Goal: Task Accomplishment & Management: Manage account settings

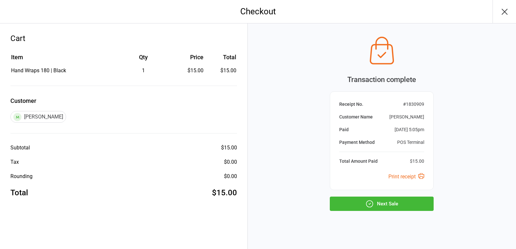
click at [383, 205] on button "Next Sale" at bounding box center [382, 204] width 104 height 14
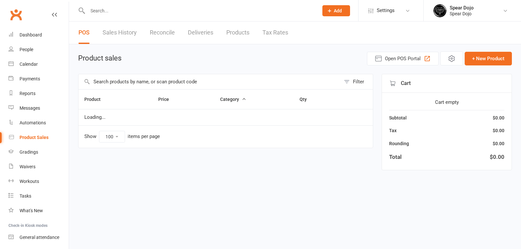
select select "100"
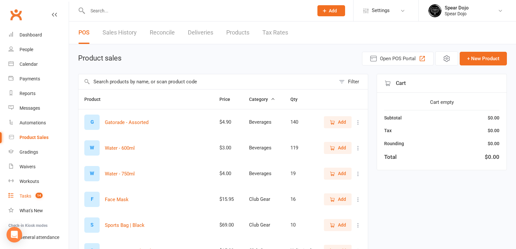
click at [22, 195] on div "Tasks" at bounding box center [26, 196] width 12 height 5
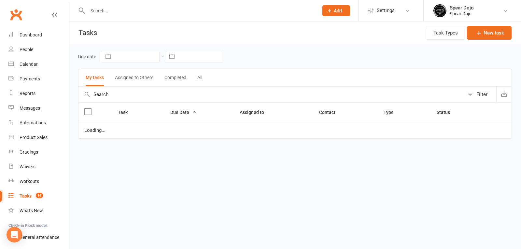
select select "started"
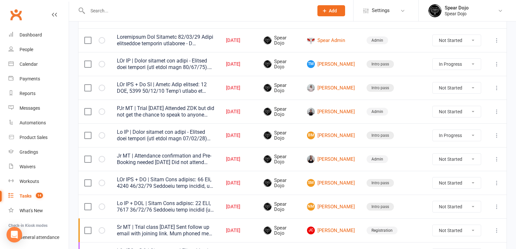
scroll to position [98, 0]
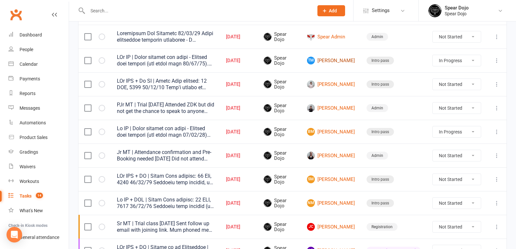
click at [346, 64] on link "TM Tyde Marsh" at bounding box center [331, 61] width 48 height 8
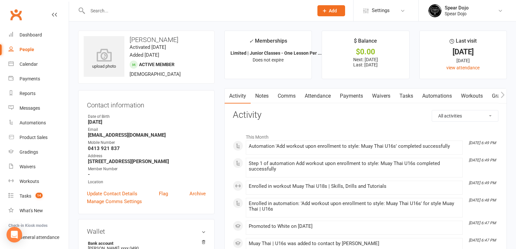
click at [412, 95] on link "Tasks" at bounding box center [406, 96] width 23 height 15
select select "incomplete"
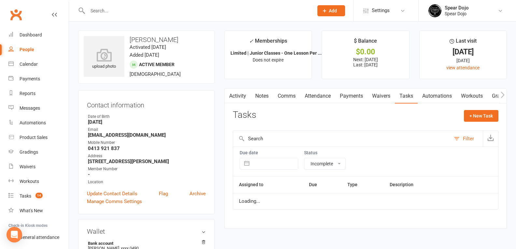
select select "started"
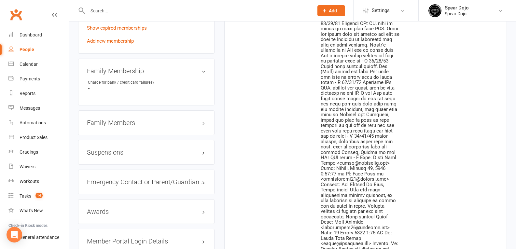
scroll to position [554, 0]
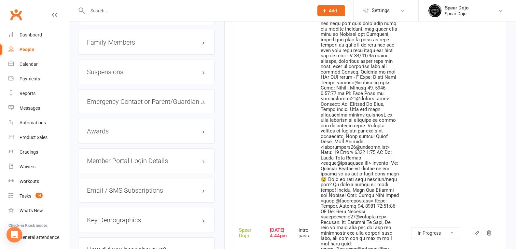
click at [478, 230] on icon "button" at bounding box center [477, 233] width 6 height 6
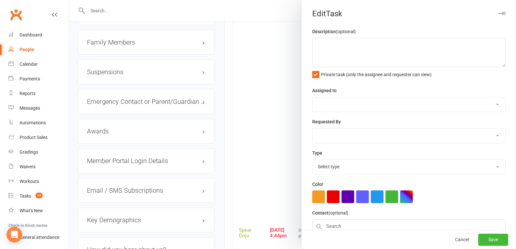
type textarea "PJr MT | Needs uniform and photo - Uniform plan offered (see below note 30/08/2…"
select select "43986"
type input "[DATE]"
type input "4:44pm"
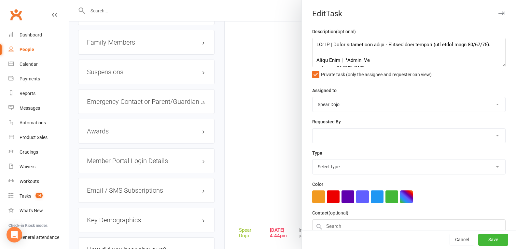
select select "21686"
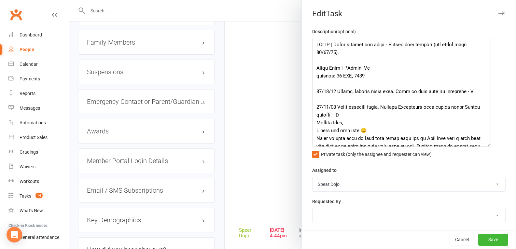
drag, startPoint x: 495, startPoint y: 65, endPoint x: 487, endPoint y: 144, distance: 80.2
click at [487, 144] on textarea at bounding box center [401, 92] width 179 height 109
click at [458, 78] on textarea at bounding box center [401, 92] width 179 height 109
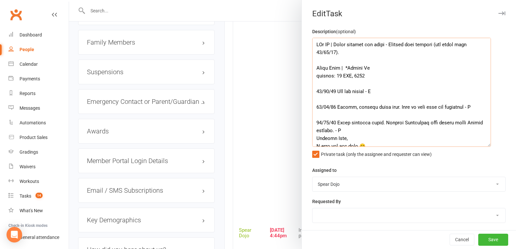
drag, startPoint x: 313, startPoint y: 93, endPoint x: 378, endPoint y: 91, distance: 64.9
click at [378, 91] on textarea at bounding box center [401, 92] width 179 height 109
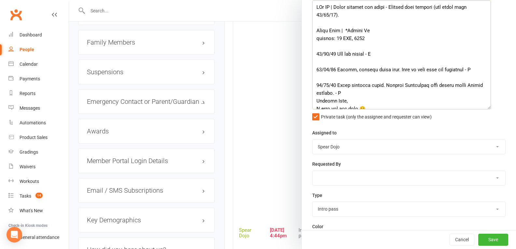
scroll to position [130, 0]
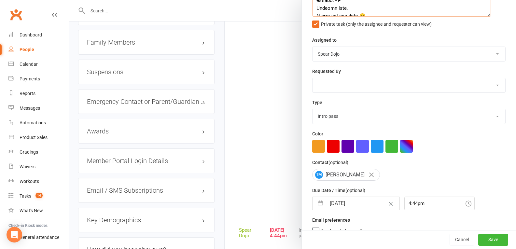
type textarea "PJr MT | Needs uniform and photo - Uniform plan offered (see below note 30/08/2…"
click at [317, 207] on button "button" at bounding box center [321, 203] width 12 height 13
select select "7"
select select "2025"
select select "8"
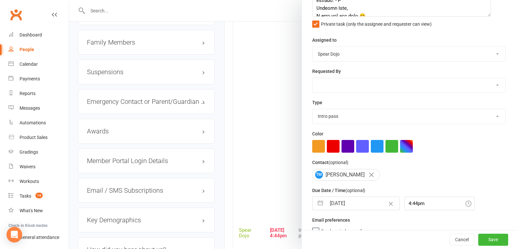
select select "2025"
select select "9"
select select "2025"
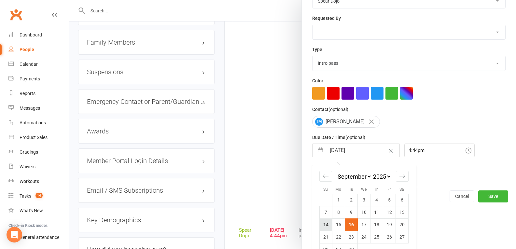
scroll to position [200, 0]
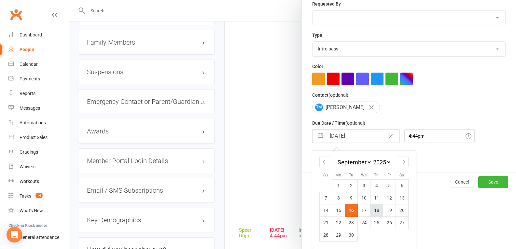
click at [374, 209] on td "18" at bounding box center [376, 210] width 13 height 12
type input "18 Sep 2025"
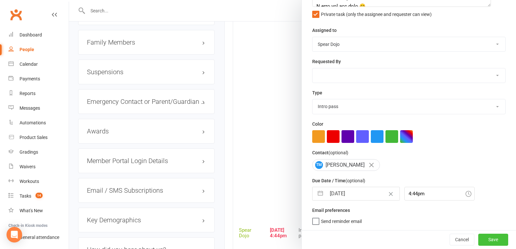
click at [485, 239] on button "Save" at bounding box center [494, 240] width 30 height 12
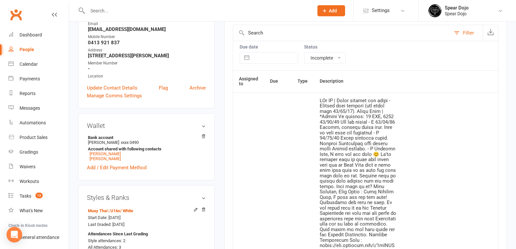
scroll to position [0, 0]
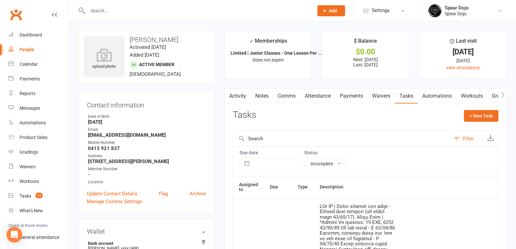
click at [319, 95] on link "Attendance" at bounding box center [317, 96] width 35 height 15
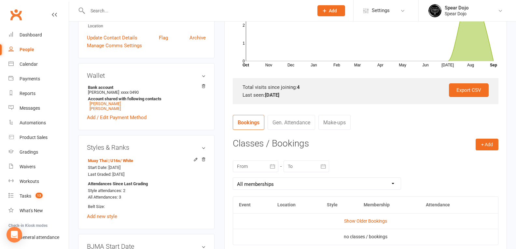
scroll to position [163, 0]
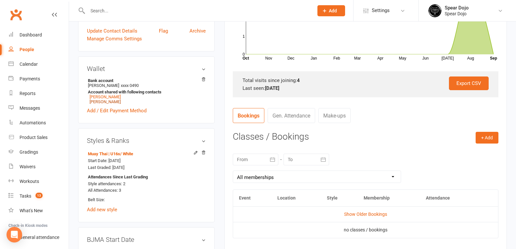
click at [108, 102] on link "[PERSON_NAME]" at bounding box center [105, 101] width 31 height 5
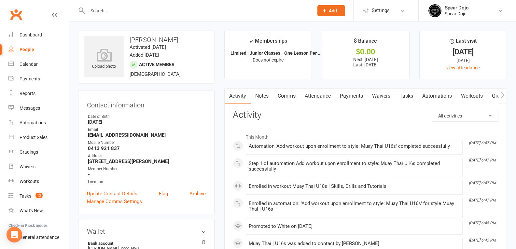
click at [411, 93] on link "Tasks" at bounding box center [406, 96] width 23 height 15
select select "incomplete"
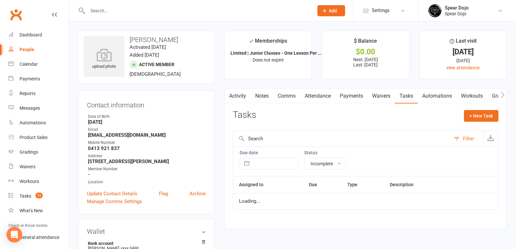
select select "started"
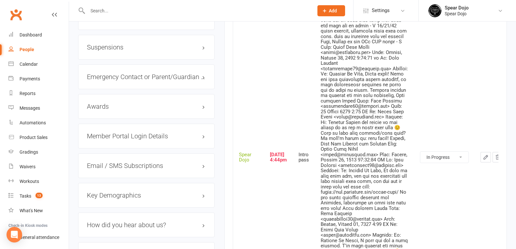
scroll to position [619, 0]
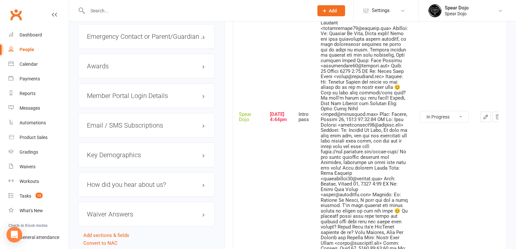
click at [481, 122] on button "button" at bounding box center [486, 117] width 10 height 10
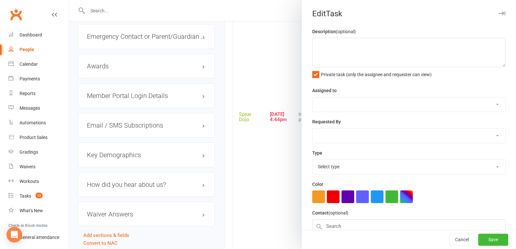
type textarea "Jr MT | Needs uniform and photo - Uniform plan offered (see below note 30/08/25…"
select select "43986"
type input "[DATE]"
type input "4:44pm"
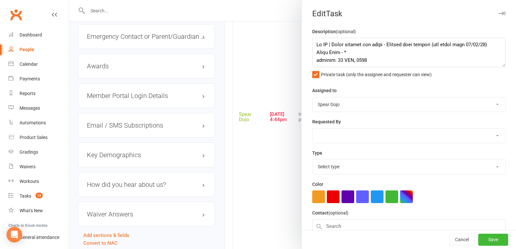
select select "21686"
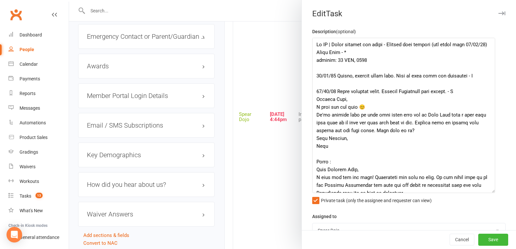
drag, startPoint x: 493, startPoint y: 65, endPoint x: 490, endPoint y: 192, distance: 126.1
click at [490, 192] on textarea at bounding box center [403, 115] width 183 height 155
click at [381, 75] on textarea at bounding box center [403, 115] width 183 height 155
paste textarea "16/09/25 Did not attend - H"
click at [390, 70] on textarea at bounding box center [403, 115] width 183 height 155
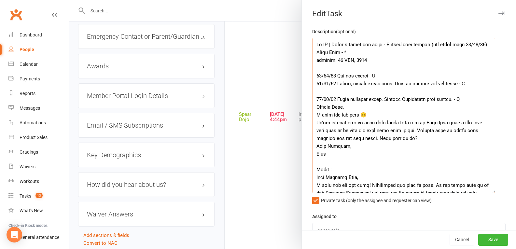
click at [403, 84] on textarea at bounding box center [403, 115] width 183 height 155
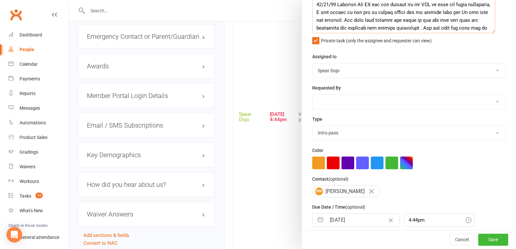
scroll to position [189, 0]
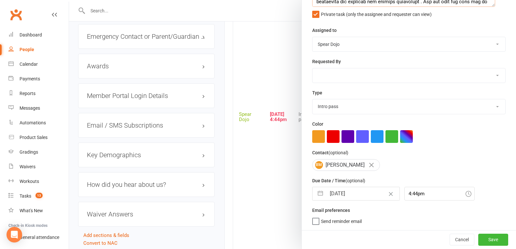
type textarea "Jr MT | Needs uniform and photo - Uniform plan offered (see below note 30/08/25…"
click at [321, 195] on button "button" at bounding box center [321, 193] width 12 height 13
select select "7"
select select "2025"
select select "8"
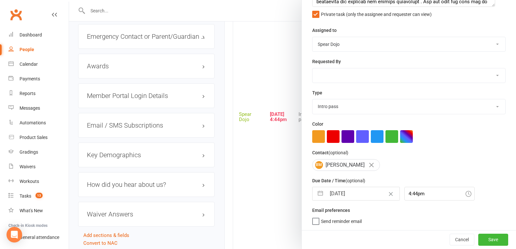
select select "2025"
select select "9"
select select "2025"
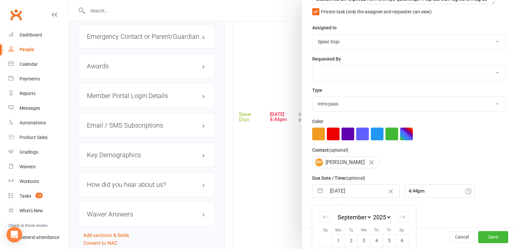
scroll to position [246, 0]
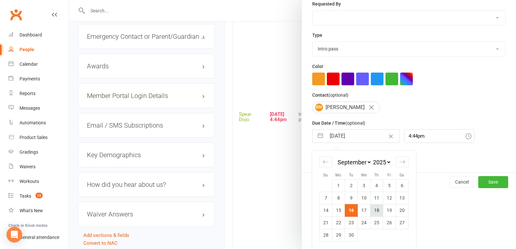
click at [377, 212] on td "18" at bounding box center [376, 210] width 13 height 12
type input "18 Sep 2025"
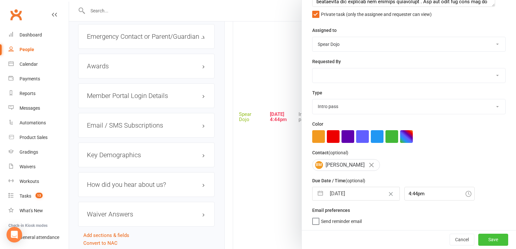
click at [484, 238] on button "Save" at bounding box center [494, 240] width 30 height 12
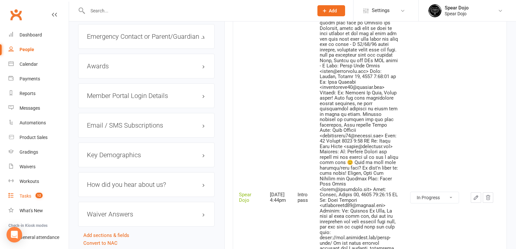
click at [25, 197] on div "Tasks" at bounding box center [26, 196] width 12 height 5
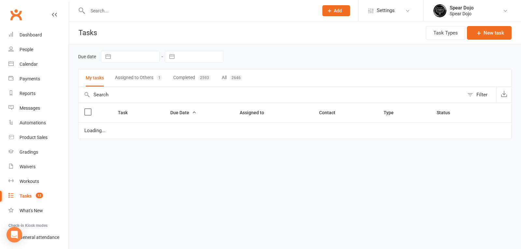
select select "started"
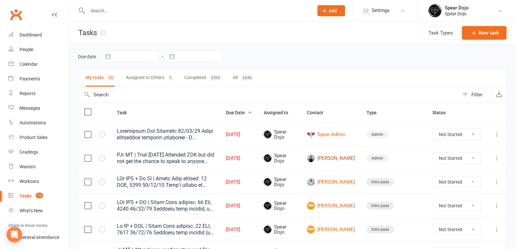
click at [352, 157] on link "Yash Bhatt" at bounding box center [331, 158] width 48 height 8
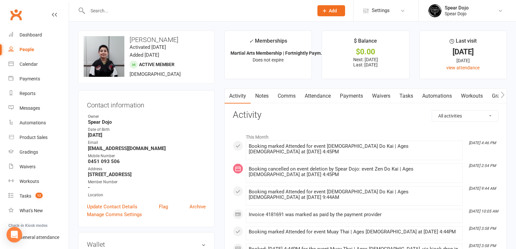
click at [410, 97] on link "Tasks" at bounding box center [406, 96] width 23 height 15
select select "incomplete"
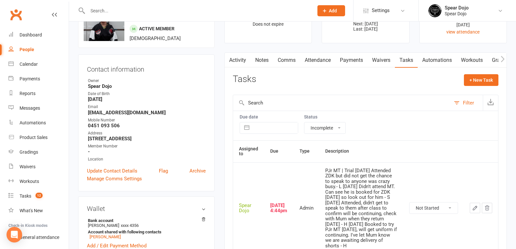
scroll to position [98, 0]
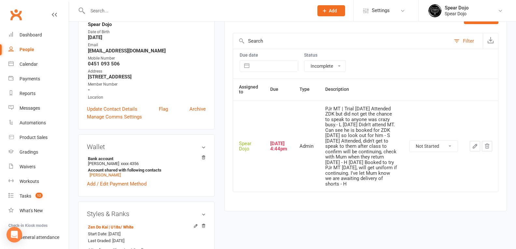
click at [474, 146] on icon "button" at bounding box center [475, 146] width 6 height 6
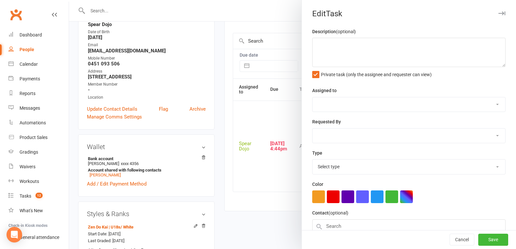
type textarea "PJr MT | Trial 13/09/25 Attended ZDK but did not get the chance to speak to any…"
select select "43986"
type input "[DATE]"
type input "4:44pm"
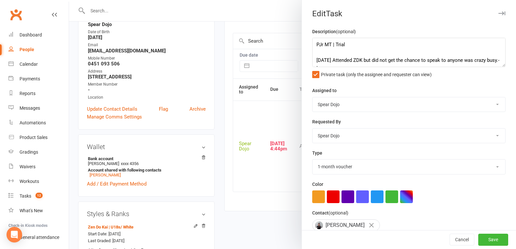
select select "19839"
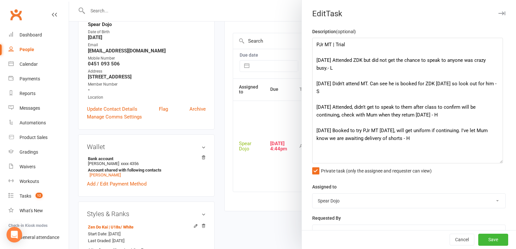
drag, startPoint x: 492, startPoint y: 65, endPoint x: 497, endPoint y: 161, distance: 96.6
click at [497, 161] on textarea "PJr MT | Trial 13/09/25 Attended ZDK but did not get the chance to speak to any…" at bounding box center [407, 101] width 191 height 126
click at [404, 50] on textarea "PJr MT | Trial 13/09/25 Attended ZDK but did not get the chance to speak to any…" at bounding box center [407, 101] width 191 height 126
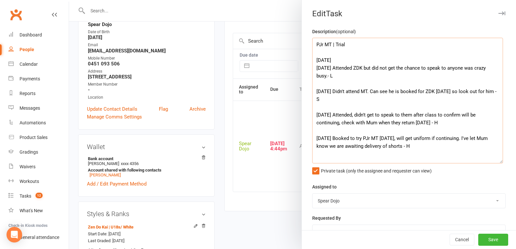
click at [319, 62] on textarea "PJr MT | Trial 16/09/25 13/09/25 Attended ZDK but did not get the chance to spe…" at bounding box center [407, 101] width 191 height 126
click at [335, 61] on textarea "PJr MT | Trial 15/09/25 13/09/25 Attended ZDK but did not get the chance to spe…" at bounding box center [407, 101] width 191 height 126
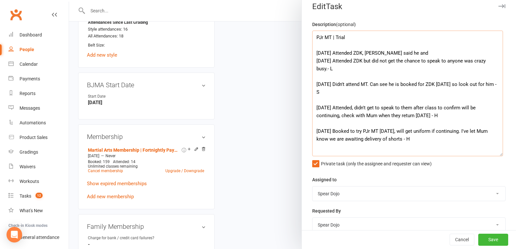
scroll to position [0, 0]
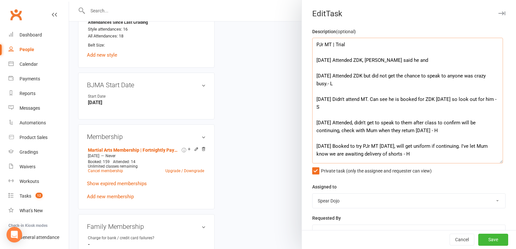
click at [427, 58] on textarea "PJr MT | Trial 15/09/25 Attended ZDK, Mum said he and 13/09/25 Attended ZDK but…" at bounding box center [407, 101] width 191 height 126
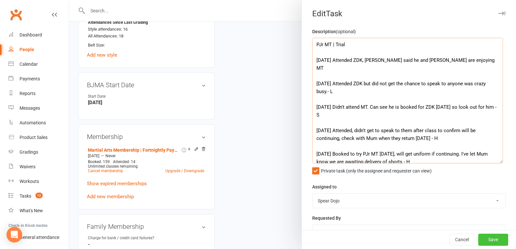
type textarea "PJr MT | Trial 15/09/25 Attended ZDK, Mum said he and Ishi are enjoying MT 13/0…"
click at [481, 239] on button "Save" at bounding box center [494, 240] width 30 height 12
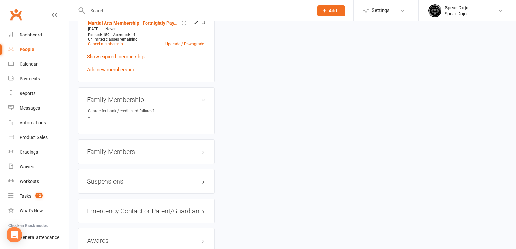
scroll to position [521, 0]
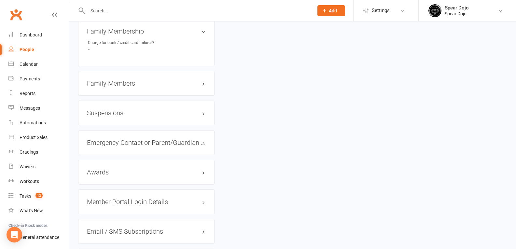
click at [181, 84] on div "Family Members" at bounding box center [146, 83] width 137 height 25
click at [169, 87] on h3 "Family Members" at bounding box center [146, 83] width 119 height 7
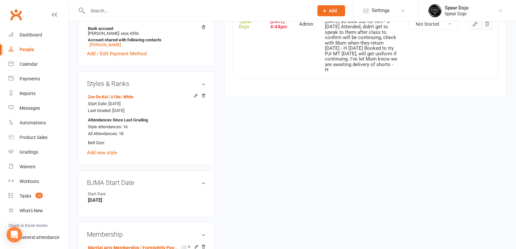
scroll to position [98, 0]
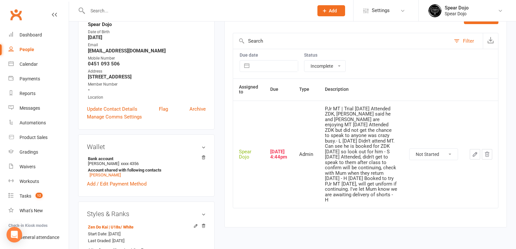
click at [473, 152] on icon "button" at bounding box center [475, 155] width 6 height 6
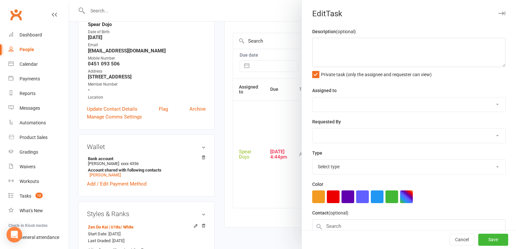
type textarea "PJr MT | Trial 15/09/25 Attended ZDK, Mum said he and Ishi are enjoying MT 13/0…"
select select "43986"
type input "[DATE]"
type input "4:44pm"
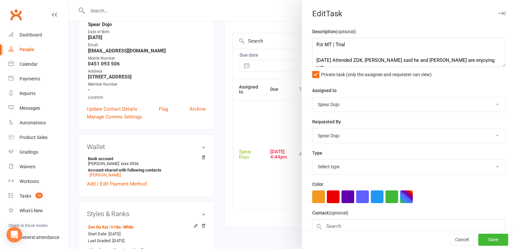
select select "19839"
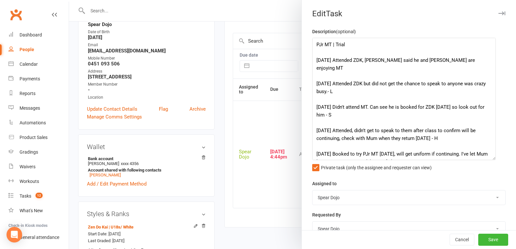
drag, startPoint x: 492, startPoint y: 66, endPoint x: 490, endPoint y: 159, distance: 93.2
click at [490, 159] on textarea "PJr MT | Trial 15/09/25 Attended ZDK, Mum said he and Ishi are enjoying MT 13/0…" at bounding box center [404, 99] width 184 height 123
click at [456, 60] on textarea "PJr MT | Trial 15/09/25 Attended ZDK, Mum said he and Ishi are enjoying MT 13/0…" at bounding box center [404, 99] width 184 height 123
click at [318, 70] on textarea "PJr MT | Trial 15/09/25 Attended ZDK, Mum said he and Ishi are enjoying MT but …" at bounding box center [404, 99] width 184 height 123
click at [465, 61] on textarea "PJr MT | Trial 15/09/25 Attended ZDK, Mum said he and Ishi are enjoying MT but …" at bounding box center [404, 99] width 184 height 123
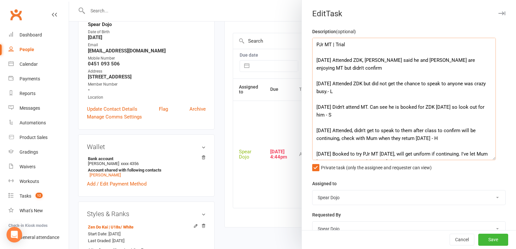
click at [376, 71] on textarea "PJr MT | Trial 15/09/25 Attended ZDK, Mum said he and Ishi are enjoying MT but …" at bounding box center [404, 99] width 184 height 123
drag, startPoint x: 391, startPoint y: 59, endPoint x: 406, endPoint y: 60, distance: 15.3
click at [406, 60] on textarea "PJr MT | Trial 15/09/25 Attended ZDK, Mum said he and Ishi are enjoying MT but …" at bounding box center [404, 99] width 184 height 123
click at [479, 60] on textarea "PJr MT | Trial 15/09/25 Attended ZDK, Mum said Ishi is enjoying MT but didn't c…" at bounding box center [404, 99] width 184 height 123
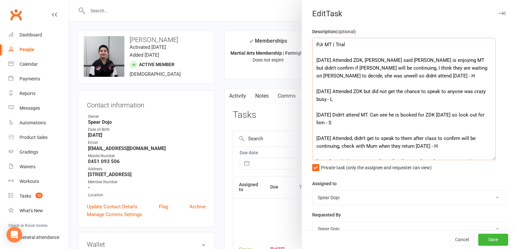
click at [340, 76] on textarea "PJr MT | Trial 15/09/25 Attended ZDK, Mum said Ishi is enjoying MT but didn't c…" at bounding box center [404, 99] width 184 height 123
click at [451, 69] on textarea "PJr MT | Trial 15/09/25 Attended ZDK, Mum said Ishi is enjoying MT but didn't c…" at bounding box center [404, 99] width 184 height 123
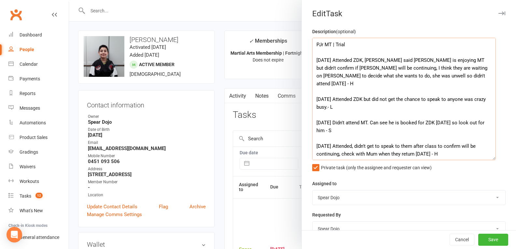
click at [433, 82] on textarea "PJr MT | Trial 15/09/25 Attended ZDK, Mum said Ishi is enjoying MT but didn't c…" at bounding box center [404, 99] width 184 height 123
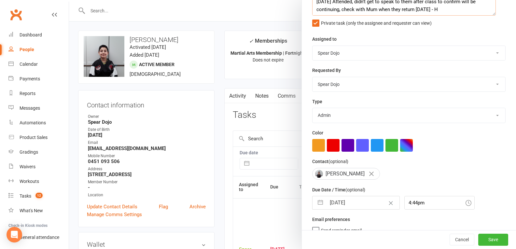
scroll to position [156, 0]
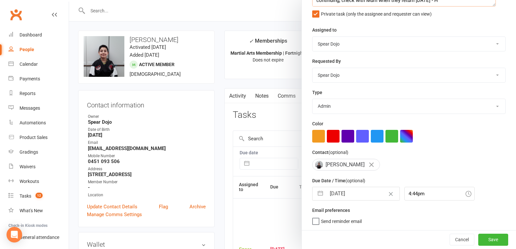
type textarea "PJr MT | Trial 15/09/25 Attended ZDK, Mum said Ishi is enjoying MT but didn't c…"
click at [319, 196] on button "button" at bounding box center [321, 193] width 12 height 13
select select "7"
select select "2025"
select select "8"
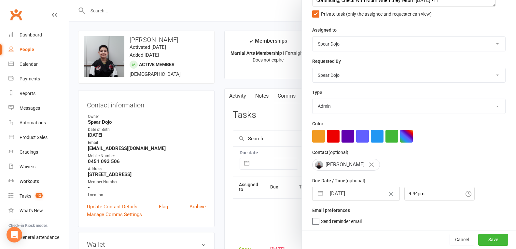
select select "2025"
select select "9"
select select "2025"
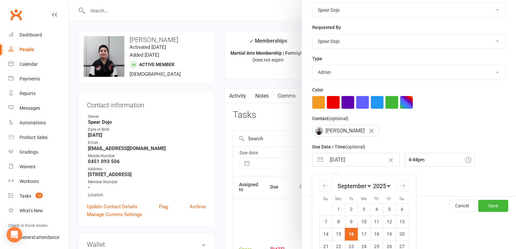
scroll to position [214, 0]
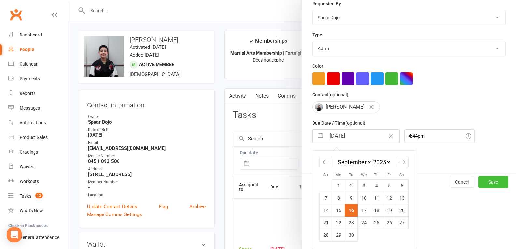
click at [481, 180] on button "Save" at bounding box center [494, 182] width 30 height 12
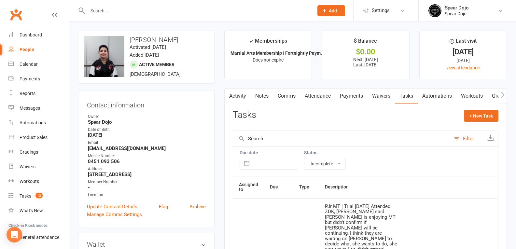
click at [316, 90] on link "Attendance" at bounding box center [317, 96] width 35 height 15
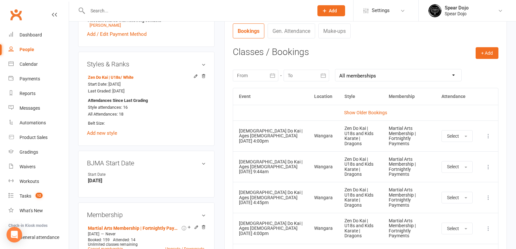
scroll to position [261, 0]
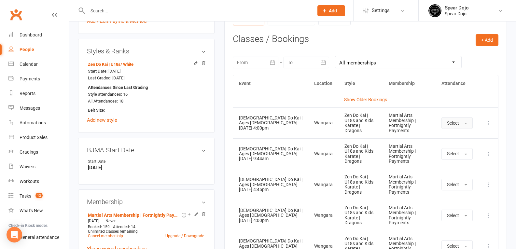
click at [465, 128] on button "Select" at bounding box center [457, 123] width 31 height 12
click at [464, 148] on link "Absent" at bounding box center [474, 150] width 65 height 13
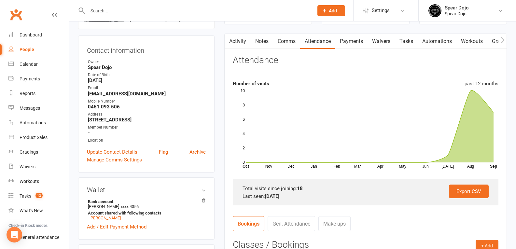
scroll to position [0, 0]
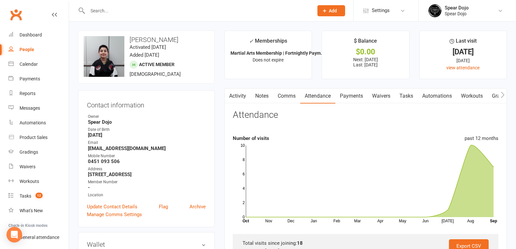
click at [411, 98] on link "Tasks" at bounding box center [406, 96] width 23 height 15
select select "incomplete"
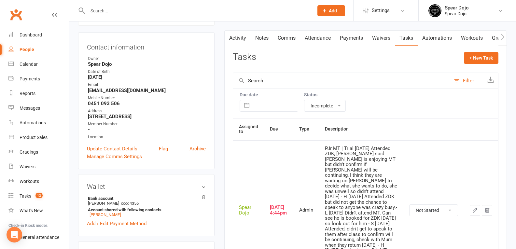
scroll to position [130, 0]
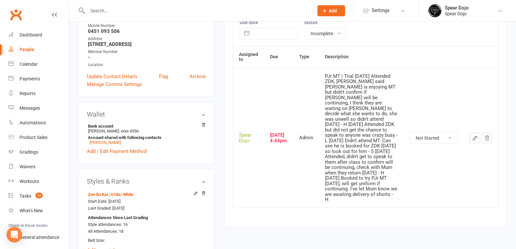
click at [473, 135] on icon "button" at bounding box center [475, 138] width 6 height 6
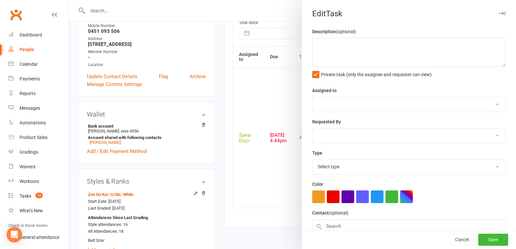
type textarea "PJr MT | Trial 15/09/25 Attended ZDK, Mum said Ishi is enjoying MT but didn't c…"
select select "43986"
type input "[DATE]"
type input "4:44pm"
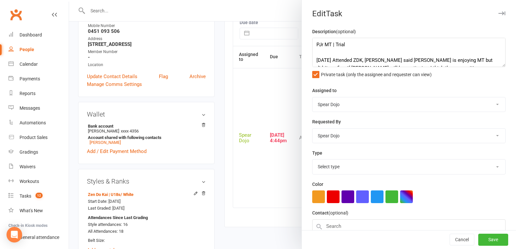
select select "19839"
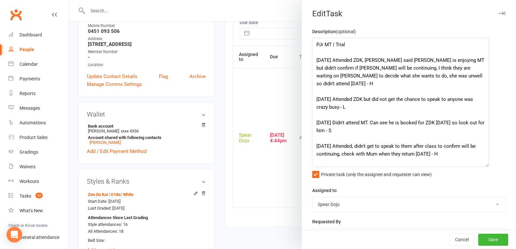
drag, startPoint x: 494, startPoint y: 65, endPoint x: 485, endPoint y: 166, distance: 100.5
click at [485, 166] on textarea "PJr MT | Trial 15/09/25 Attended ZDK, Mum said Ishi is enjoying MT but didn't c…" at bounding box center [400, 102] width 177 height 129
click at [362, 69] on textarea "PJr MT | Trial 15/09/25 Attended ZDK, Mum said Ishi is enjoying MT but didn't c…" at bounding box center [400, 102] width 177 height 129
click at [364, 70] on textarea "PJr MT | Trial 15/09/25 Attended ZDK, Mum said Ishi is enjoying MT but didn't c…" at bounding box center [400, 102] width 177 height 129
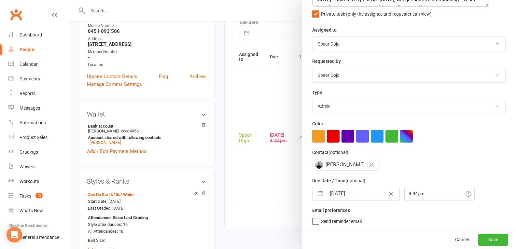
scroll to position [163, 0]
type textarea "PJr MT | Trial 15/09/25 Attended ZDK, Mum said Ishi is enjoying MT but didn't c…"
click at [316, 195] on button "button" at bounding box center [321, 193] width 12 height 13
select select "7"
select select "2025"
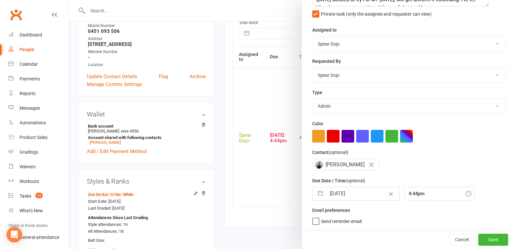
select select "8"
select select "2025"
select select "9"
select select "2025"
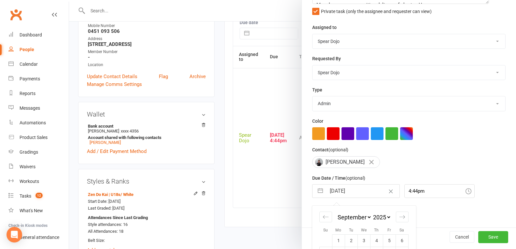
scroll to position [221, 0]
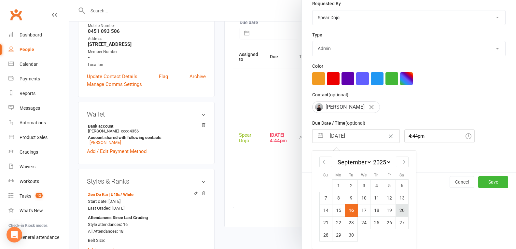
click at [399, 210] on td "20" at bounding box center [402, 210] width 13 height 12
type input "20 Sep 2025"
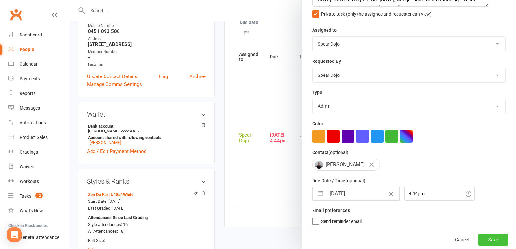
click at [482, 238] on button "Save" at bounding box center [494, 240] width 30 height 12
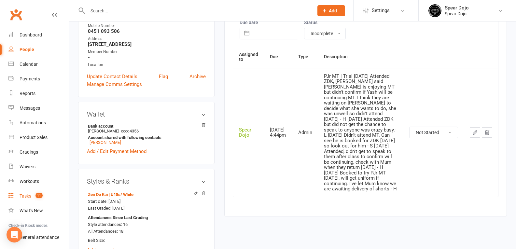
drag, startPoint x: 23, startPoint y: 194, endPoint x: 27, endPoint y: 193, distance: 3.7
click at [23, 194] on div "Tasks" at bounding box center [26, 196] width 12 height 5
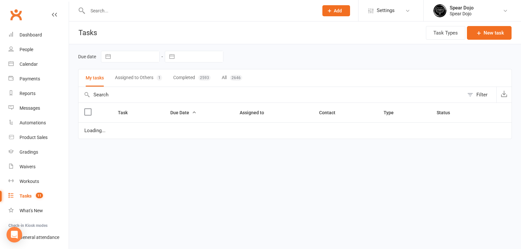
select select "started"
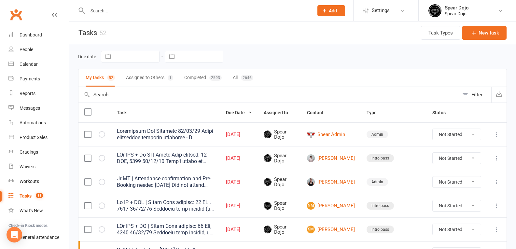
click at [500, 157] on button at bounding box center [497, 158] width 8 height 8
click at [461, 187] on link "Edit" at bounding box center [463, 183] width 65 height 13
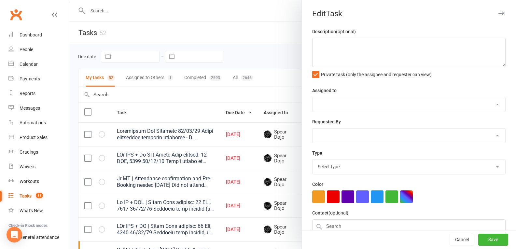
type textarea "PJr ZDK + Jr MT | Intro Pass expires: 19 SEP, 2025 15/09/25 Didn't attend as wa…"
select select "43986"
type input "[DATE]"
type input "4:44pm"
select select "21686"
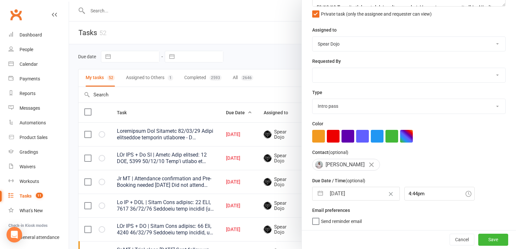
scroll to position [63, 0]
click at [318, 193] on button "button" at bounding box center [321, 193] width 12 height 13
select select "7"
select select "2025"
select select "8"
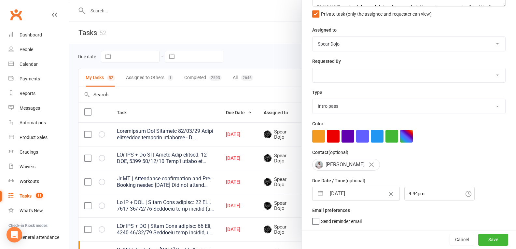
select select "2025"
select select "9"
select select "2025"
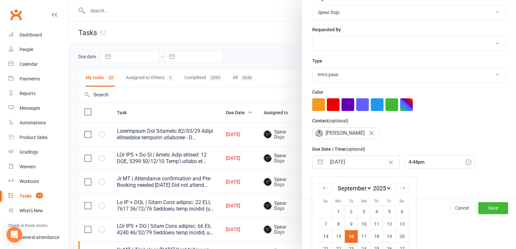
scroll to position [121, 0]
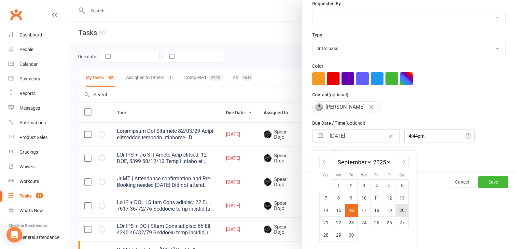
click at [398, 211] on td "20" at bounding box center [402, 210] width 13 height 12
type input "20 Sep 2025"
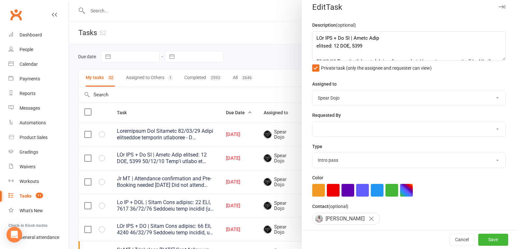
scroll to position [0, 0]
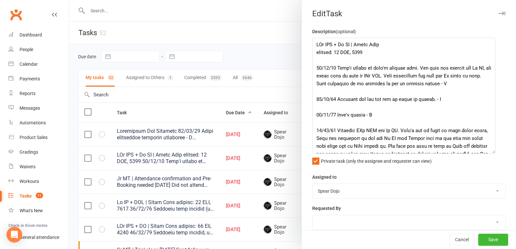
drag, startPoint x: 495, startPoint y: 65, endPoint x: 492, endPoint y: 152, distance: 86.7
click at [492, 152] on textarea at bounding box center [403, 96] width 183 height 116
click at [412, 59] on textarea at bounding box center [403, 96] width 183 height 116
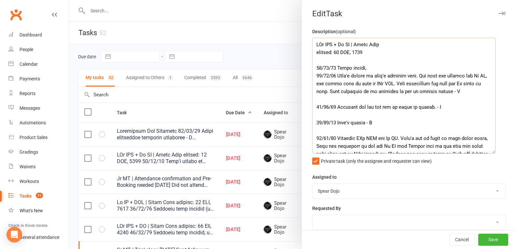
click at [343, 69] on textarea at bounding box center [403, 96] width 183 height 116
click at [345, 69] on textarea at bounding box center [403, 96] width 183 height 116
click at [375, 69] on textarea at bounding box center [403, 96] width 183 height 116
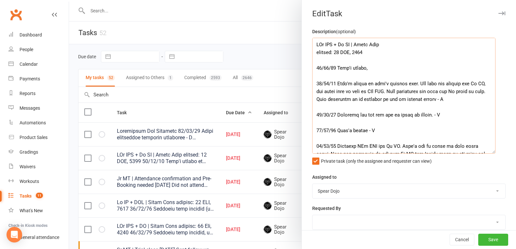
click at [376, 69] on textarea at bounding box center [403, 96] width 183 height 116
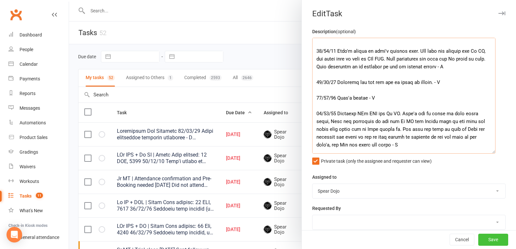
type textarea "PJr ZDK + Jr MT | Intro Pass expires: 19 SEP, 2025 16/09/25 Didn't attend, 15/0…"
click at [482, 239] on button "Save" at bounding box center [494, 240] width 30 height 12
select select "started"
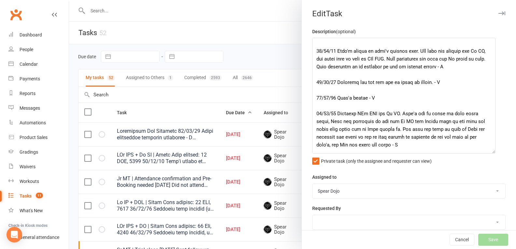
select select "started"
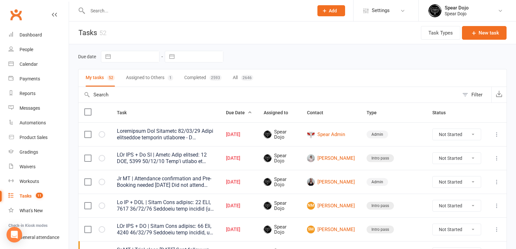
select select "started"
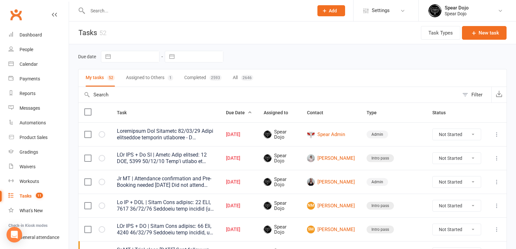
select select "started"
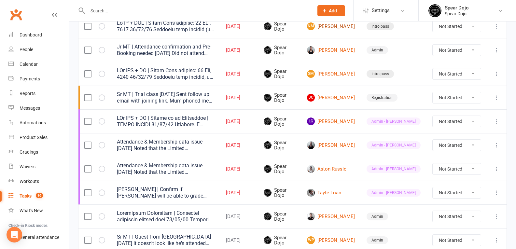
scroll to position [0, 0]
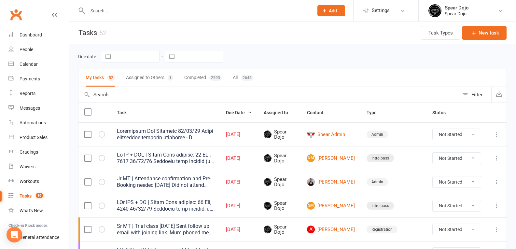
click at [127, 14] on input "text" at bounding box center [198, 10] width 224 height 9
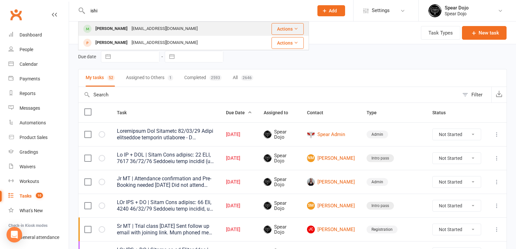
type input "ishi"
click at [130, 28] on div "babusemwal@gmail.com" at bounding box center [165, 28] width 70 height 9
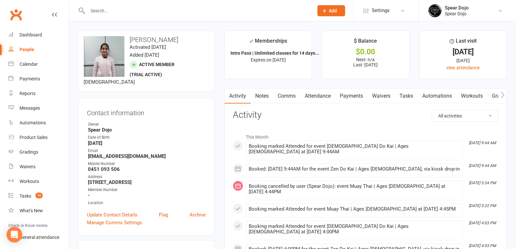
click at [289, 94] on link "Comms" at bounding box center [286, 96] width 27 height 15
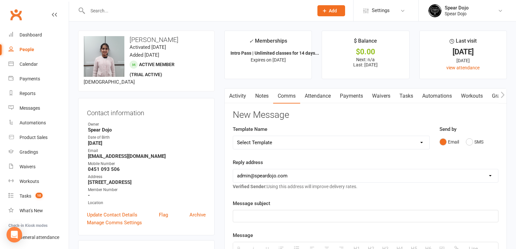
click at [284, 142] on select "Select Template [Email] Fee Increase Notification (Parent) - Add [Parent's Name…" at bounding box center [331, 142] width 196 height 13
select select "4"
click at [233, 136] on select "Select Template [Email] Fee Increase Notification (Parent) - Add [Parent's Name…" at bounding box center [331, 142] width 196 height 13
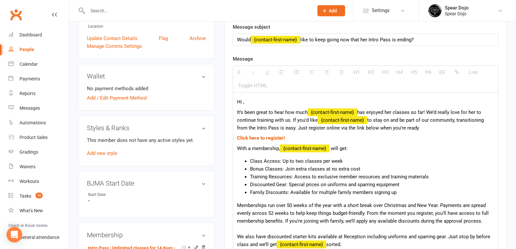
scroll to position [195, 0]
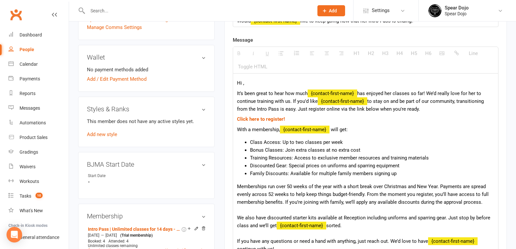
click at [242, 84] on p "Hi ," at bounding box center [365, 83] width 257 height 8
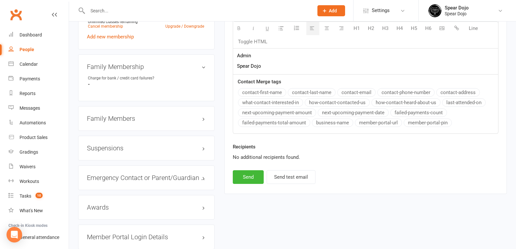
scroll to position [424, 0]
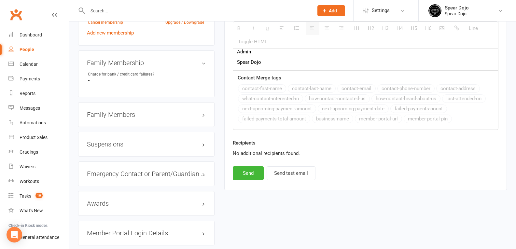
click at [161, 118] on h3 "Family Members" at bounding box center [146, 114] width 119 height 7
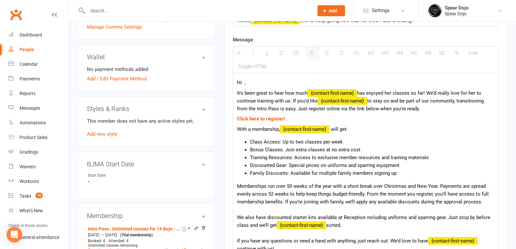
scroll to position [195, 0]
click at [243, 83] on p "Hi ," at bounding box center [365, 83] width 257 height 8
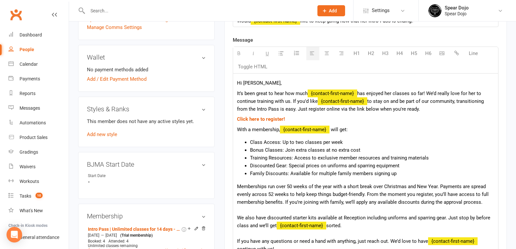
click at [237, 93] on div "Hi Babita, It’s been great to hear how much {contact-first-name} has enjoyed he…" at bounding box center [365, 186] width 265 height 225
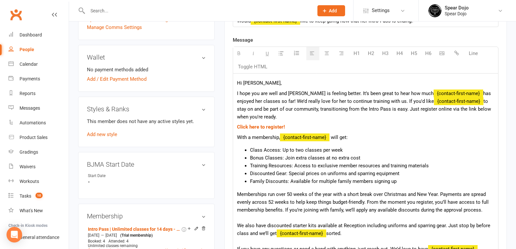
click at [336, 93] on span "I hope you are well and Ishi is feeling better. It’s been great to hear how much" at bounding box center [335, 94] width 197 height 6
drag, startPoint x: 406, startPoint y: 102, endPoint x: 456, endPoint y: 101, distance: 50.5
click at [456, 101] on p "I hope you are well and Ishi is feeling better. It was great to hear how much {…" at bounding box center [365, 105] width 257 height 31
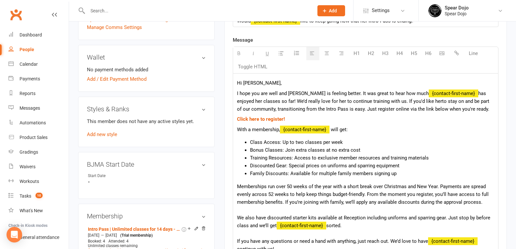
click at [380, 100] on p "I hope you are well and Ishi is feeling better. It was great to hear how much {…" at bounding box center [365, 101] width 257 height 23
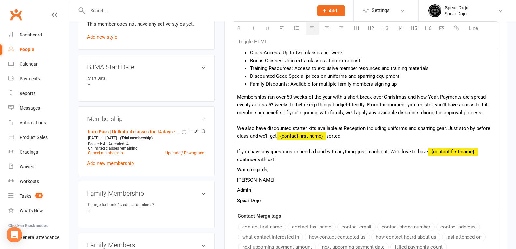
scroll to position [293, 0]
click at [241, 160] on div "If you have any questions or need a hand with anything, just reach out. We’d lo…" at bounding box center [365, 156] width 257 height 16
click at [239, 160] on div "If you have any questions or need a hand with anything, just reach out. We’d lo…" at bounding box center [365, 156] width 257 height 16
drag, startPoint x: 248, startPoint y: 181, endPoint x: 235, endPoint y: 182, distance: 13.1
click at [235, 182] on div "Hi Babita, I hope you are well and Ishi is feeling better. It was great to hear…" at bounding box center [365, 92] width 265 height 233
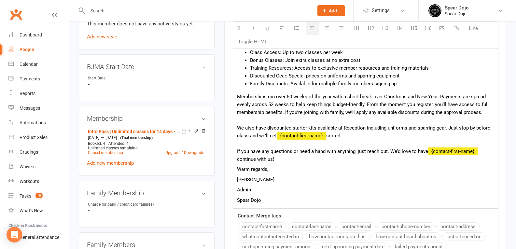
click at [392, 135] on div "We also have discounted starter kits available at Reception including uniforms …" at bounding box center [365, 132] width 257 height 16
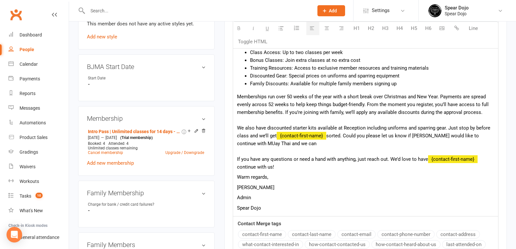
click at [242, 144] on div "We also have discounted starter kits available at Reception including uniforms …" at bounding box center [365, 135] width 257 height 23
click at [297, 146] on div "We also have discounted starter kits available at Reception including uniforms …" at bounding box center [365, 135] width 257 height 23
click at [288, 145] on div "We also have discounted starter kits available at Reception including uniforms …" at bounding box center [365, 135] width 257 height 23
click at [299, 144] on div "We also have discounted starter kits available at Reception including uniforms …" at bounding box center [365, 135] width 257 height 23
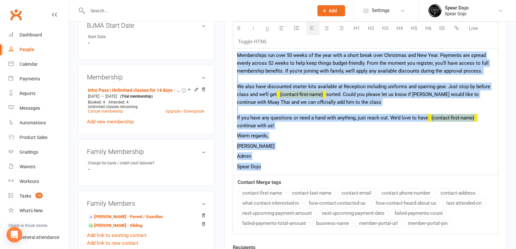
scroll to position [448, 0]
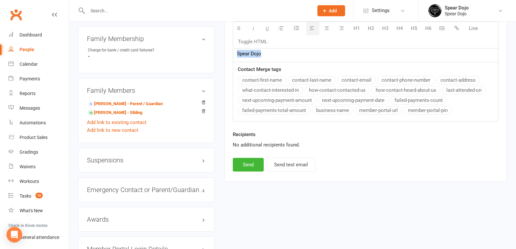
drag, startPoint x: 237, startPoint y: 147, endPoint x: 347, endPoint y: 114, distance: 114.7
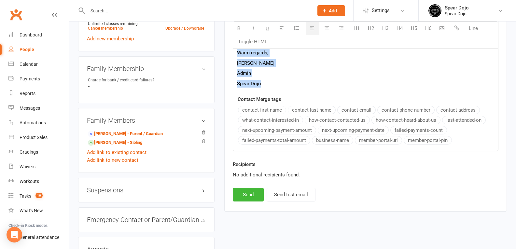
scroll to position [383, 0]
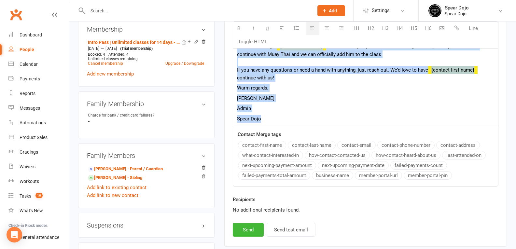
copy div "Hi Babita, I hope you are well and Ishi is feeling better. It was great to hear…"
click at [294, 94] on div "Hi Babita, I hope you are well and Ishi is feeling better. It was great to hear…" at bounding box center [365, 7] width 265 height 241
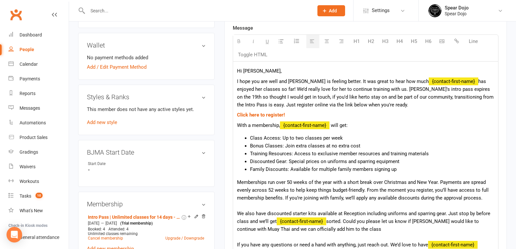
scroll to position [187, 0]
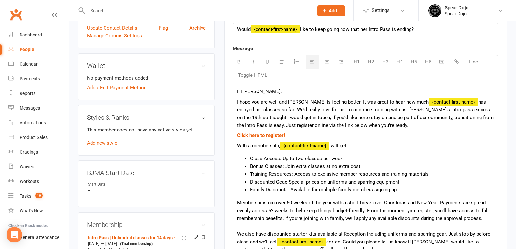
drag, startPoint x: 332, startPoint y: 103, endPoint x: 366, endPoint y: 122, distance: 38.8
click at [366, 122] on p "I hope you are well and Ishi is feeling better. It was great to hear how much {…" at bounding box center [365, 113] width 257 height 31
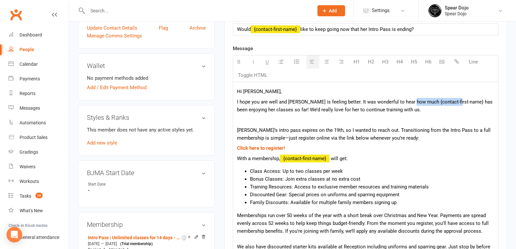
drag, startPoint x: 410, startPoint y: 101, endPoint x: 453, endPoint y: 100, distance: 43.4
click at [453, 100] on span "I hope you are well and Ishi is feeling better. It was wonderful to hear how mu…" at bounding box center [365, 106] width 256 height 14
drag, startPoint x: 386, startPoint y: 101, endPoint x: 409, endPoint y: 100, distance: 22.5
click at [409, 100] on span "I hope you are well and Ishi is feeling better. It was wonderful to hear how mu…" at bounding box center [362, 106] width 250 height 14
click at [396, 116] on div "Hi Babita, I hope you are well and Ishi is feeling better. It was wonderful to …" at bounding box center [365, 208] width 265 height 253
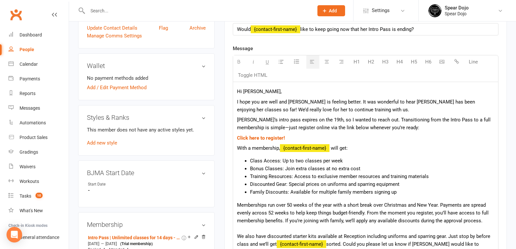
click at [252, 129] on span "Ishi’s intro pass expires on the 19th, so I wanted to reach out. Transitioning …" at bounding box center [364, 124] width 254 height 14
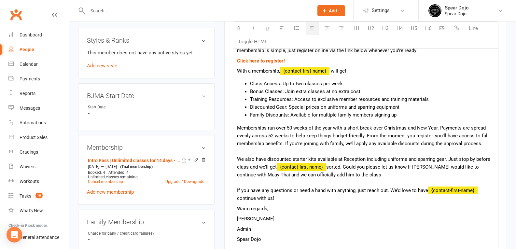
scroll to position [285, 0]
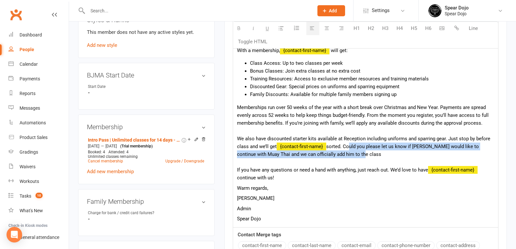
drag, startPoint x: 346, startPoint y: 147, endPoint x: 350, endPoint y: 152, distance: 6.1
click at [350, 152] on div "We also have discounted starter kits available at Reception including uniforms …" at bounding box center [365, 146] width 257 height 23
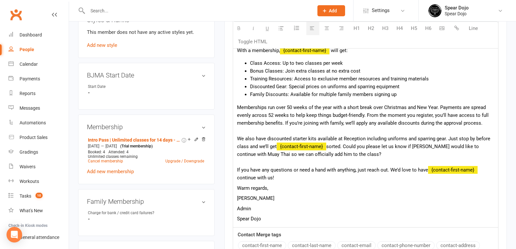
click at [331, 148] on div "We also have discounted starter kits available at Reception including uniforms …" at bounding box center [365, 146] width 257 height 23
click at [346, 146] on div "We also have discounted starter kits available at Reception including uniforms …" at bounding box center [365, 146] width 257 height 23
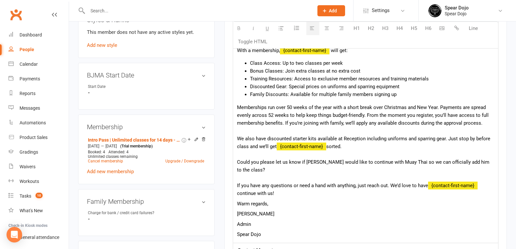
click at [276, 163] on div "Could you please let us know if Yash would like to continue with Muay Thai so w…" at bounding box center [365, 166] width 257 height 16
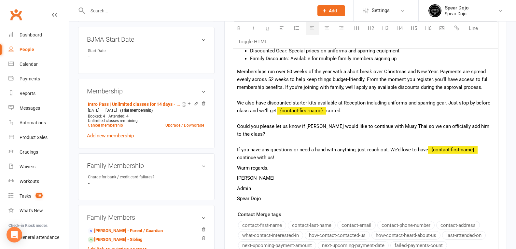
scroll to position [383, 0]
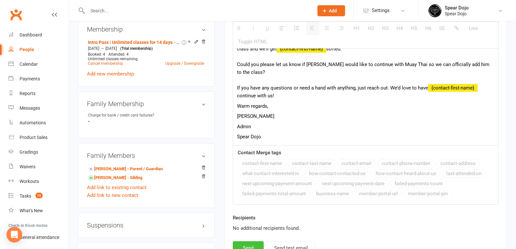
click at [255, 241] on button "Send" at bounding box center [248, 248] width 31 height 14
select select
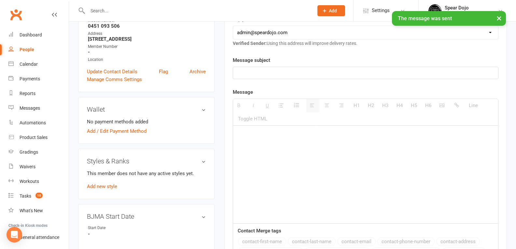
scroll to position [24, 0]
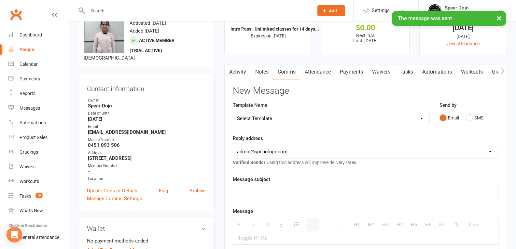
click at [412, 72] on link "Tasks" at bounding box center [406, 72] width 23 height 15
select select "incomplete"
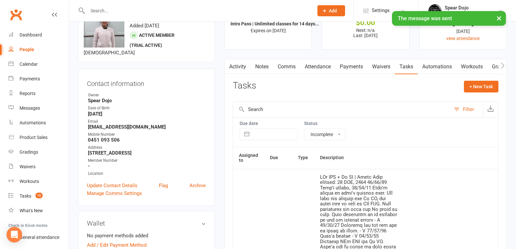
scroll to position [187, 0]
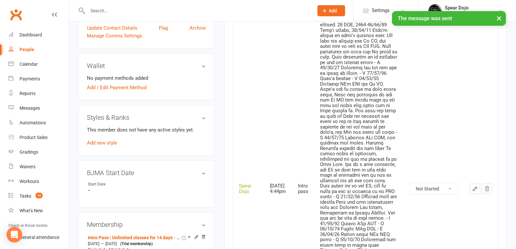
click at [472, 186] on icon "button" at bounding box center [475, 189] width 6 height 6
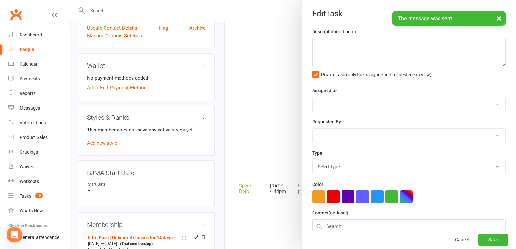
type textarea "PJr ZDK + Jr MT | Intro Pass expires: 19 SEP, 2025 16/09/25 Didn't attend, 15/0…"
select select "43986"
type input "20 Sep 2025"
type input "4:44pm"
select select "21686"
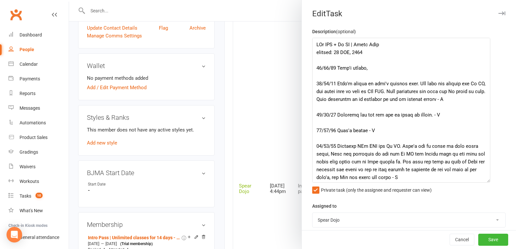
drag, startPoint x: 495, startPoint y: 66, endPoint x: 487, endPoint y: 181, distance: 116.0
click at [487, 181] on textarea at bounding box center [401, 110] width 178 height 145
click at [384, 69] on textarea at bounding box center [401, 110] width 178 height 145
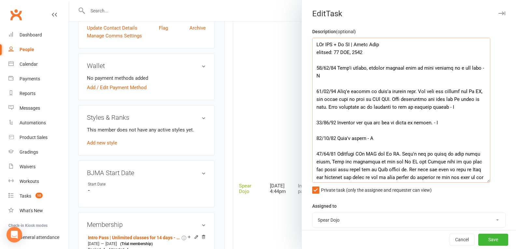
click at [416, 69] on textarea at bounding box center [401, 110] width 178 height 145
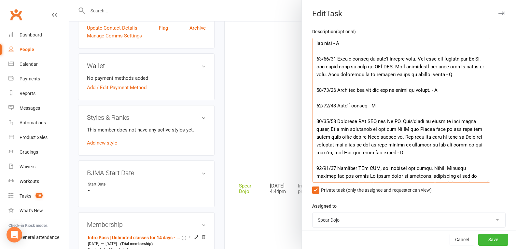
scroll to position [0, 0]
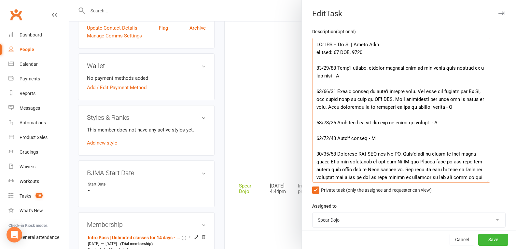
drag, startPoint x: 463, startPoint y: 67, endPoint x: 335, endPoint y: 77, distance: 128.7
click at [335, 77] on textarea at bounding box center [401, 110] width 178 height 145
click at [445, 69] on textarea at bounding box center [401, 110] width 178 height 145
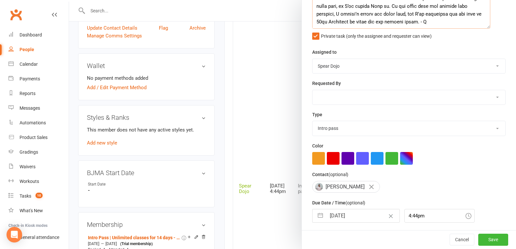
scroll to position [179, 0]
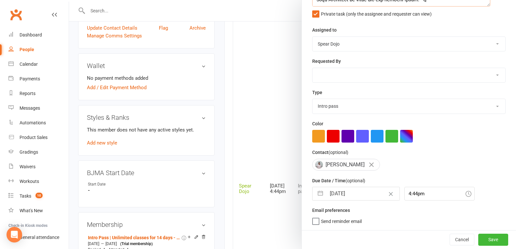
type textarea "PJr ZDK + Jr MT | Intro Pass expires: 19 SEP, 2025 16/09/25 Didn't attend, emai…"
click at [321, 195] on button "button" at bounding box center [321, 193] width 12 height 13
select select "7"
select select "2025"
select select "8"
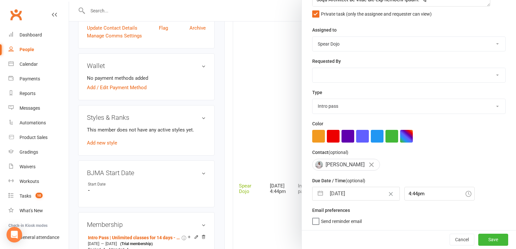
select select "2025"
select select "9"
select select "2025"
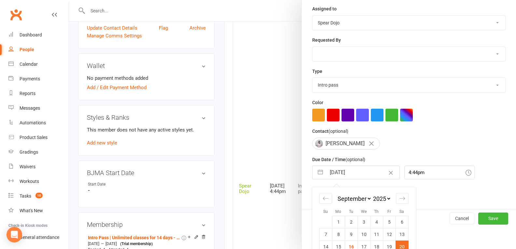
scroll to position [236, 0]
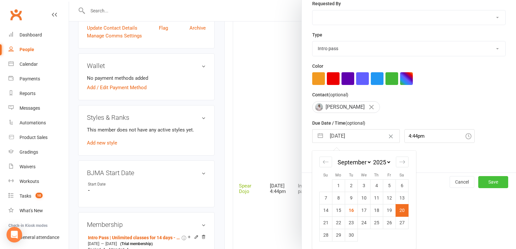
click at [479, 186] on button "Save" at bounding box center [494, 182] width 30 height 12
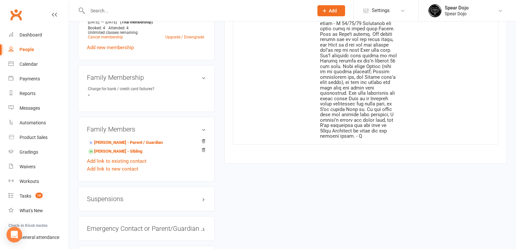
scroll to position [415, 0]
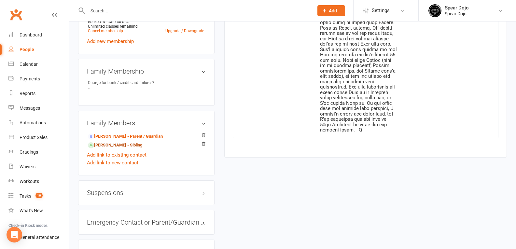
drag, startPoint x: 126, startPoint y: 151, endPoint x: 130, endPoint y: 152, distance: 3.4
click at [126, 149] on link "Yash Bhatt - Sibling" at bounding box center [115, 145] width 54 height 7
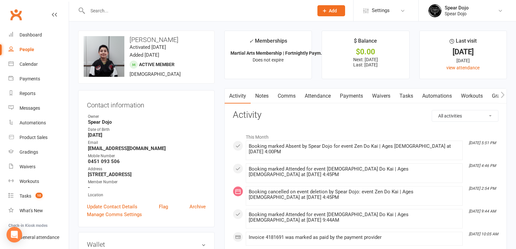
click at [404, 97] on link "Tasks" at bounding box center [406, 96] width 23 height 15
select select "incomplete"
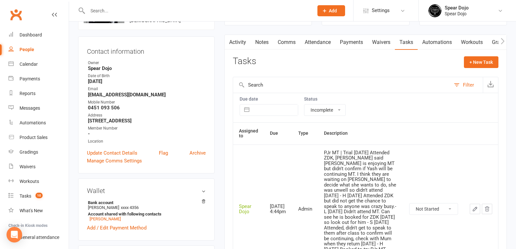
scroll to position [130, 0]
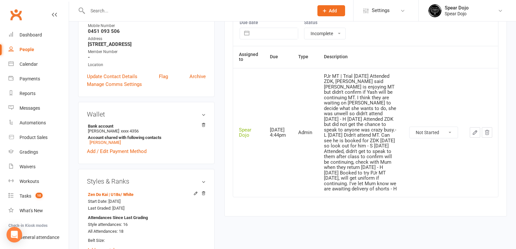
click at [473, 134] on icon "button" at bounding box center [475, 133] width 4 height 4
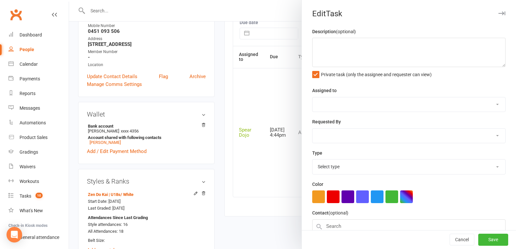
type textarea "PJr MT | Trial 15/09/25 Attended ZDK, Mum said Ishi is enjoying MT but didn't c…"
select select "43986"
type input "20 Sep 2025"
type input "4:44pm"
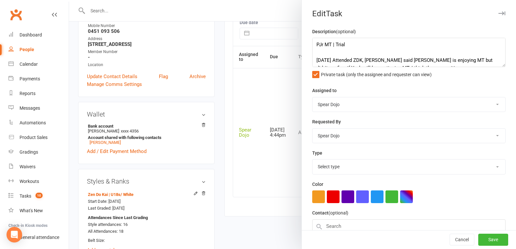
select select "19839"
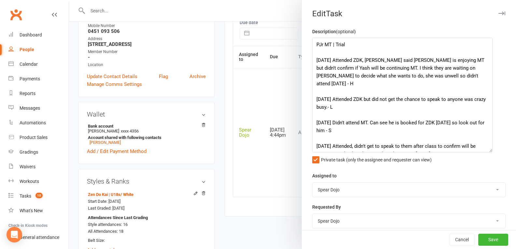
drag, startPoint x: 495, startPoint y: 65, endPoint x: 489, endPoint y: 151, distance: 85.6
click at [489, 151] on textarea "PJr MT | Trial 15/09/25 Attended ZDK, Mum said Ishi is enjoying MT but didn't c…" at bounding box center [402, 95] width 181 height 115
drag, startPoint x: 377, startPoint y: 69, endPoint x: 422, endPoint y: 75, distance: 44.8
click at [422, 75] on textarea "PJr MT | Trial 15/09/25 Attended ZDK, Mum said Ishi is enjoying MT but didn't c…" at bounding box center [402, 95] width 181 height 115
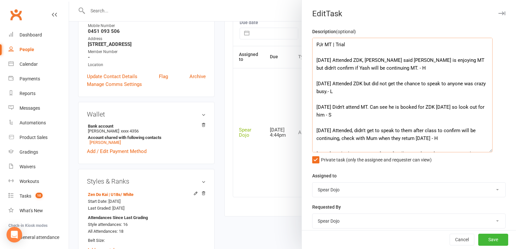
click at [386, 55] on textarea "PJr MT | Trial 15/09/25 Attended ZDK, Mum said Ishi is enjoying MT but didn't c…" at bounding box center [402, 95] width 181 height 115
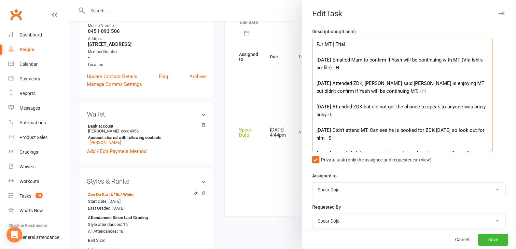
scroll to position [0, 0]
click at [337, 60] on textarea "PJr MT | Trial 16/09/25 Emailed Mum to confirm if Yash will be continuing with …" at bounding box center [402, 95] width 181 height 115
type textarea "PJr MT | Trial 16/09/25 Did not attend, emailed Mum to confirm if Yash will be …"
click at [479, 243] on button "Save" at bounding box center [494, 240] width 30 height 12
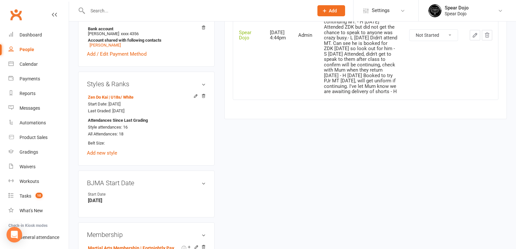
scroll to position [228, 0]
click at [18, 198] on link "Tasks 10" at bounding box center [38, 196] width 60 height 15
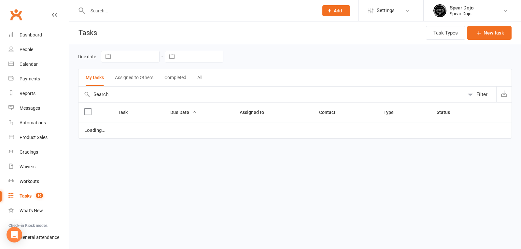
select select "started"
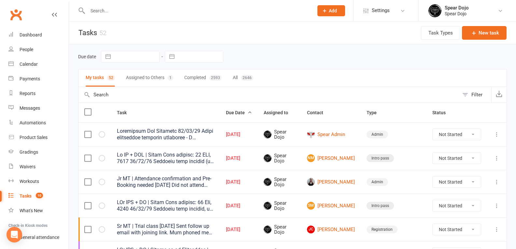
click at [497, 157] on icon at bounding box center [497, 158] width 7 height 7
click at [447, 184] on link "Edit" at bounding box center [463, 183] width 65 height 13
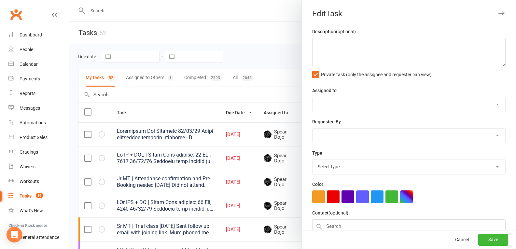
type textarea "Jr MT + ZDK | Intro Pass expires: 22 SEP, 2025 13/09/25 Attended both classes (…"
select select "43986"
type input "[DATE]"
type input "4:45pm"
select select "21686"
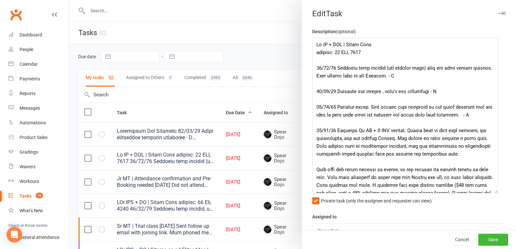
drag, startPoint x: 494, startPoint y: 65, endPoint x: 493, endPoint y: 192, distance: 127.1
click at [493, 192] on textarea at bounding box center [405, 116] width 186 height 156
click at [403, 60] on textarea at bounding box center [405, 116] width 186 height 156
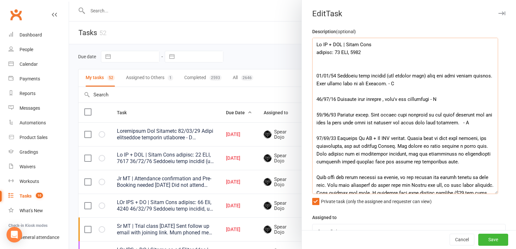
type textarea "Jr MT + ZDK | Intro Pass expires: 22 SEP, 2025 13/09/25 Attended both classes (…"
select select "started"
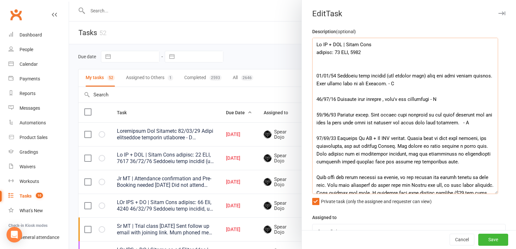
select select "started"
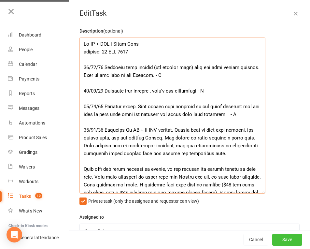
type textarea "Jr MT + ZDK | Intro Pass expires: 22 SEP, 2025 13/09/25 Attended both classes (…"
click at [277, 239] on button "Save" at bounding box center [287, 240] width 30 height 12
select select "started"
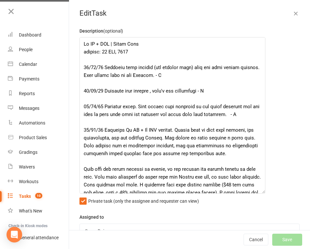
select select "started"
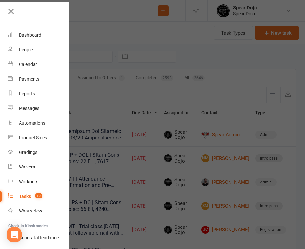
select select "started"
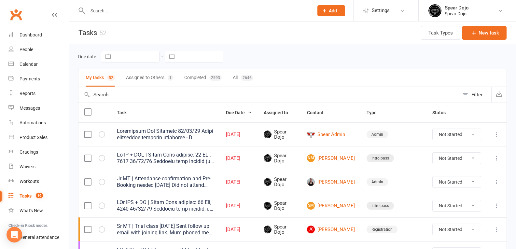
select select "started"
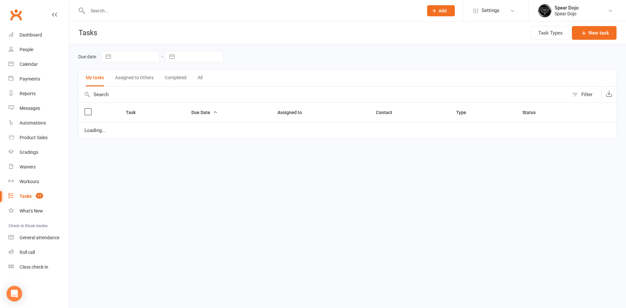
select select "started"
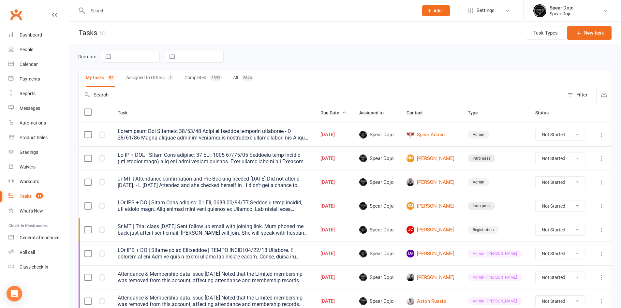
click at [600, 178] on button at bounding box center [602, 182] width 8 height 8
click at [448, 180] on link "[PERSON_NAME]" at bounding box center [431, 182] width 50 height 8
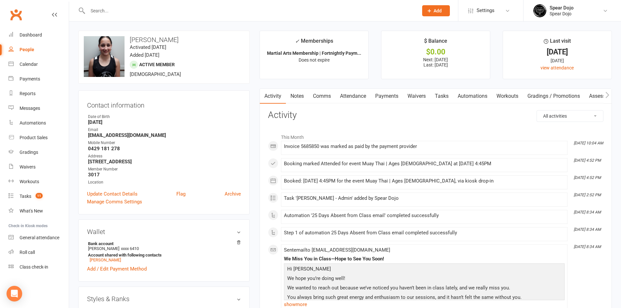
click at [443, 99] on link "Tasks" at bounding box center [441, 96] width 23 height 15
select select "incomplete"
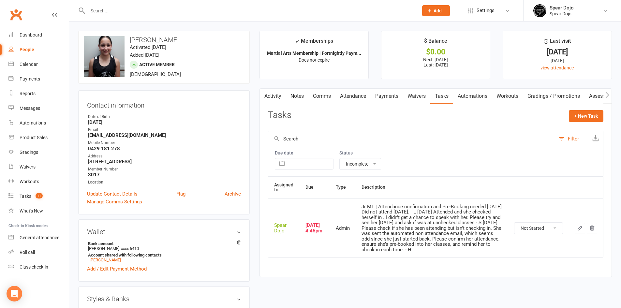
click at [580, 229] on icon "button" at bounding box center [580, 228] width 6 height 6
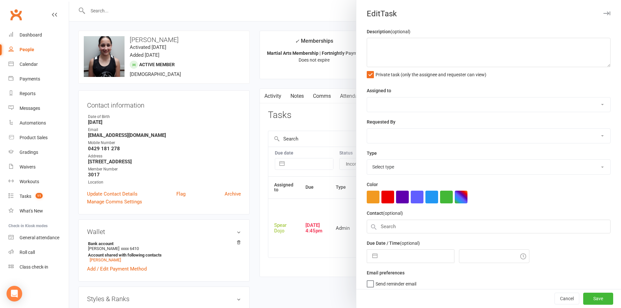
type textarea "Jr MT | Attendance confirmation and Pre-Booking needed [DATE] Did not attend [D…"
select select "43986"
type input "[DATE]"
type input "4:45pm"
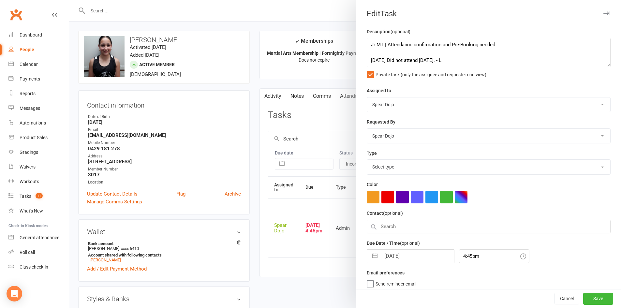
select select "19839"
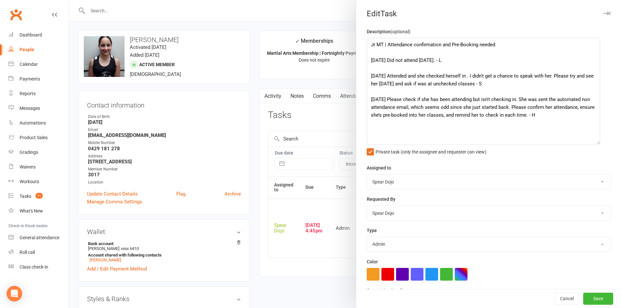
drag, startPoint x: 597, startPoint y: 64, endPoint x: 593, endPoint y: 141, distance: 77.3
click at [593, 141] on textarea "Jr MT | Attendance confirmation and Pre-Booking needed 13/09/25 Did not attend …" at bounding box center [483, 91] width 233 height 107
click at [492, 59] on textarea "Jr MT | Attendance confirmation and Pre-Booking needed 13/09/25 Did not attend …" at bounding box center [483, 91] width 233 height 107
click at [503, 46] on textarea "Jr MT | Attendance confirmation and Pre-Booking needed 13/09/25 Did not attend …" at bounding box center [483, 91] width 233 height 107
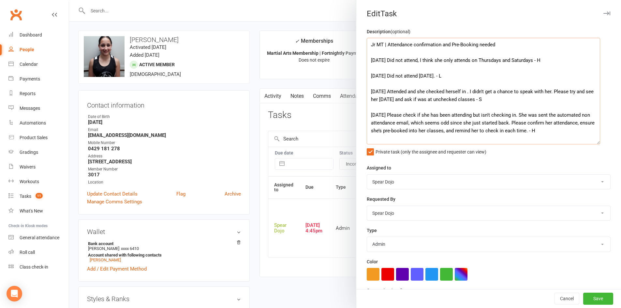
click at [422, 61] on textarea "Jr MT | Attendance confirmation and Pre-Booking needed 16/09/25 Did not attend,…" at bounding box center [483, 91] width 233 height 107
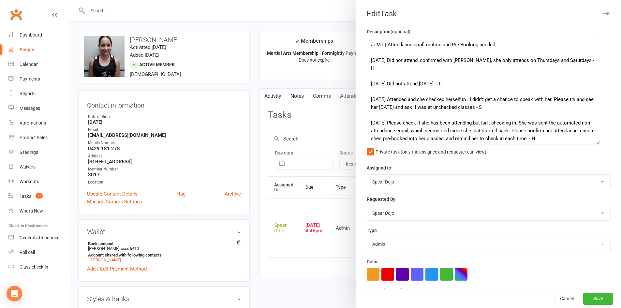
click at [423, 62] on textarea "Jr MT | Attendance confirmation and Pre-Booking needed 16/09/25 Did not attend,…" at bounding box center [483, 91] width 233 height 107
click at [464, 62] on textarea "Jr MT | Attendance confirmation and Pre-Booking needed 16/09/25 Did not attend,…" at bounding box center [483, 91] width 233 height 107
click at [532, 44] on textarea "Jr MT | Attendance confirmation and Pre-Booking needed 16/09/25 Did not attend,…" at bounding box center [483, 91] width 233 height 107
drag, startPoint x: 424, startPoint y: 60, endPoint x: 468, endPoint y: 59, distance: 44.6
click at [468, 59] on textarea "Jr MT | Attendance confirmation and Pre-Booking needed 16/09/25 Did not attend,…" at bounding box center [483, 91] width 233 height 107
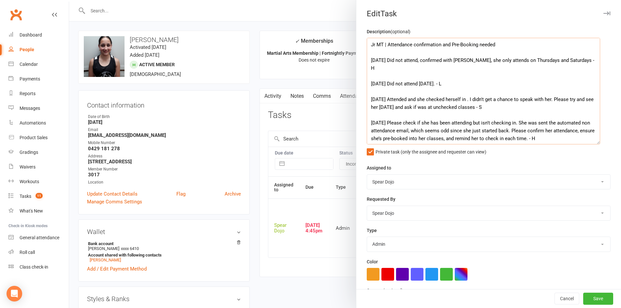
click at [422, 61] on textarea "Jr MT | Attendance confirmation and Pre-Booking needed 16/09/25 Did not attend,…" at bounding box center [483, 91] width 233 height 107
click at [433, 60] on textarea "Jr MT | Attendance confirmation and Pre-Booking needed 16/09/25 Did not attend,…" at bounding box center [483, 91] width 233 height 107
click at [421, 61] on textarea "Jr MT | Attendance confirmation and Pre-Booking needed 16/09/25 Did not attend,…" at bounding box center [483, 91] width 233 height 107
click at [560, 60] on textarea "Jr MT | Attendance confirmation and Pre-Booking needed 16/09/25 Did not attend …" at bounding box center [483, 91] width 233 height 107
drag, startPoint x: 390, startPoint y: 60, endPoint x: 457, endPoint y: 68, distance: 67.9
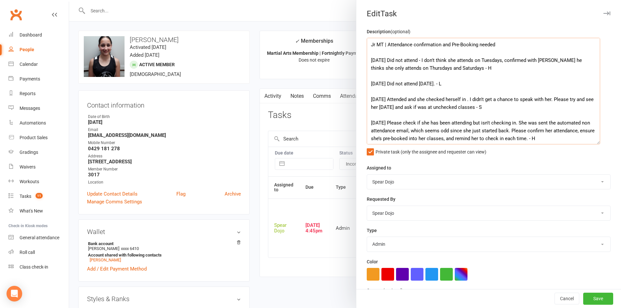
click at [457, 68] on textarea "Jr MT | Attendance confirmation and Pre-Booking needed 16/09/25 Did not attend …" at bounding box center [483, 91] width 233 height 107
paste textarea ". I don't think she attends on Tuesdays; confirmed with Ben L, who believes she…"
drag, startPoint x: 555, startPoint y: 60, endPoint x: 581, endPoint y: 59, distance: 26.1
click at [581, 59] on textarea "Jr MT | Attendance confirmation and Pre-Booking needed 16/09/25 Did not attend.…" at bounding box center [483, 91] width 233 height 107
drag, startPoint x: 451, startPoint y: 69, endPoint x: 390, endPoint y: 58, distance: 62.2
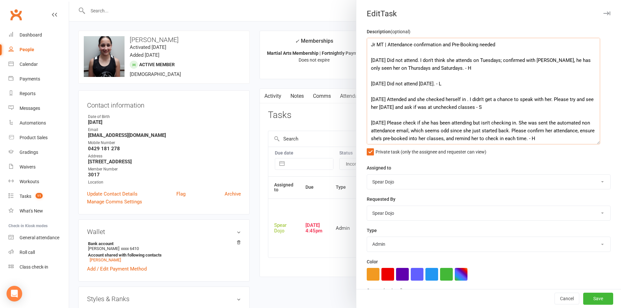
click at [390, 58] on textarea "Jr MT | Attendance confirmation and Pre-Booking needed 16/09/25 Did not attend.…" at bounding box center [483, 91] width 233 height 107
click at [478, 80] on textarea "Jr MT | Attendance confirmation and Pre-Booking needed 16/09/25 Did not attend.…" at bounding box center [483, 91] width 233 height 107
drag, startPoint x: 509, startPoint y: 61, endPoint x: 523, endPoint y: 61, distance: 13.7
click at [523, 61] on textarea "Jr MT | Attendance confirmation and Pre-Booking needed 16/09/25 Did not attend.…" at bounding box center [483, 91] width 233 height 107
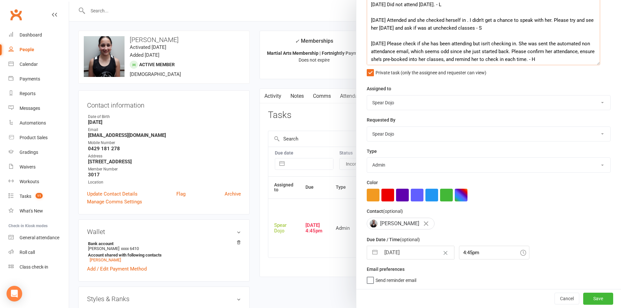
scroll to position [82, 0]
type textarea "Jr MT | Attendance confirmation and Pre-Booking needed [DATE] Did not attend. I…"
click at [373, 255] on button "button" at bounding box center [375, 252] width 12 height 13
select select "7"
select select "2025"
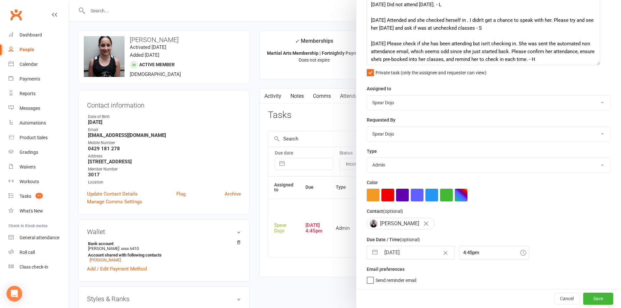
select select "8"
select select "2025"
select select "9"
select select "2025"
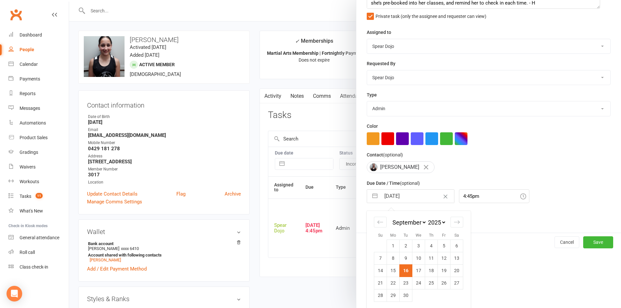
scroll to position [139, 0]
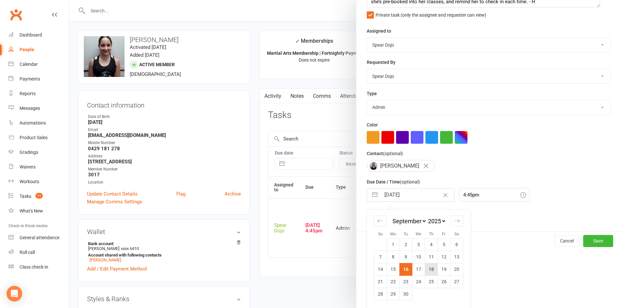
click at [432, 269] on td "18" at bounding box center [431, 269] width 13 height 12
type input "18 Sep 2025"
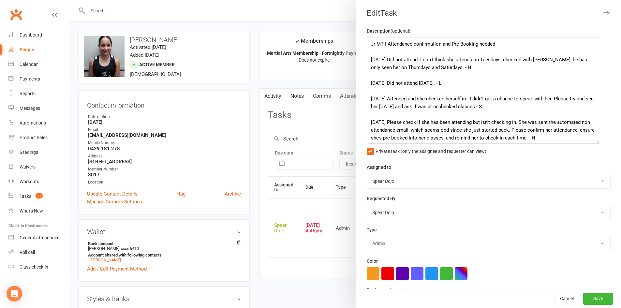
scroll to position [0, 0]
click at [591, 299] on button "Save" at bounding box center [598, 299] width 30 height 12
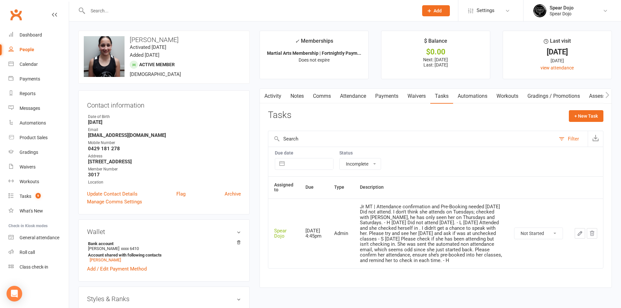
click at [358, 99] on link "Attendance" at bounding box center [352, 96] width 35 height 15
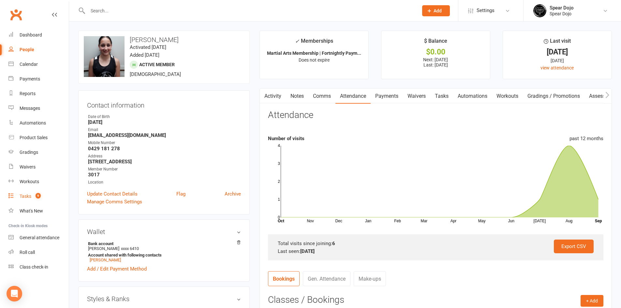
click at [22, 195] on div "Tasks" at bounding box center [26, 196] width 12 height 5
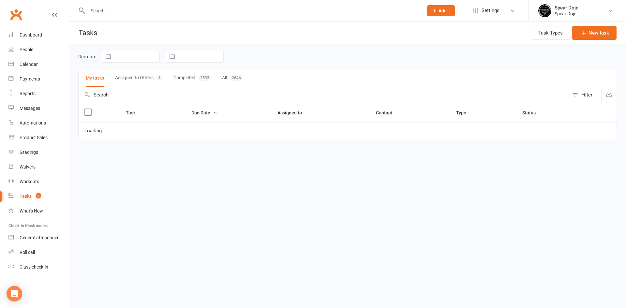
select select "started"
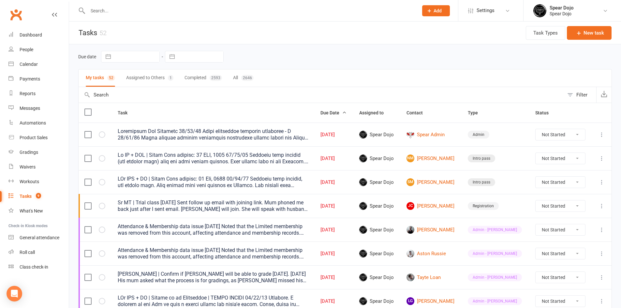
click at [603, 157] on icon at bounding box center [601, 158] width 7 height 7
click at [584, 183] on link "Edit" at bounding box center [568, 183] width 65 height 13
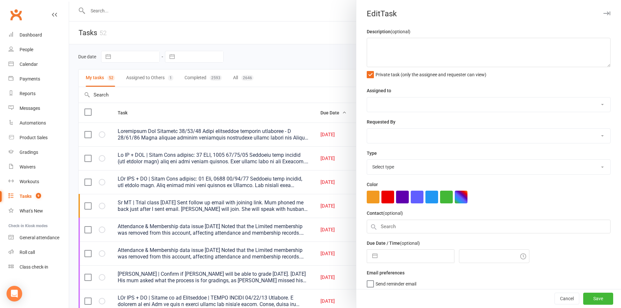
type textarea "Jr MT + ZDK | Intro Pass expires: 22 SEP, 2025 13/09/25 Attended both classes (…"
select select "43986"
type input "[DATE]"
type input "4:45pm"
select select "21686"
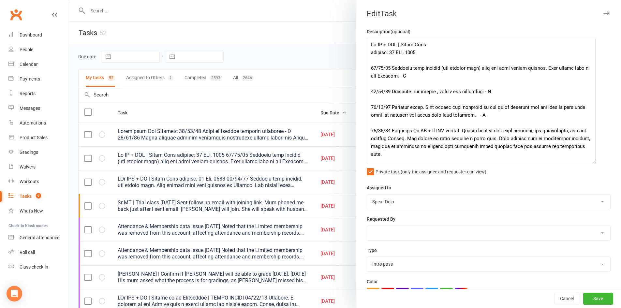
drag, startPoint x: 597, startPoint y: 63, endPoint x: 589, endPoint y: 160, distance: 97.4
click at [589, 160] on textarea at bounding box center [481, 101] width 229 height 126
click at [510, 56] on textarea at bounding box center [481, 101] width 229 height 126
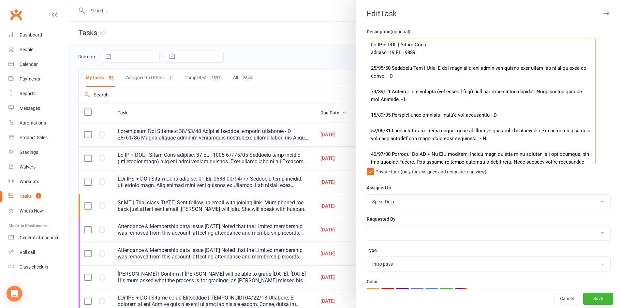
click at [491, 55] on textarea at bounding box center [481, 101] width 229 height 126
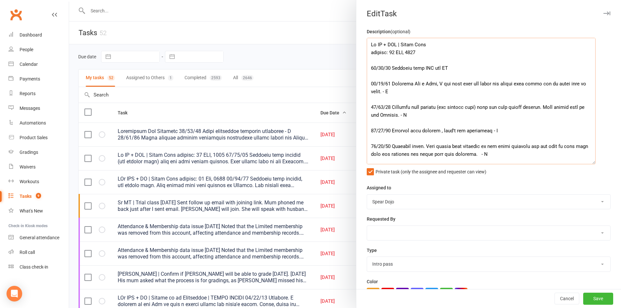
click at [422, 66] on textarea at bounding box center [481, 101] width 229 height 126
click at [515, 68] on textarea at bounding box center [481, 101] width 229 height 126
click at [504, 68] on textarea at bounding box center [481, 101] width 229 height 126
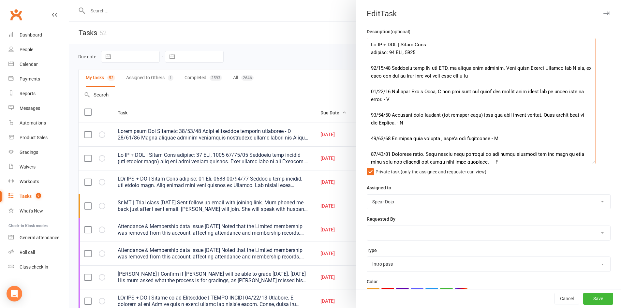
click at [382, 100] on textarea at bounding box center [481, 101] width 229 height 126
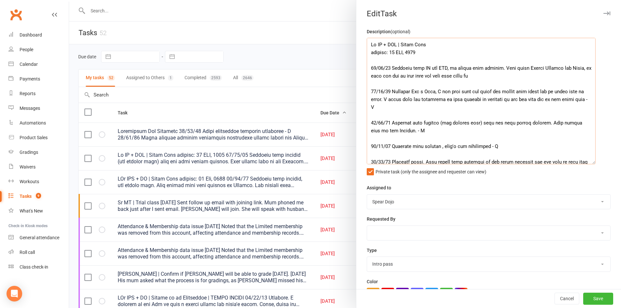
drag, startPoint x: 445, startPoint y: 92, endPoint x: 455, endPoint y: 91, distance: 9.8
click at [455, 91] on textarea at bounding box center [481, 101] width 229 height 126
click at [478, 94] on textarea at bounding box center [481, 101] width 229 height 126
drag, startPoint x: 557, startPoint y: 91, endPoint x: 564, endPoint y: 92, distance: 6.2
click at [564, 92] on textarea at bounding box center [481, 101] width 229 height 126
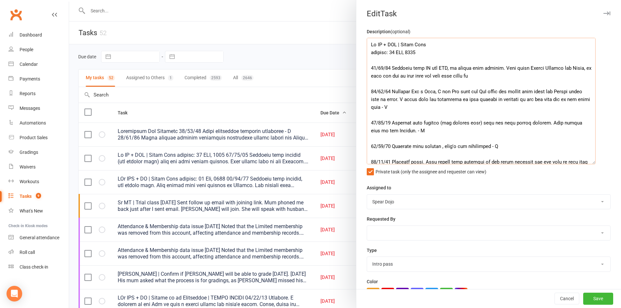
click at [390, 106] on textarea at bounding box center [481, 101] width 229 height 126
click at [443, 101] on textarea at bounding box center [481, 101] width 229 height 126
click at [384, 75] on textarea at bounding box center [481, 101] width 229 height 126
click at [466, 78] on textarea at bounding box center [481, 101] width 229 height 126
click at [542, 75] on textarea at bounding box center [481, 101] width 229 height 126
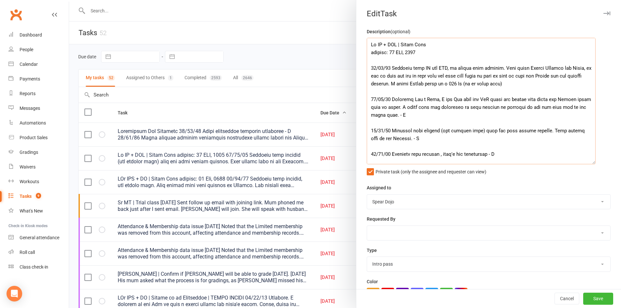
click at [408, 83] on textarea at bounding box center [481, 101] width 229 height 126
click at [533, 85] on textarea at bounding box center [481, 101] width 229 height 126
drag, startPoint x: 476, startPoint y: 77, endPoint x: 534, endPoint y: 75, distance: 58.0
click at [534, 75] on textarea at bounding box center [481, 101] width 229 height 126
click at [550, 74] on textarea at bounding box center [481, 101] width 229 height 126
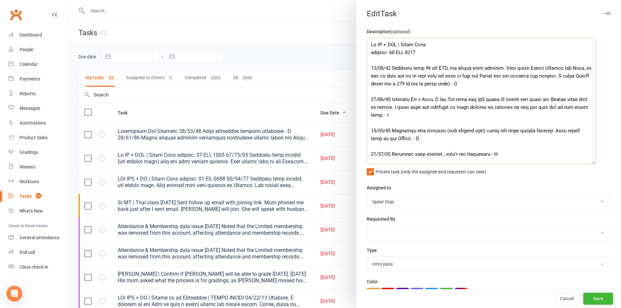
click at [465, 77] on textarea at bounding box center [481, 101] width 229 height 126
drag, startPoint x: 481, startPoint y: 74, endPoint x: 465, endPoint y: 76, distance: 16.4
click at [465, 76] on textarea at bounding box center [481, 101] width 229 height 126
click at [452, 95] on textarea at bounding box center [481, 101] width 229 height 126
click at [493, 84] on textarea at bounding box center [481, 101] width 229 height 126
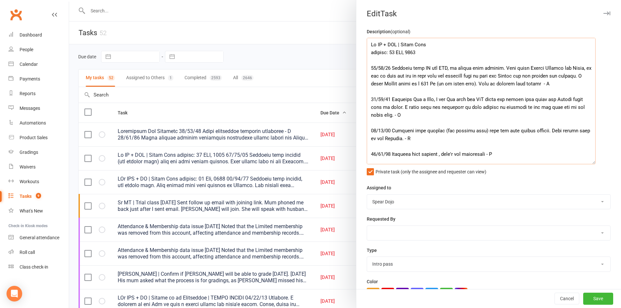
click at [485, 92] on textarea at bounding box center [481, 101] width 229 height 126
drag, startPoint x: 496, startPoint y: 85, endPoint x: 552, endPoint y: 87, distance: 56.8
click at [552, 87] on textarea at bounding box center [481, 101] width 229 height 126
click at [410, 108] on textarea at bounding box center [481, 101] width 229 height 126
click at [390, 117] on textarea at bounding box center [481, 101] width 229 height 126
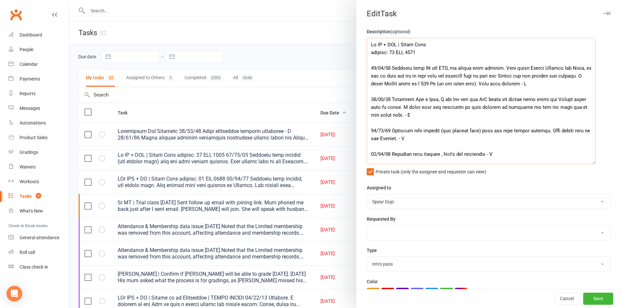
click at [500, 68] on textarea at bounding box center [481, 101] width 229 height 126
click at [493, 84] on textarea at bounding box center [481, 101] width 229 height 126
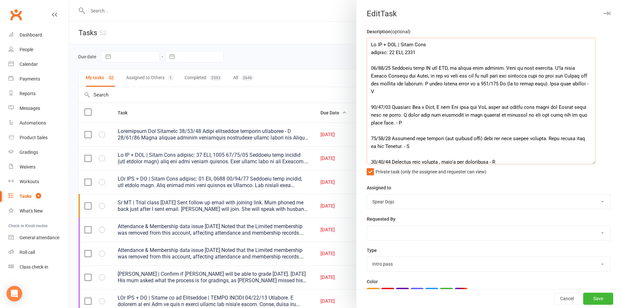
click at [455, 91] on textarea at bounding box center [481, 101] width 229 height 126
drag, startPoint x: 549, startPoint y: 83, endPoint x: 385, endPoint y: 93, distance: 164.8
click at [385, 93] on textarea at bounding box center [481, 101] width 229 height 126
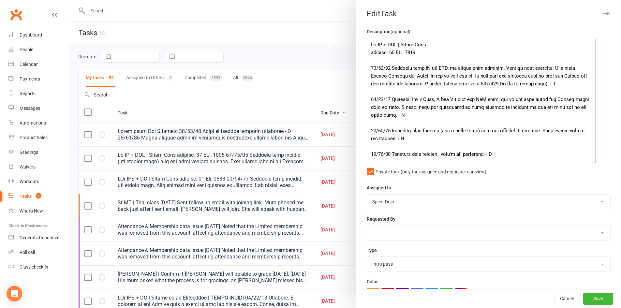
click at [428, 84] on textarea at bounding box center [481, 101] width 229 height 126
paste textarea "They will confirm"
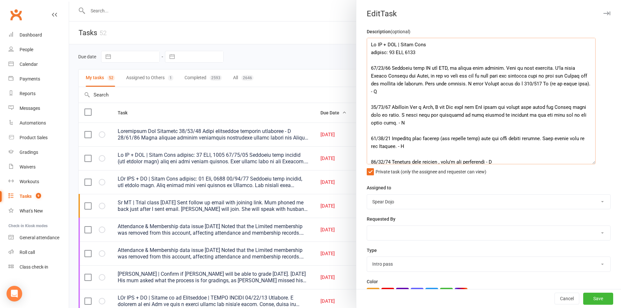
drag, startPoint x: 391, startPoint y: 93, endPoint x: 367, endPoint y: 68, distance: 35.0
click at [367, 68] on textarea at bounding box center [481, 101] width 229 height 126
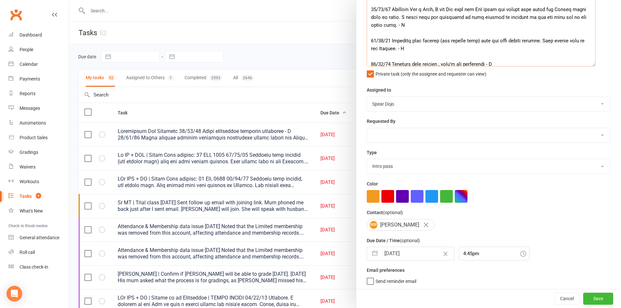
type textarea "Jr MT + ZDK | Intro Pass expires: 22 SEP, 2025 16/09/25 Attended both MT and ZD…"
click at [377, 255] on button "button" at bounding box center [375, 253] width 12 height 13
select select "7"
select select "2025"
select select "8"
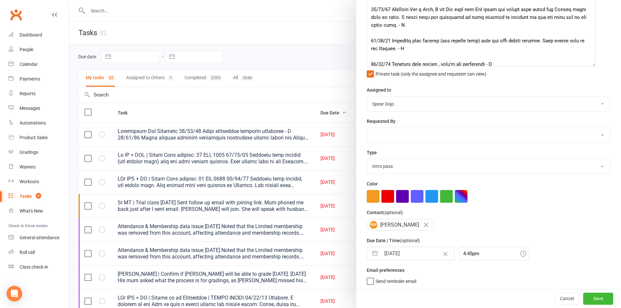
select select "2025"
select select "9"
select select "2025"
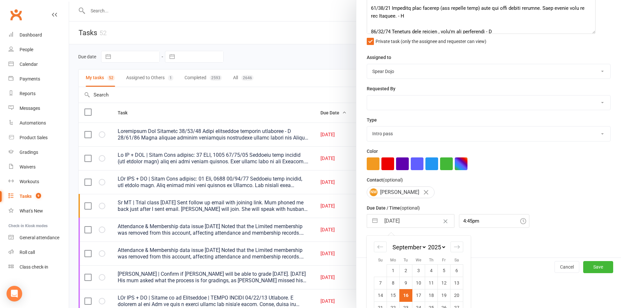
scroll to position [159, 0]
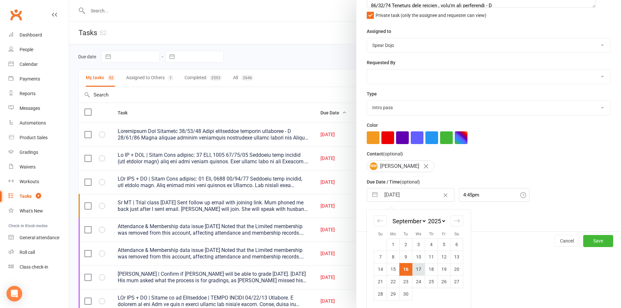
click at [415, 267] on td "17" at bounding box center [418, 269] width 13 height 12
type input "17 Sep 2025"
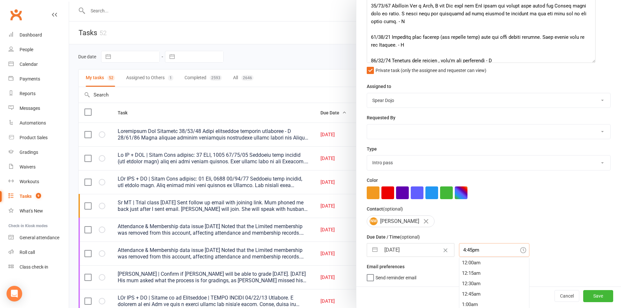
scroll to position [118, 0]
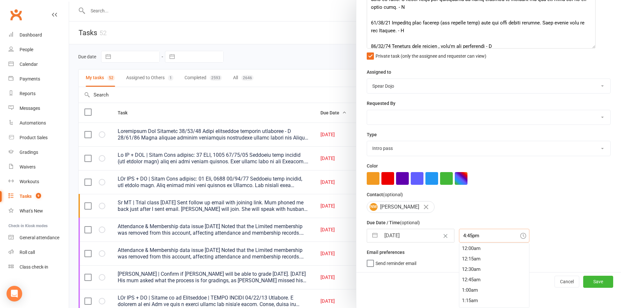
click at [467, 242] on div "4:45pm 12:00am 12:15am 12:30am 12:45am 1:00am 1:15am 1:30am 1:45am 2:00am 2:15a…" at bounding box center [494, 236] width 70 height 14
click at [476, 291] on div "5:30pm" at bounding box center [494, 290] width 70 height 10
type input "5:30pm"
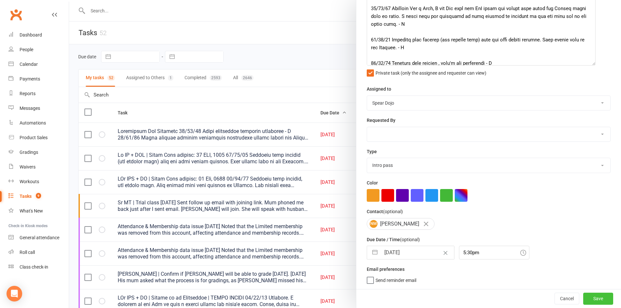
click at [590, 299] on button "Save" at bounding box center [598, 299] width 30 height 12
select select "started"
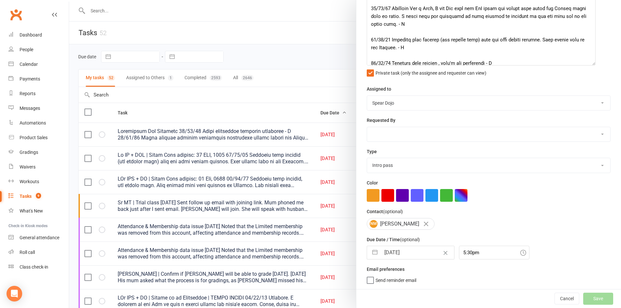
select select "started"
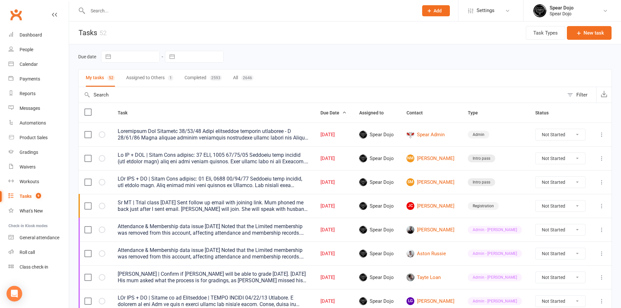
select select "started"
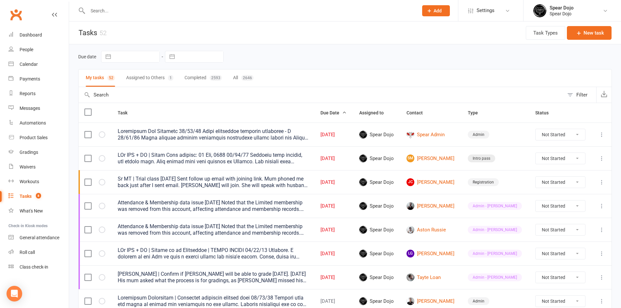
click at [602, 158] on icon at bounding box center [601, 158] width 7 height 7
click at [576, 181] on link "Edit" at bounding box center [568, 183] width 65 height 13
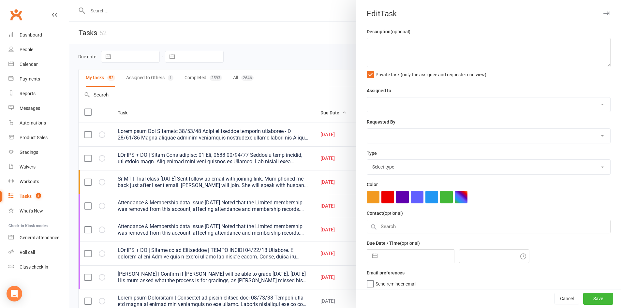
type textarea "PJr ZDK + MT | Intro Pass expires: 23 Sep, 2025 13/09/25 Attended both classes,…"
select select "43986"
type input "[DATE]"
type input "4:45pm"
select select "21686"
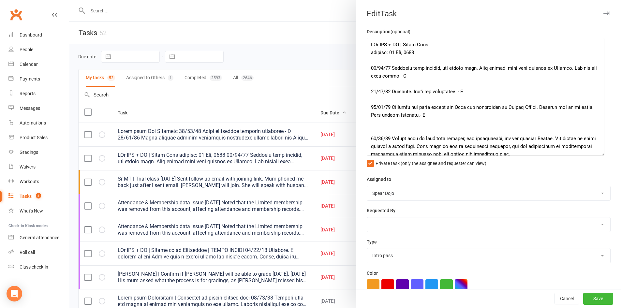
drag, startPoint x: 600, startPoint y: 65, endPoint x: 601, endPoint y: 160, distance: 95.1
click at [601, 156] on textarea at bounding box center [486, 97] width 238 height 118
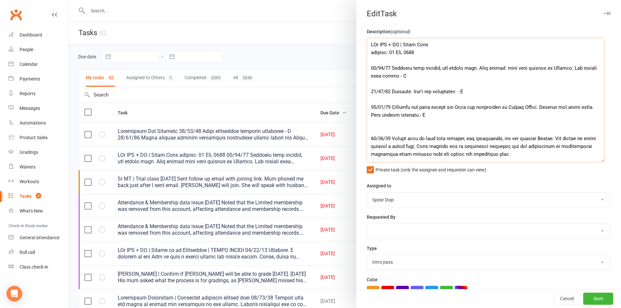
click at [512, 51] on textarea at bounding box center [486, 100] width 238 height 124
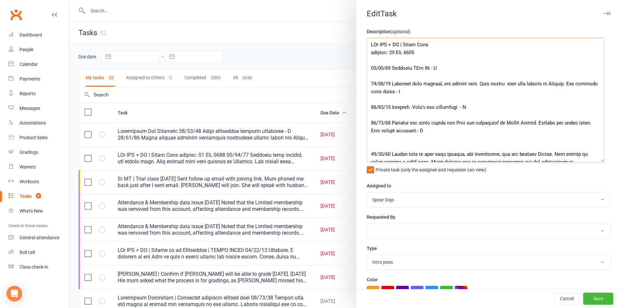
click at [469, 55] on textarea at bounding box center [486, 100] width 238 height 124
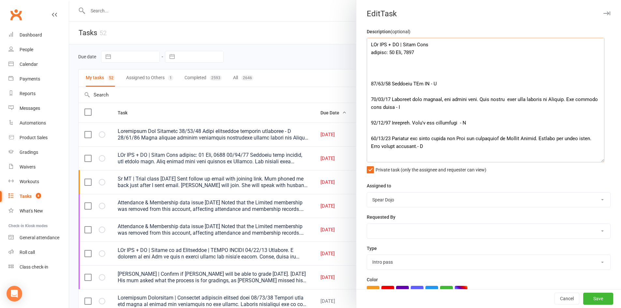
paste textarea "16/09/25 Attended both MT and ZDK, is loving both classes. Will be back tomorro…"
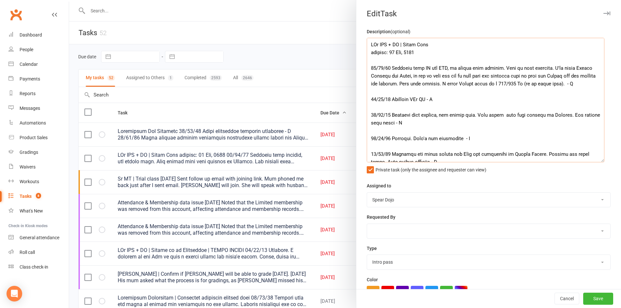
click at [422, 67] on textarea at bounding box center [486, 100] width 238 height 124
drag, startPoint x: 566, startPoint y: 76, endPoint x: 581, endPoint y: 76, distance: 15.0
click at [581, 76] on textarea at bounding box center [486, 100] width 238 height 124
drag, startPoint x: 473, startPoint y: 83, endPoint x: 482, endPoint y: 83, distance: 8.5
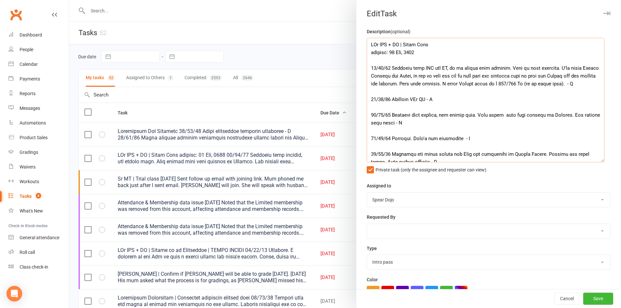
click at [482, 83] on textarea at bounding box center [486, 100] width 238 height 124
drag, startPoint x: 576, startPoint y: 84, endPoint x: 540, endPoint y: 87, distance: 36.0
click at [540, 87] on textarea at bounding box center [486, 100] width 238 height 124
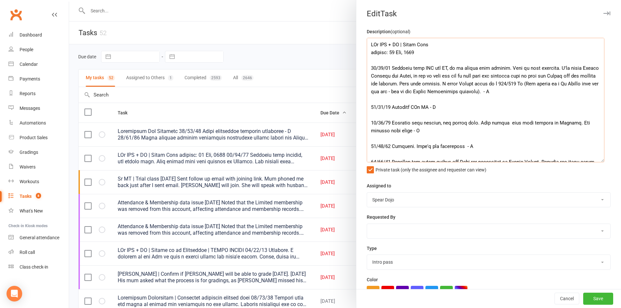
click at [417, 92] on textarea at bounding box center [486, 100] width 238 height 124
click at [429, 91] on textarea at bounding box center [486, 100] width 238 height 124
click at [541, 85] on textarea at bounding box center [486, 100] width 238 height 124
click at [549, 93] on textarea at bounding box center [486, 100] width 238 height 124
click at [422, 93] on textarea at bounding box center [486, 100] width 238 height 124
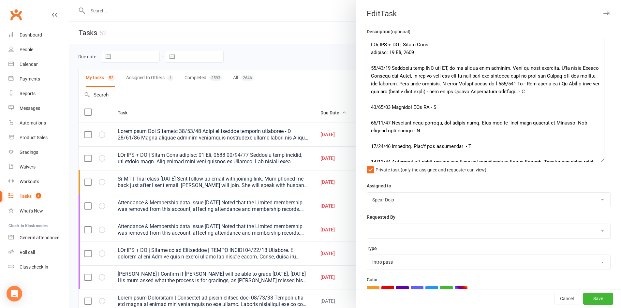
click at [457, 92] on textarea at bounding box center [486, 100] width 238 height 124
click at [468, 99] on textarea at bounding box center [486, 100] width 238 height 124
click at [587, 92] on textarea at bounding box center [486, 100] width 238 height 124
click at [541, 76] on textarea at bounding box center [486, 100] width 238 height 124
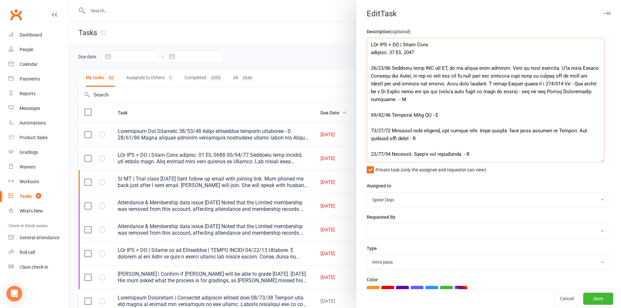
click at [481, 101] on textarea at bounding box center [486, 100] width 238 height 124
click at [371, 91] on textarea at bounding box center [486, 100] width 238 height 124
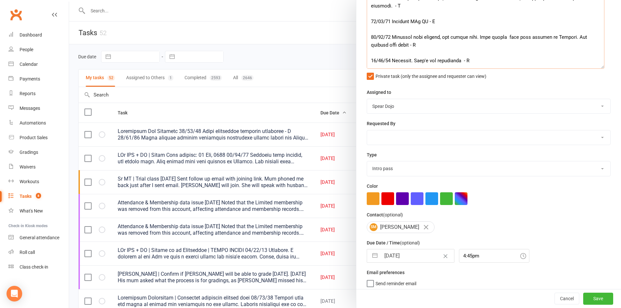
scroll to position [99, 0]
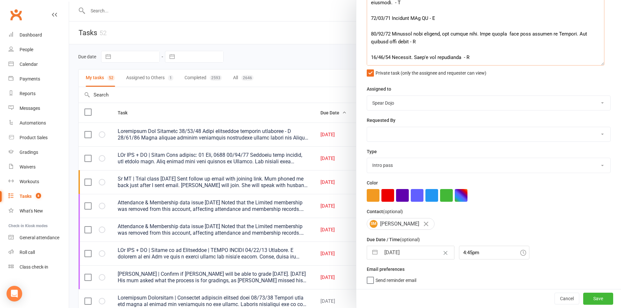
type textarea "PJr ZDK + MT | Intro Pass expires: 23 Sep, 2025 16/09/25 Attended both ZDK and …"
click at [377, 252] on button "button" at bounding box center [375, 252] width 12 height 13
select select "7"
select select "2025"
select select "8"
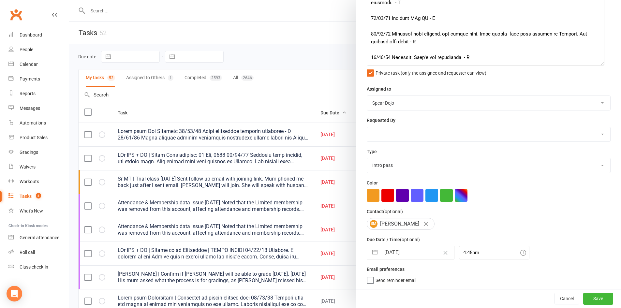
select select "2025"
select select "9"
select select "2025"
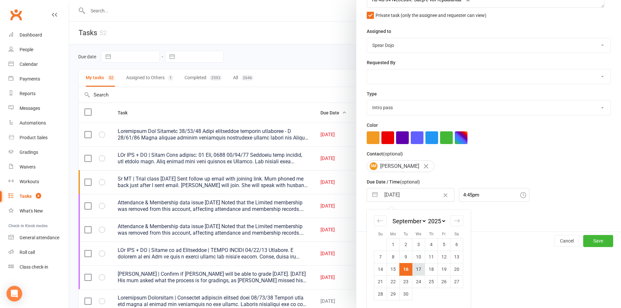
click at [420, 271] on td "17" at bounding box center [418, 269] width 13 height 12
type input "17 Sep 2025"
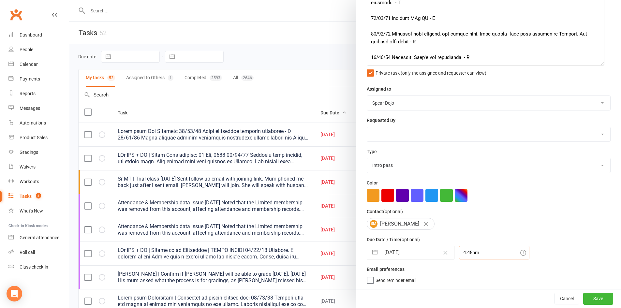
click at [471, 254] on div "4:45pm" at bounding box center [494, 253] width 70 height 14
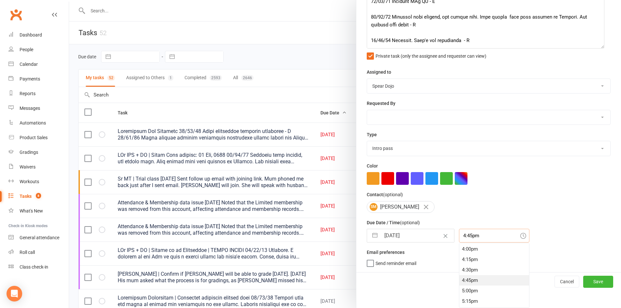
scroll to position [656, 0]
click at [471, 261] on div "4:00pm" at bounding box center [494, 260] width 70 height 10
type input "4:00pm"
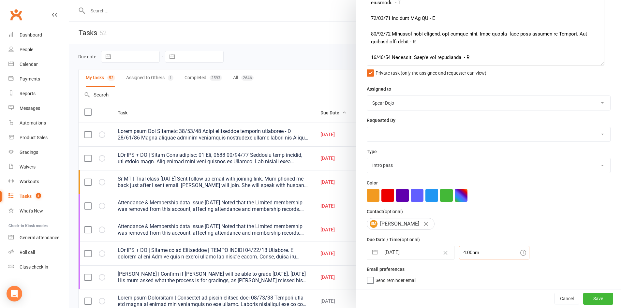
scroll to position [99, 0]
click at [592, 299] on button "Save" at bounding box center [598, 299] width 30 height 12
select select "started"
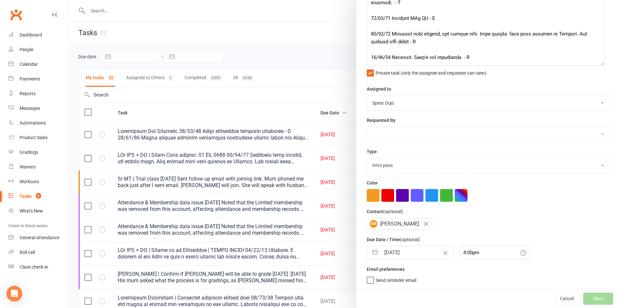
select select "started"
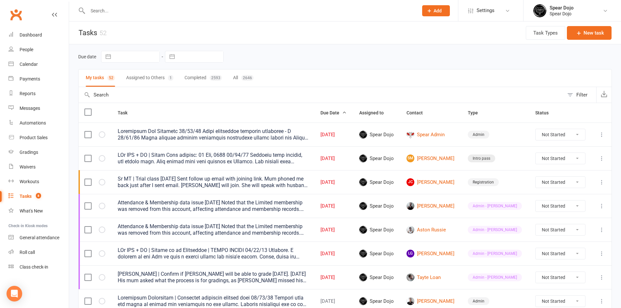
select select "started"
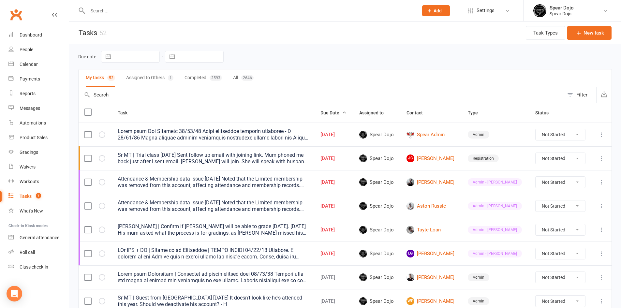
click at [263, 158] on div "Sr MT | Trial class 15/09/25 Sent follow up email with joining link. Mum phoned…" at bounding box center [213, 158] width 191 height 13
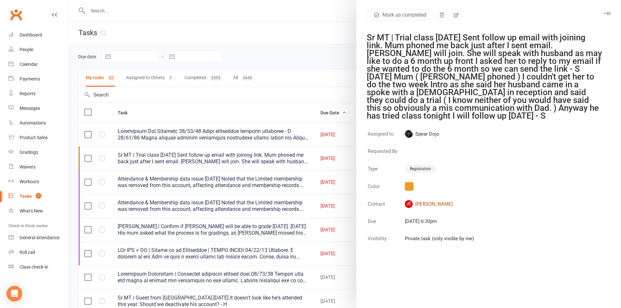
click at [433, 203] on link "JC Jack Calautti" at bounding box center [439, 204] width 69 height 8
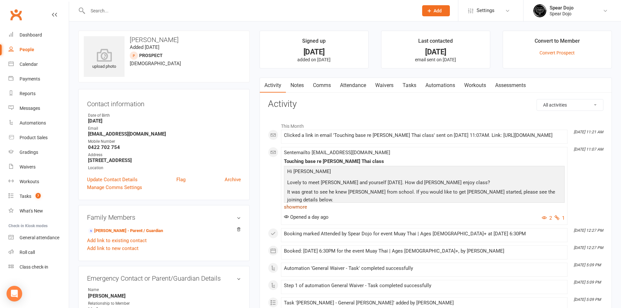
click at [305, 210] on link "show more" at bounding box center [424, 206] width 281 height 9
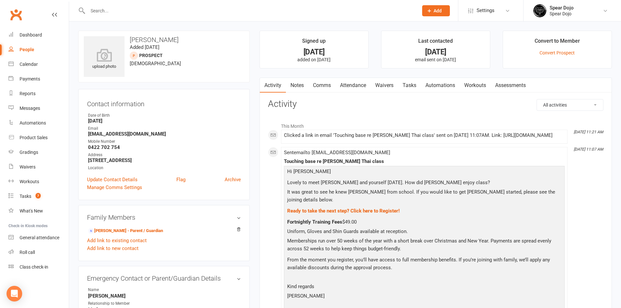
click at [413, 82] on link "Tasks" at bounding box center [409, 85] width 23 height 15
select select "incomplete"
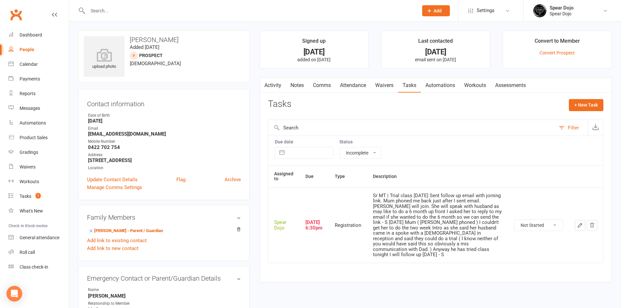
click at [580, 223] on icon "button" at bounding box center [580, 225] width 4 height 4
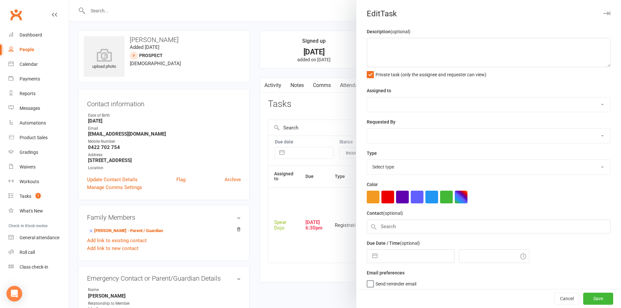
type textarea "Sr MT | Trial class 15/09/25 Sent follow up email with joining link. Mum phoned…"
select select "43986"
type input "[DATE]"
type input "6:30pm"
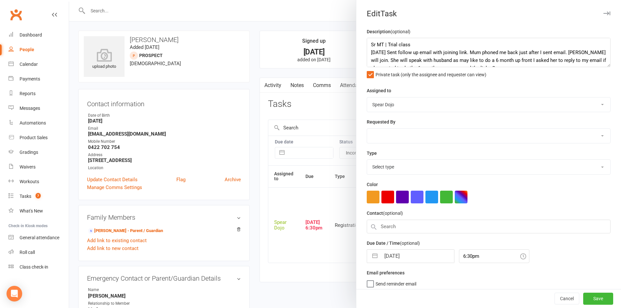
select select "19883"
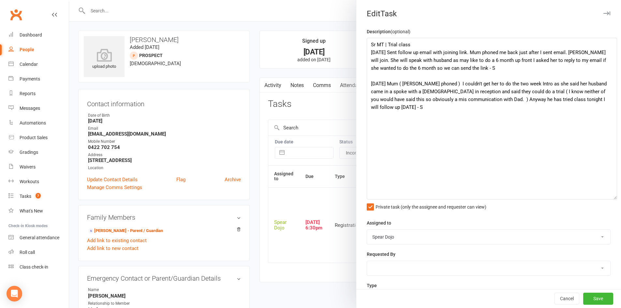
drag, startPoint x: 596, startPoint y: 65, endPoint x: 609, endPoint y: 197, distance: 133.0
click at [609, 197] on textarea "Sr MT | Trial class 15/09/25 Sent follow up email with joining link. Mum phoned…" at bounding box center [492, 119] width 250 height 162
click at [477, 46] on textarea "Sr MT | Trial class 15/09/25 Sent follow up email with joining link. Mum phoned…" at bounding box center [492, 119] width 250 height 162
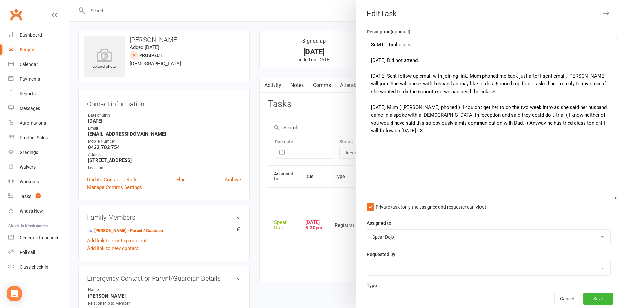
type textarea "Sr MT | Trial class 16/09/25 Did not attend, 15/09/25 Sent follow up email with…"
click at [330, 126] on div at bounding box center [345, 154] width 552 height 308
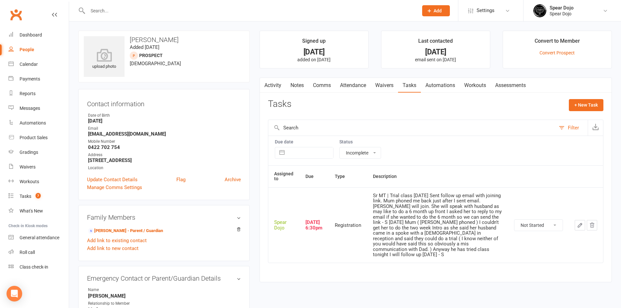
click at [275, 86] on link "Activity" at bounding box center [273, 85] width 26 height 15
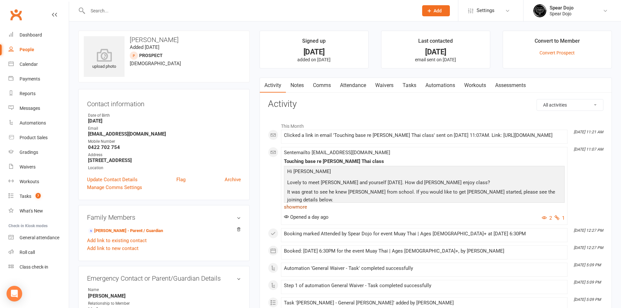
click at [292, 210] on link "show more" at bounding box center [424, 206] width 281 height 9
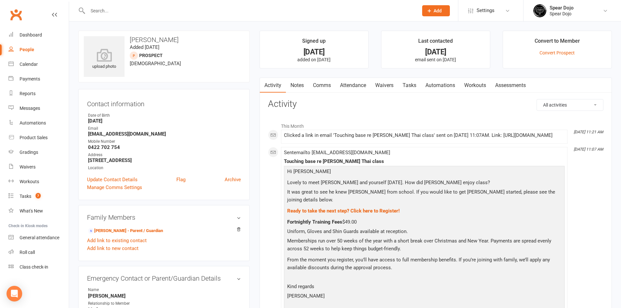
drag, startPoint x: 362, startPoint y: 220, endPoint x: 282, endPoint y: 222, distance: 79.9
click at [282, 222] on li "Sep 15, 11:07 AM Sent email to leannecalautti@icloud.com Touching base re Jack …" at bounding box center [424, 274] width 286 height 255
copy p "Fortnightly Training Fees $49.00"
click at [414, 82] on link "Tasks" at bounding box center [409, 85] width 23 height 15
select select "incomplete"
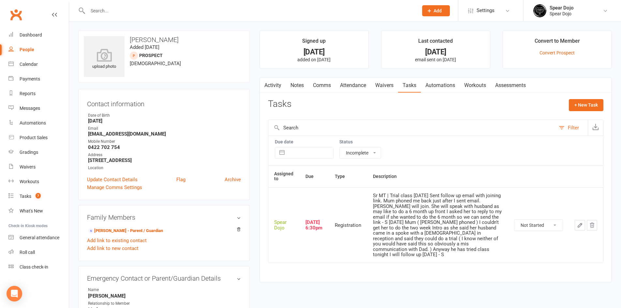
click at [580, 224] on icon "button" at bounding box center [580, 225] width 6 height 6
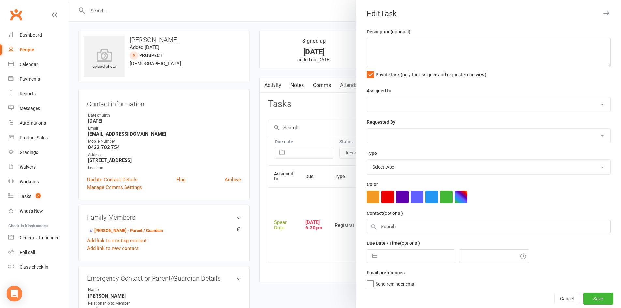
type textarea "Sr MT | Trial class 15/09/25 Sent follow up email with joining link. Mum phoned…"
select select "43986"
type input "[DATE]"
type input "6:30pm"
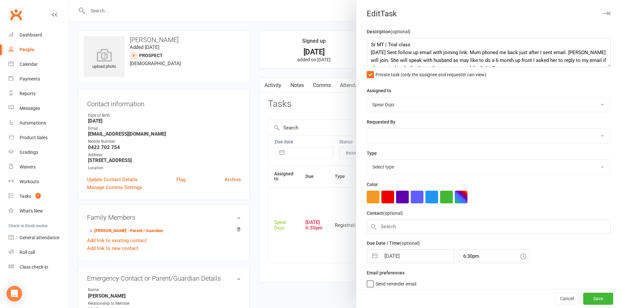
select select "19883"
click at [460, 43] on textarea "Sr MT | Trial class 15/09/25 Sent follow up email with joining link. Mum phoned…" at bounding box center [489, 52] width 244 height 29
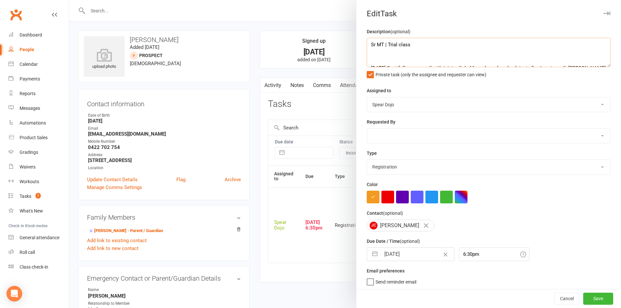
paste textarea "Fortnightly Training Fees $49.00"
click at [369, 53] on textarea "Sr MT | Trial class Fortnightly Training Fees $49.00 15/09/25 Sent follow up em…" at bounding box center [489, 52] width 244 height 29
click at [486, 55] on textarea "Sr MT | Trial class Quoted Fortnightly Training Fees $49.00 15/09/25 Sent follo…" at bounding box center [489, 52] width 244 height 29
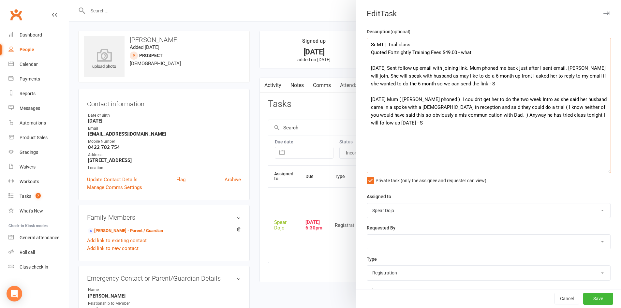
drag, startPoint x: 598, startPoint y: 64, endPoint x: 606, endPoint y: 170, distance: 106.2
click at [606, 170] on textarea "Sr MT | Trial class Quoted Fortnightly Training Fees $49.00 - what 15/09/25 Sen…" at bounding box center [489, 105] width 244 height 135
drag, startPoint x: 477, startPoint y: 53, endPoint x: 369, endPoint y: 56, distance: 108.2
click at [369, 56] on textarea "Sr MT | Trial class Quoted Fortnightly Training Fees $49.00 - what 15/09/25 Sen…" at bounding box center [489, 105] width 244 height 135
click at [478, 52] on textarea "Sr MT | Trial class Quoted Fortnightly Training Fees $49.00 - what 15/09/25 Sen…" at bounding box center [489, 105] width 244 height 135
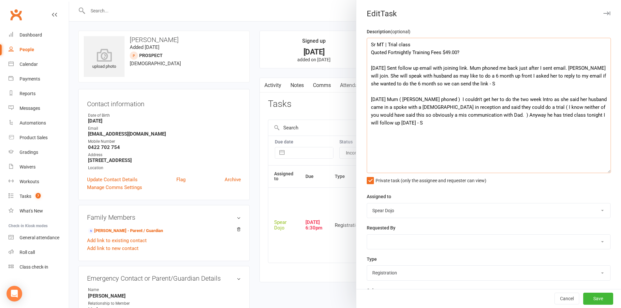
click at [368, 55] on textarea "Sr MT | Trial class Quoted Fortnightly Training Fees $49.00? 15/09/25 Sent foll…" at bounding box center [489, 105] width 244 height 135
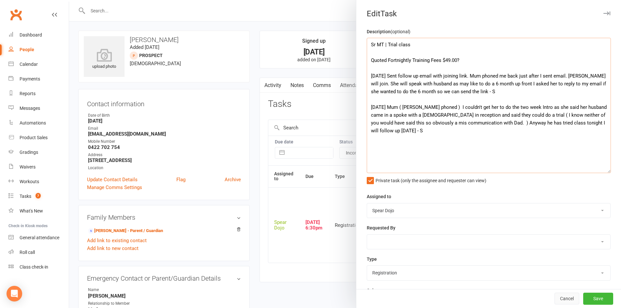
type textarea "Sr MT | Trial class Quoted Fortnightly Training Fees $49.00? 15/09/25 Sent foll…"
click at [558, 299] on button "Cancel" at bounding box center [566, 299] width 25 height 12
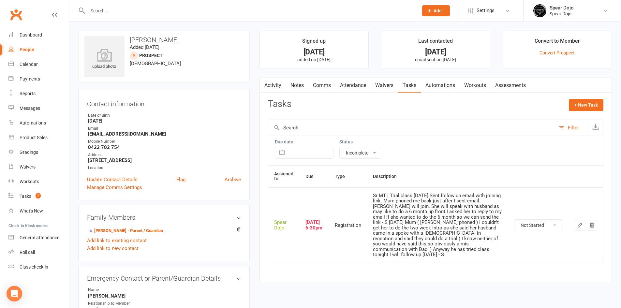
click at [272, 85] on link "Activity" at bounding box center [273, 85] width 26 height 15
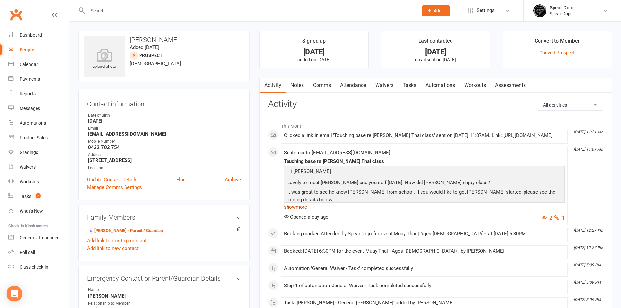
click at [298, 211] on link "show more" at bounding box center [424, 206] width 281 height 9
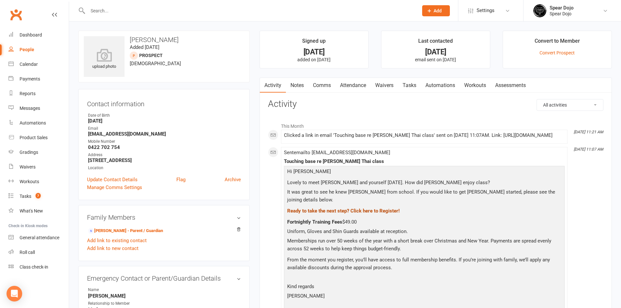
click at [310, 208] on b "Ready to take the next step? Click here to Register!" at bounding box center [343, 211] width 112 height 6
drag, startPoint x: 365, startPoint y: 221, endPoint x: 288, endPoint y: 221, distance: 77.5
click at [288, 221] on p "Fortnightly Training Fees $49.00" at bounding box center [423, 222] width 277 height 9
copy p "Fortnightly Training Fees $49.00"
click at [408, 86] on link "Tasks" at bounding box center [409, 85] width 23 height 15
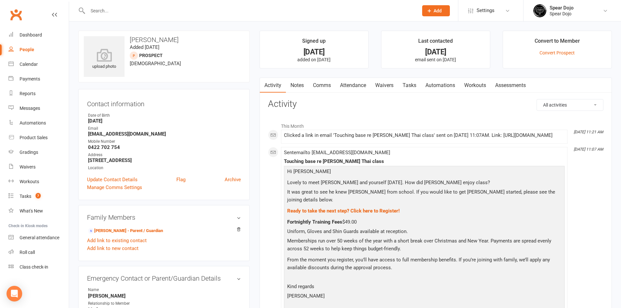
select select "incomplete"
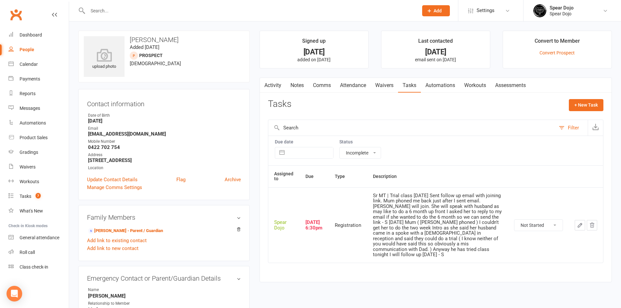
click at [580, 224] on icon "button" at bounding box center [580, 225] width 6 height 6
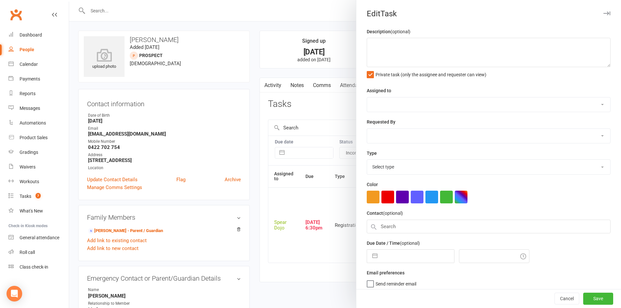
type textarea "Sr MT | Trial class 15/09/25 Sent follow up email with joining link. Mum phoned…"
select select "43986"
type input "[DATE]"
type input "6:30pm"
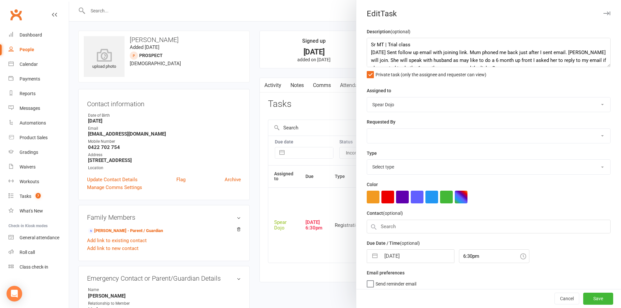
select select "19883"
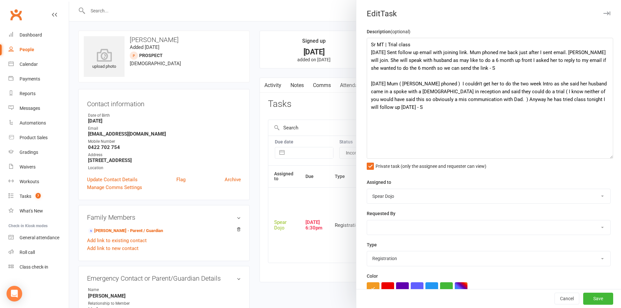
drag, startPoint x: 596, startPoint y: 65, endPoint x: 605, endPoint y: 156, distance: 92.1
click at [605, 156] on textarea "Sr MT | Trial class 15/09/25 Sent follow up email with joining link. Mum phoned…" at bounding box center [490, 98] width 246 height 121
click at [472, 48] on textarea "Sr MT | Trial class 15/09/25 Sent follow up email with joining link. Mum phoned…" at bounding box center [490, 98] width 246 height 121
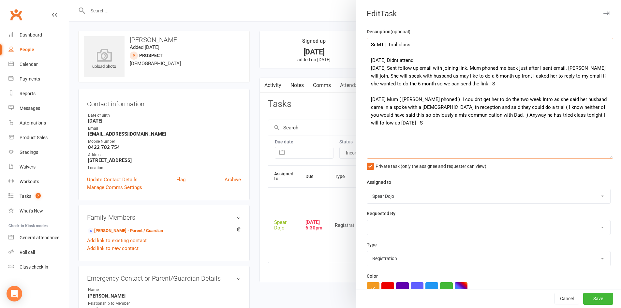
click at [398, 60] on textarea "Sr MT | Trial class 16/09/25 Didnt attend 15/09/25 Sent follow up email with jo…" at bounding box center [490, 98] width 246 height 121
paste textarea "Fortnightly Training Fees $49.00"
click at [471, 60] on textarea "Sr MT | Trial class 16/09/25 Didn't attend. Noticed he was quoted Fortnightly T…" at bounding box center [490, 98] width 246 height 121
click at [545, 61] on textarea "Sr MT | Trial class 16/09/25 Didn't attend. Noticed he was quoted "Fortnightly …" at bounding box center [490, 98] width 246 height 121
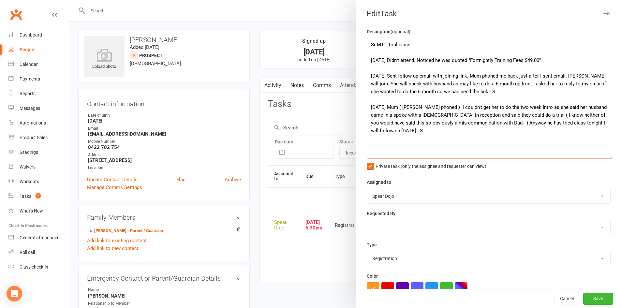
click at [554, 60] on textarea "Sr MT | Trial class 16/09/25 Didn't attend. Noticed he was quoted "Fortnightly …" at bounding box center [490, 98] width 246 height 121
click at [583, 62] on textarea "Sr MT | Trial class 16/09/25 Didn't attend. Noticed he was quoted "Fortnightly …" at bounding box center [490, 98] width 246 height 121
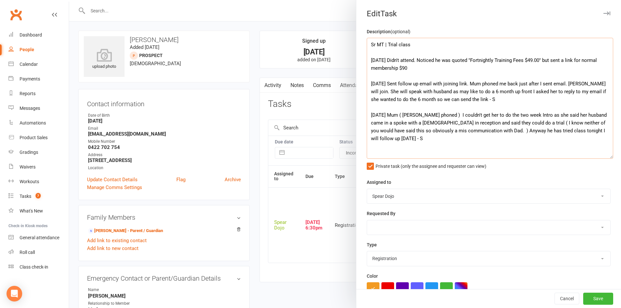
click at [439, 68] on textarea "Sr MT | Trial class 16/09/25 Didn't attend. Noticed he was quoted "Fortnightly …" at bounding box center [490, 98] width 246 height 121
click at [543, 61] on textarea "Sr MT | Trial class 16/09/25 Didn't attend. Noticed he was quoted "Fortnightly …" at bounding box center [490, 98] width 246 height 121
click at [562, 59] on textarea "Sr MT | Trial class 16/09/25 Didn't attend. Noticed he was quoted "Fortnightly …" at bounding box center [490, 98] width 246 height 121
click at [583, 61] on textarea "Sr MT | Trial class 16/09/25 Didn't attend. Noticed he was quoted "Fortnightly …" at bounding box center [490, 98] width 246 height 121
click at [468, 65] on textarea "Sr MT | Trial class 16/09/25 Didn't attend. Noticed he was quoted "Fortnightly …" at bounding box center [490, 98] width 246 height 121
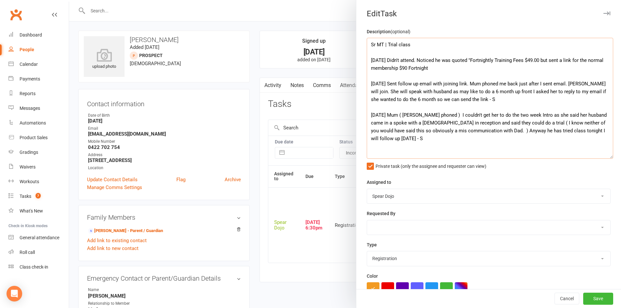
click at [440, 70] on textarea "Sr MT | Trial class 16/09/25 Didn't attend. Noticed he was quoted "Fortnightly …" at bounding box center [490, 98] width 246 height 121
click at [421, 59] on textarea "Sr MT | Trial class 16/09/25 Didn't attend. Noticed he was quoted "Fortnightly …" at bounding box center [490, 98] width 246 height 121
click at [427, 61] on textarea "Sr MT | Trial class 16/09/25 Didn't attend. Noticed he was quoted "Fortnightly …" at bounding box center [490, 98] width 246 height 121
click at [437, 70] on textarea "Sr MT | Trial class 16/09/25 Didn't attend. Noticed he was quoted "Fortnightly …" at bounding box center [490, 98] width 246 height 121
click at [469, 69] on textarea "Sr MT | Trial class 16/09/25 Didn't attend. Noticed he was quoted "Fortnightly …" at bounding box center [490, 98] width 246 height 121
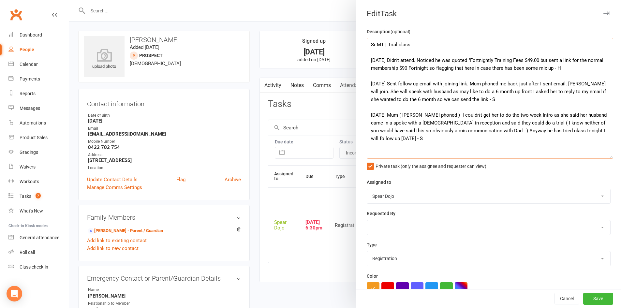
click at [524, 69] on textarea "Sr MT | Trial class 16/09/25 Didn't attend. Noticed he was quoted "Fortnightly …" at bounding box center [490, 98] width 246 height 121
drag, startPoint x: 524, startPoint y: 69, endPoint x: 531, endPoint y: 69, distance: 6.8
click at [531, 69] on textarea "Sr MT | Trial class 16/09/25 Didn't attend. Noticed he was quoted "Fortnightly …" at bounding box center [490, 98] width 246 height 121
click at [544, 63] on textarea "Sr MT | Trial class 16/09/25 Didn't attend. Noticed he was quoted "Fortnightly …" at bounding box center [490, 98] width 246 height 121
drag, startPoint x: 452, startPoint y: 67, endPoint x: 455, endPoint y: 71, distance: 4.8
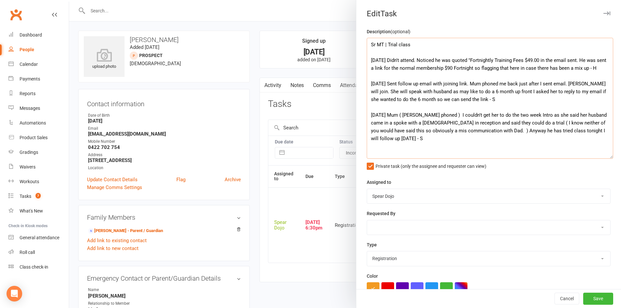
click at [452, 67] on textarea "Sr MT | Trial class 16/09/25 Didn't attend. Noticed he was quoted "Fortnightly …" at bounding box center [490, 98] width 246 height 121
drag, startPoint x: 419, startPoint y: 62, endPoint x: 601, endPoint y: 71, distance: 182.4
click at [601, 71] on textarea "Sr MT | Trial class 16/09/25 Didn't attend. Noticed he was quoted "Fortnightly …" at bounding box center [490, 98] width 246 height 121
paste textarea "I noticed that the email mentioned a quote of 'Fortnightly Training Fees $49.00…"
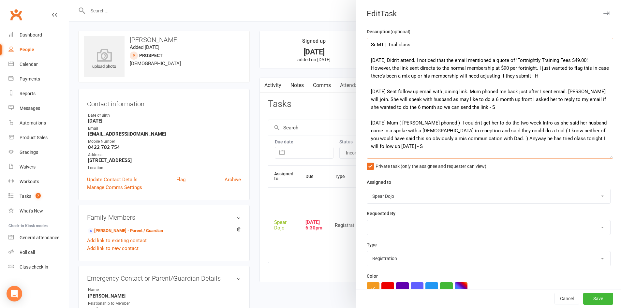
click at [589, 68] on textarea "Sr MT | Trial class 16/09/25 Didn't attend. I noticed that the email mentioned …" at bounding box center [490, 98] width 246 height 121
drag, startPoint x: 551, startPoint y: 77, endPoint x: 392, endPoint y: 60, distance: 159.9
click at [392, 60] on textarea "Sr MT | Trial class 16/09/25 Didn't attend. I noticed that the email mentioned …" at bounding box center [490, 98] width 246 height 121
paste textarea "He didn’t attend, but I noticed the email mentioned a quote of 'Fortnightly Tra…"
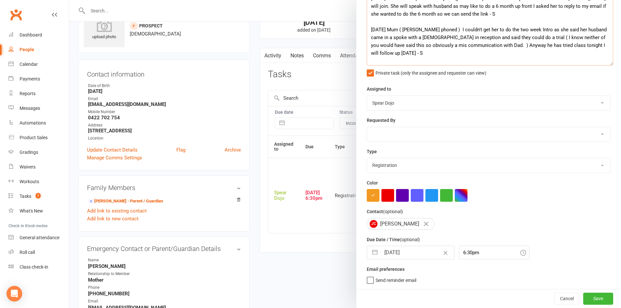
scroll to position [65, 0]
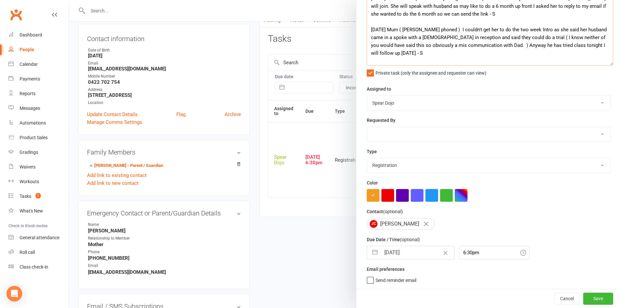
type textarea "Sr MT | Trial class [DATE] He didn’t attend, but I noticed the email mentioned …"
click at [372, 253] on button "button" at bounding box center [375, 252] width 12 height 13
select select "7"
select select "2025"
select select "8"
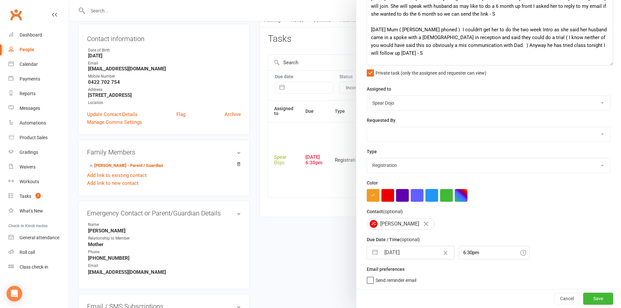
select select "2025"
select select "9"
select select "2025"
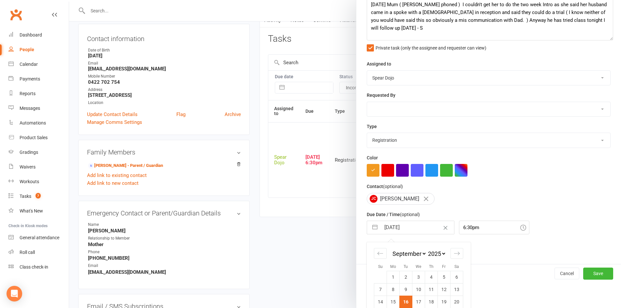
scroll to position [88, 0]
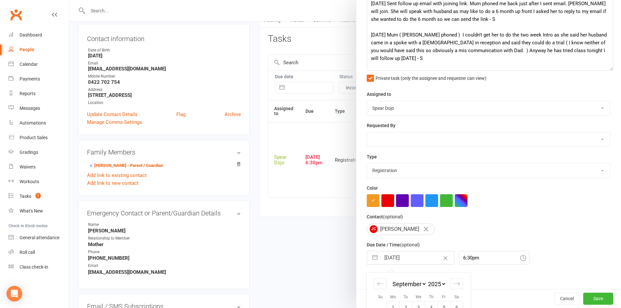
click at [492, 176] on select "1-month voucher 7-day vip pass Admin Admin - leah Admin - sandy Birthday party …" at bounding box center [488, 170] width 243 height 14
select select "21602"
click at [367, 165] on select "1-month voucher 7-day vip pass Admin Admin - leah Admin - sandy Birthday party …" at bounding box center [488, 170] width 243 height 14
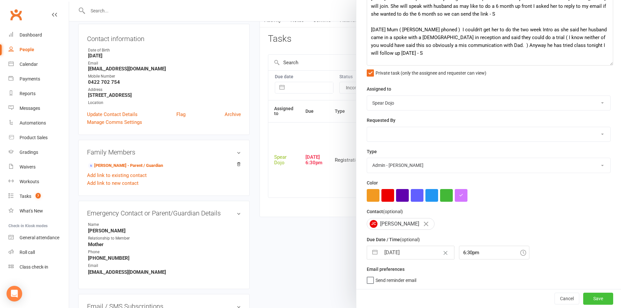
click at [585, 297] on button "Save" at bounding box center [598, 299] width 30 height 12
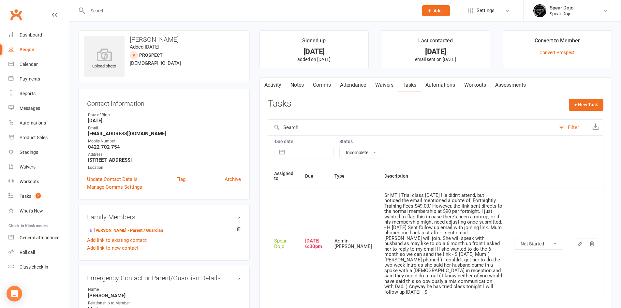
scroll to position [0, 0]
click at [23, 198] on div "Tasks" at bounding box center [26, 196] width 12 height 5
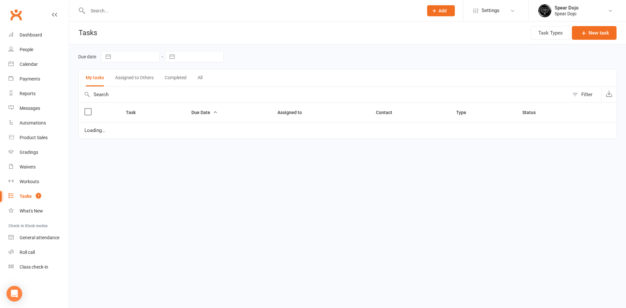
select select "started"
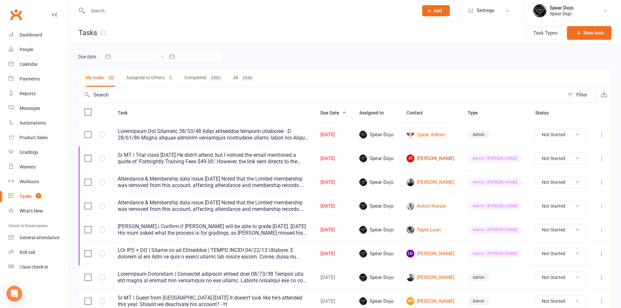
click at [434, 157] on link "JC Jack Calautti" at bounding box center [431, 158] width 50 height 8
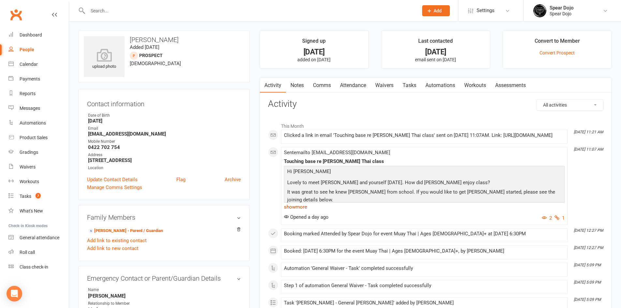
click at [299, 211] on link "show more" at bounding box center [424, 206] width 281 height 9
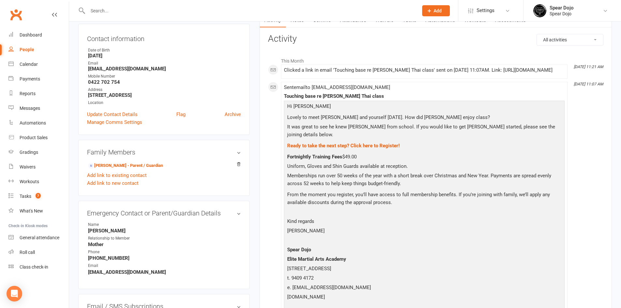
scroll to position [33, 0]
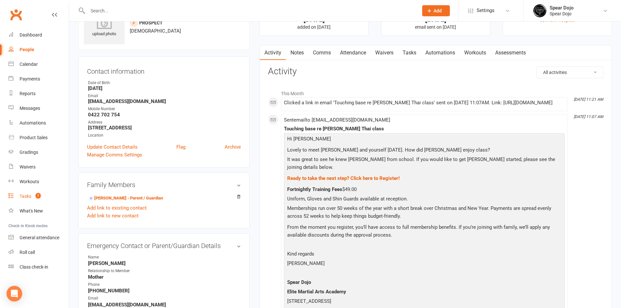
click at [21, 196] on div "Tasks" at bounding box center [26, 196] width 12 height 5
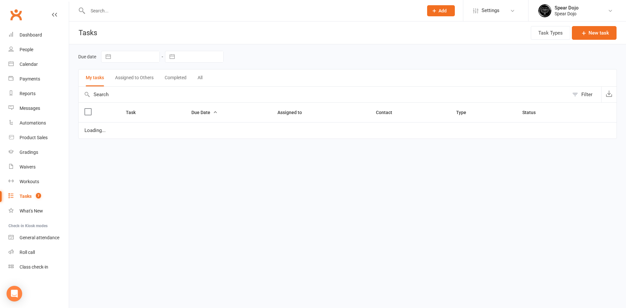
select select "started"
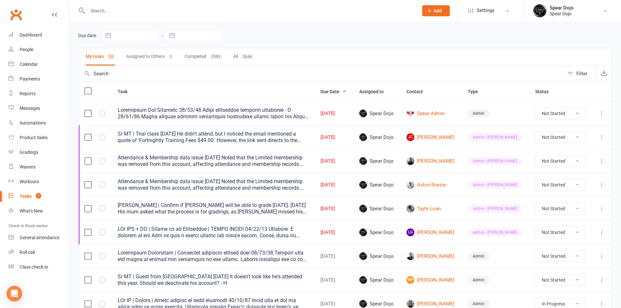
scroll to position [33, 0]
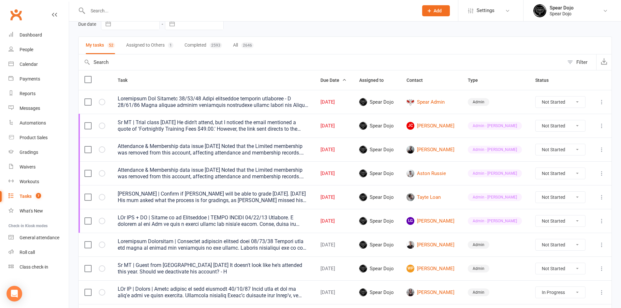
click at [231, 133] on td "Sr MT | Trial class [DATE] He didn’t attend, but I noticed the email mentioned …" at bounding box center [213, 126] width 202 height 24
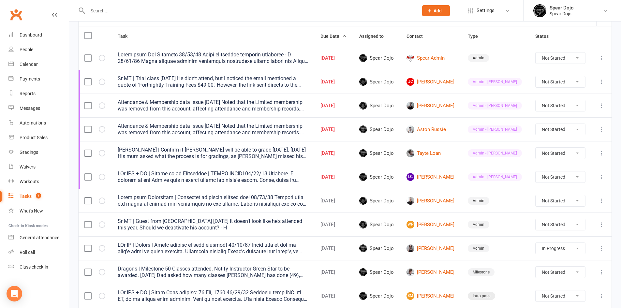
scroll to position [65, 0]
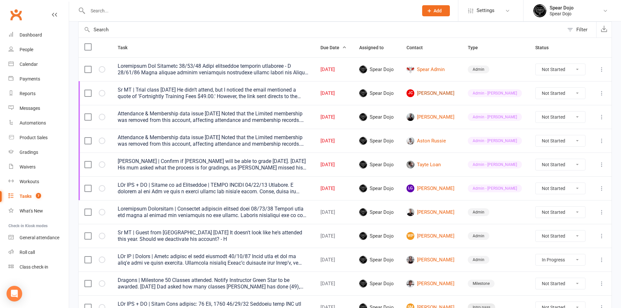
click at [442, 93] on link "JC Jack Calautti" at bounding box center [431, 93] width 50 height 8
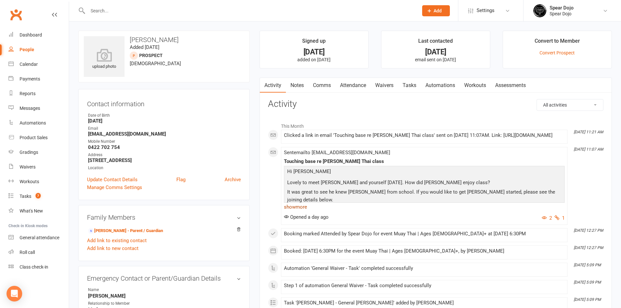
click at [300, 211] on link "show more" at bounding box center [424, 206] width 281 height 9
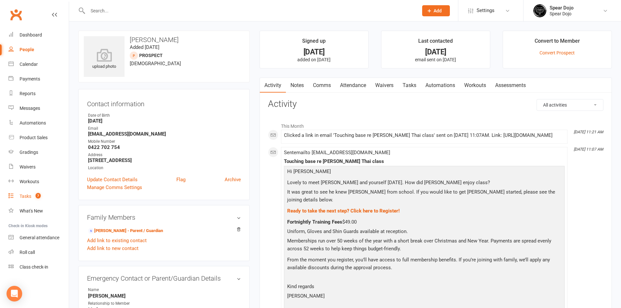
click at [25, 194] on div "Tasks" at bounding box center [26, 196] width 12 height 5
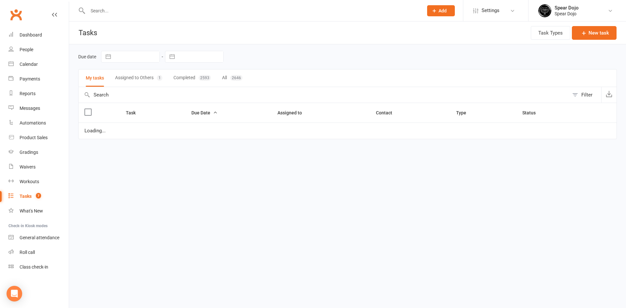
select select "started"
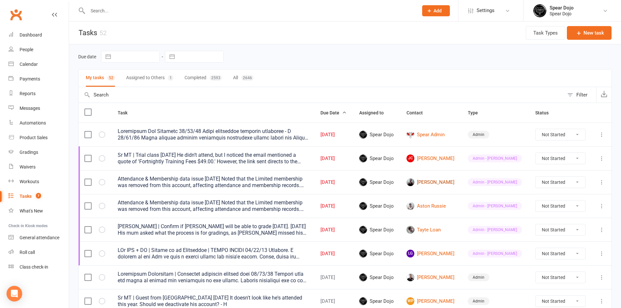
click at [434, 181] on link "[PERSON_NAME]" at bounding box center [431, 182] width 50 height 8
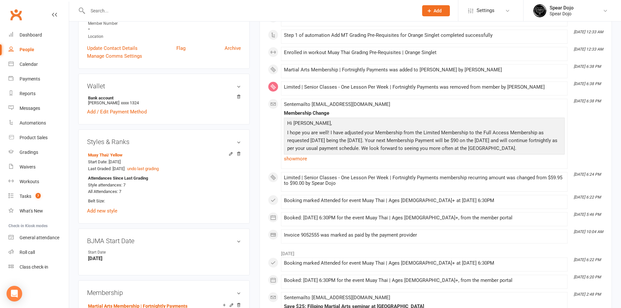
scroll to position [130, 0]
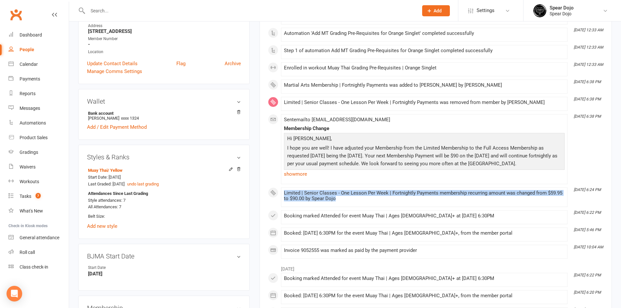
drag, startPoint x: 340, startPoint y: 199, endPoint x: 284, endPoint y: 193, distance: 56.5
click at [284, 193] on div "Limited | Senior Classes - One Lesson Per Week | Fortnightly Payments membershi…" at bounding box center [424, 195] width 281 height 11
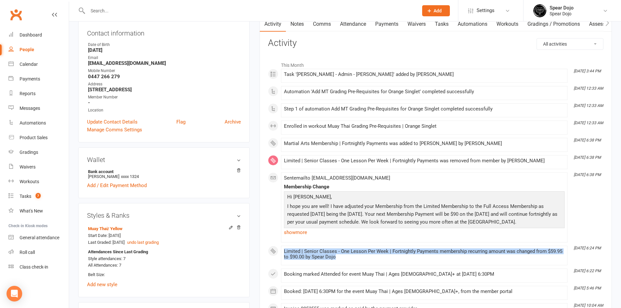
scroll to position [0, 0]
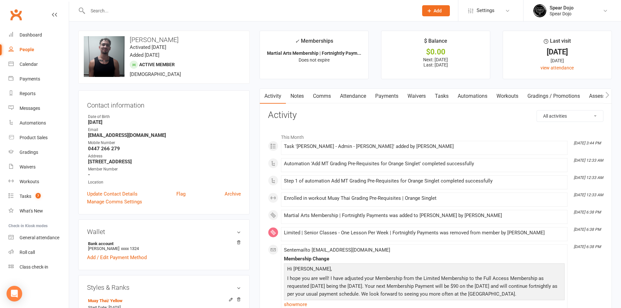
click at [413, 95] on link "Waivers" at bounding box center [416, 96] width 27 height 15
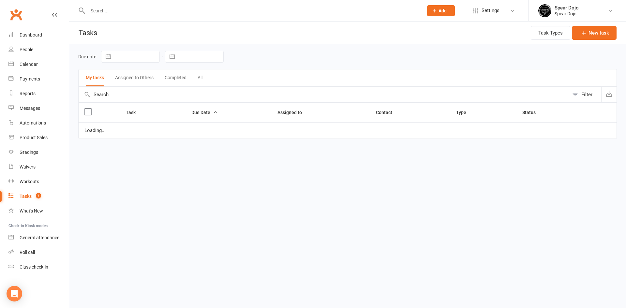
select select "started"
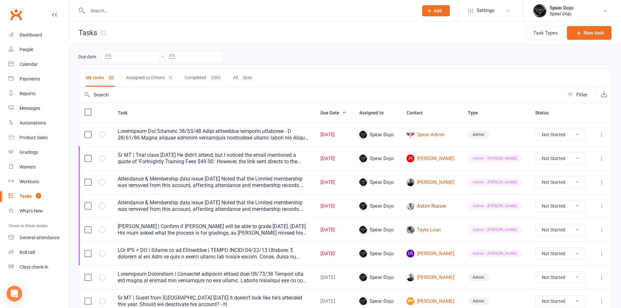
click at [427, 204] on link "Aston Russie" at bounding box center [431, 206] width 50 height 8
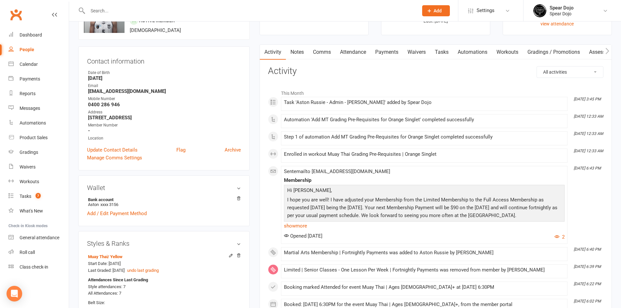
scroll to position [33, 0]
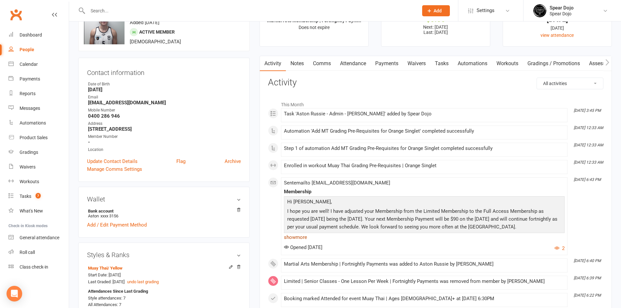
click at [297, 235] on link "show more" at bounding box center [424, 237] width 281 height 9
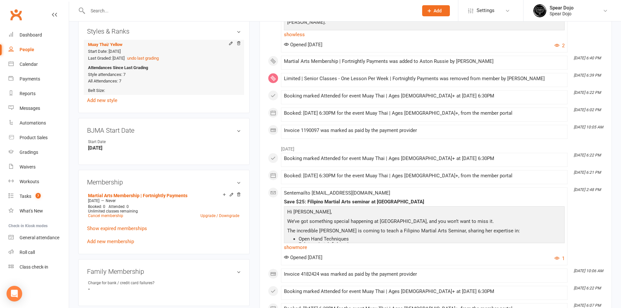
scroll to position [228, 0]
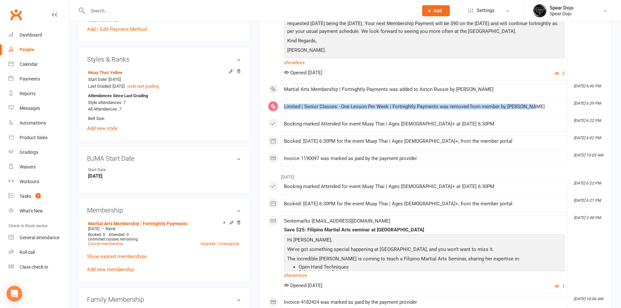
drag, startPoint x: 283, startPoint y: 107, endPoint x: 547, endPoint y: 112, distance: 264.0
click at [546, 112] on li "Sep 10, 6:39 PM Limited | Senior Classes - One Lesson Per Week | Fortnightly Pa…" at bounding box center [424, 108] width 286 height 14
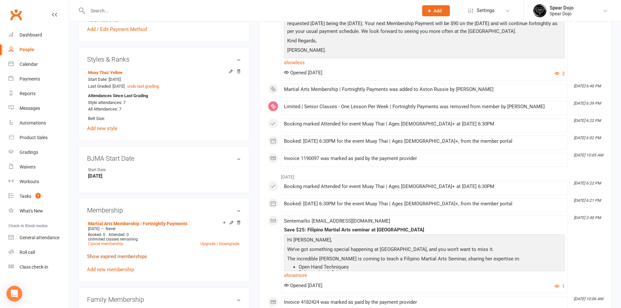
click at [132, 256] on link "Show expired memberships" at bounding box center [117, 256] width 60 height 6
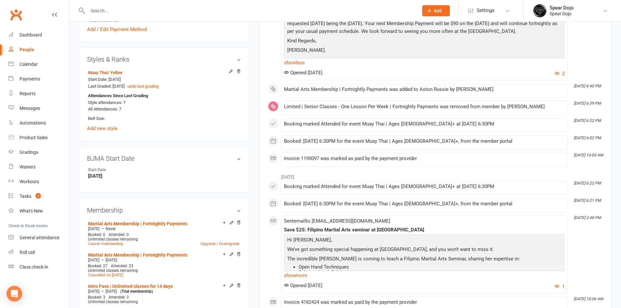
click at [529, 106] on div "Limited | Senior Classes - One Lesson Per Week | Fortnightly Payments was remov…" at bounding box center [424, 107] width 281 height 6
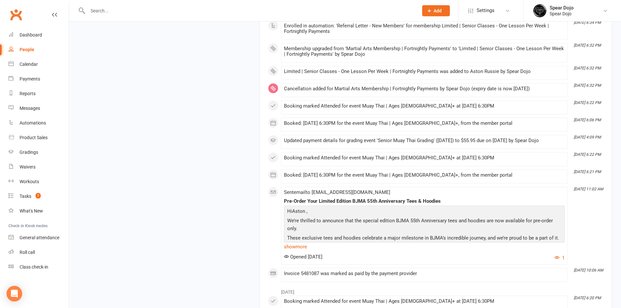
scroll to position [1988, 0]
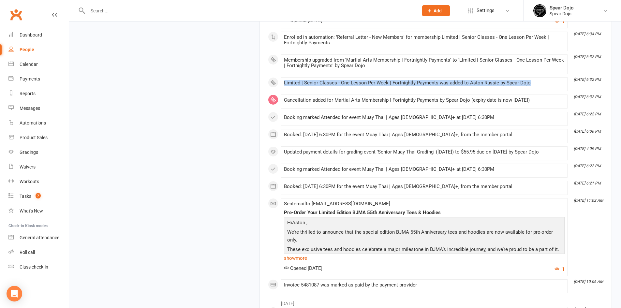
drag, startPoint x: 531, startPoint y: 80, endPoint x: 283, endPoint y: 72, distance: 248.1
click at [283, 77] on li "May 14, 6:32 PM Limited | Senior Classes - One Lesson Per Week | Fortnightly Pa…" at bounding box center [424, 84] width 286 height 14
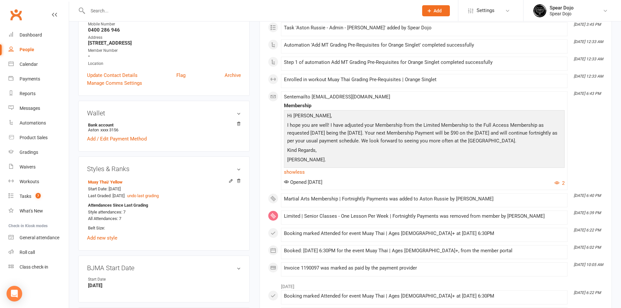
scroll to position [0, 0]
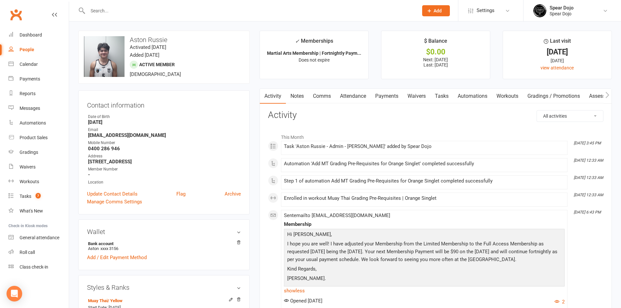
click at [367, 95] on link "Attendance" at bounding box center [352, 96] width 35 height 15
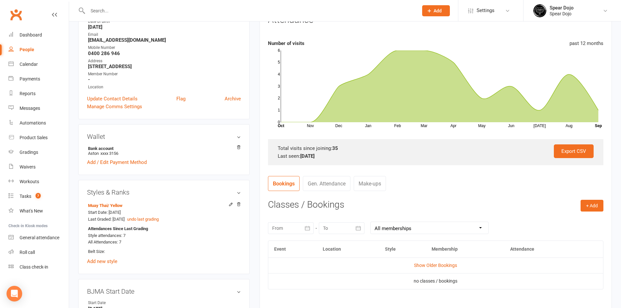
scroll to position [163, 0]
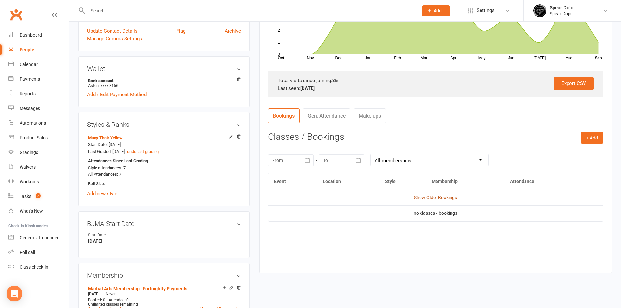
click at [439, 196] on link "Show Older Bookings" at bounding box center [435, 197] width 43 height 5
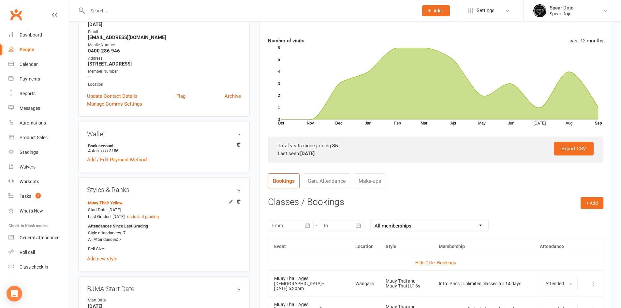
scroll to position [33, 0]
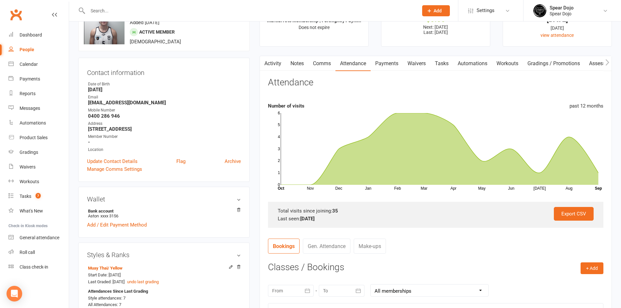
click at [442, 65] on link "Tasks" at bounding box center [441, 63] width 23 height 15
select select "incomplete"
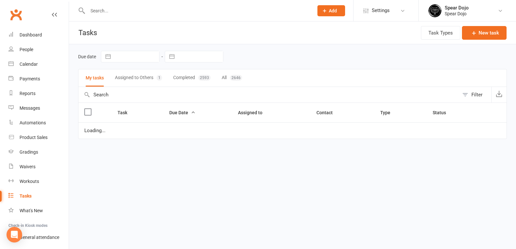
select select "started"
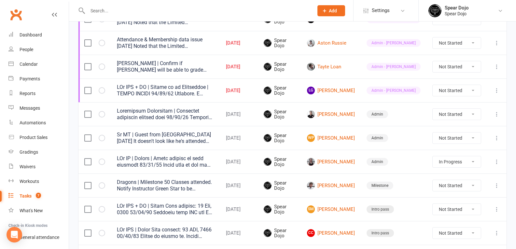
scroll to position [130, 0]
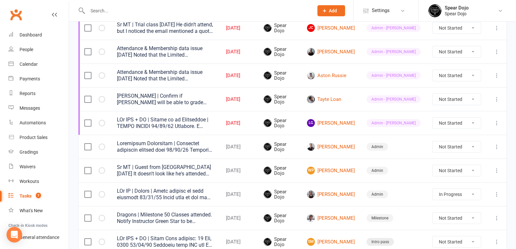
click at [190, 123] on div at bounding box center [165, 123] width 97 height 13
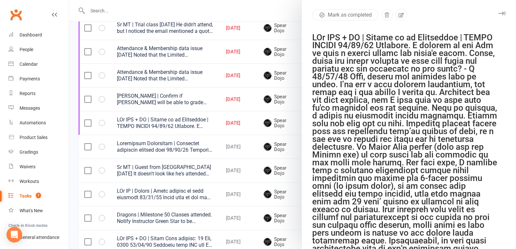
click at [273, 137] on div at bounding box center [292, 124] width 447 height 249
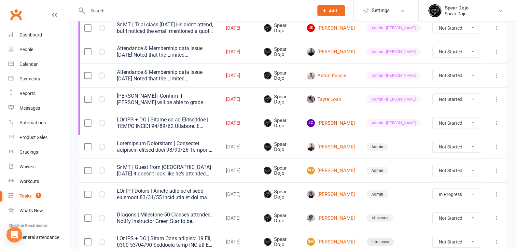
click at [355, 124] on link "LG Lockie Grimley" at bounding box center [331, 123] width 48 height 8
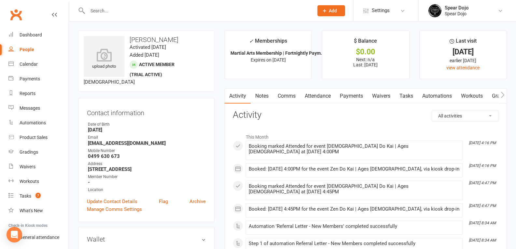
click at [389, 93] on link "Waivers" at bounding box center [381, 96] width 27 height 15
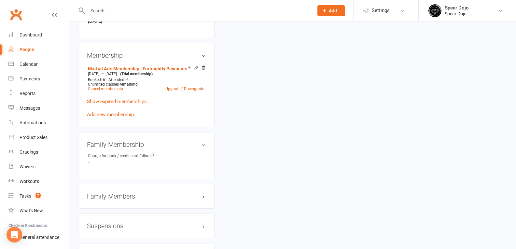
scroll to position [424, 0]
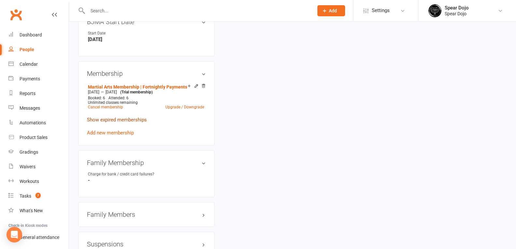
click at [131, 120] on link "Show expired memberships" at bounding box center [117, 120] width 60 height 6
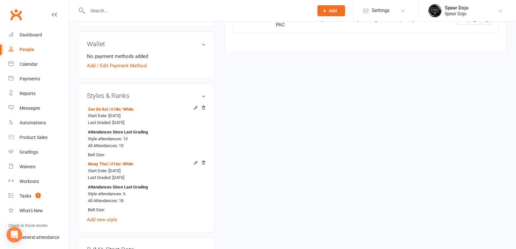
scroll to position [0, 0]
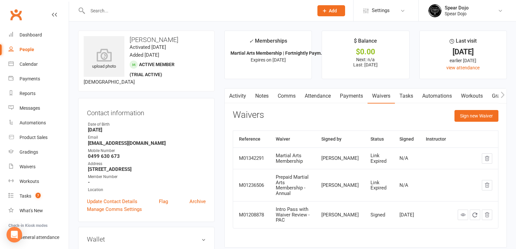
click at [318, 96] on link "Attendance" at bounding box center [317, 96] width 35 height 15
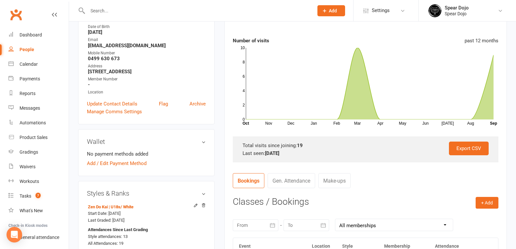
scroll to position [228, 0]
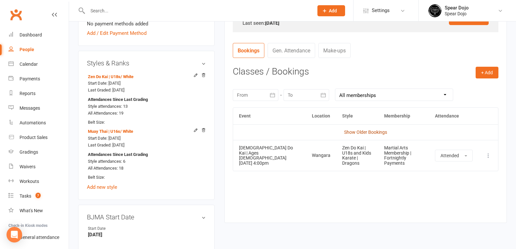
click at [364, 130] on link "Show Older Bookings" at bounding box center [365, 132] width 43 height 5
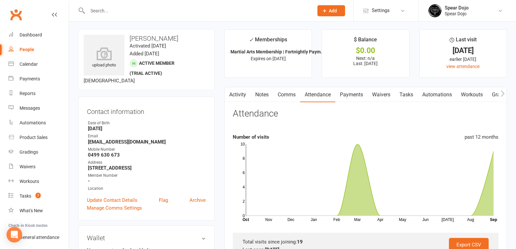
scroll to position [0, 0]
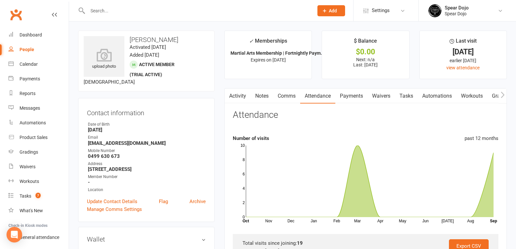
click at [407, 96] on link "Tasks" at bounding box center [406, 96] width 23 height 15
select select "incomplete"
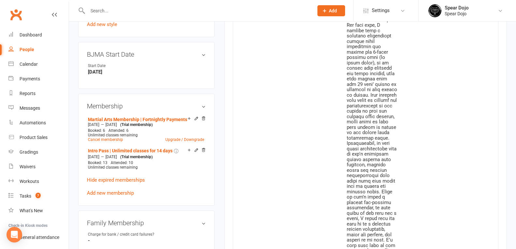
scroll to position [521, 0]
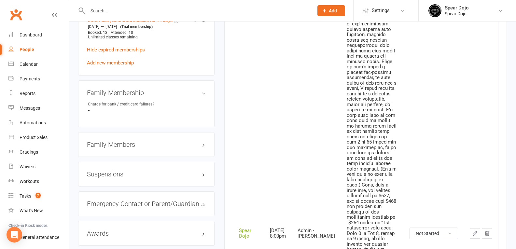
click at [474, 231] on icon "button" at bounding box center [475, 234] width 6 height 6
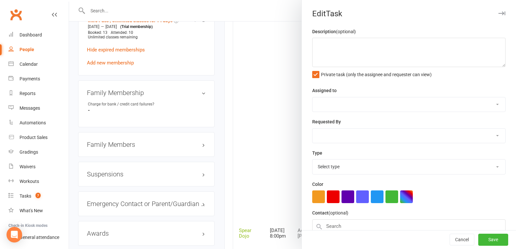
type textarea "LOr IPS + DO | Sitame co ad Elitseddoe | TEMPO INCIDI 81/40/21 Utlabore. E dolo…"
select select "43986"
type input "[DATE]"
type input "8:00pm"
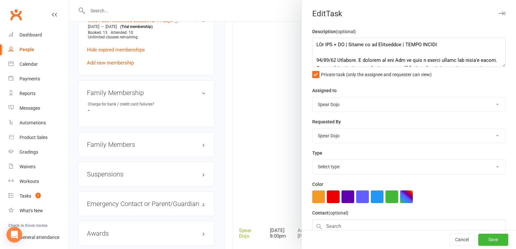
select select "21602"
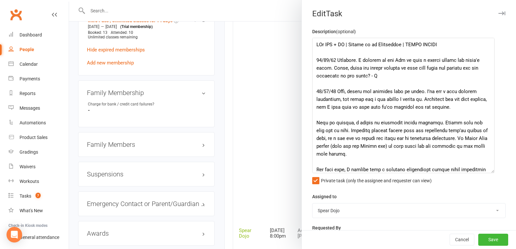
drag, startPoint x: 493, startPoint y: 63, endPoint x: 492, endPoint y: 179, distance: 115.7
click at [492, 173] on textarea at bounding box center [403, 106] width 182 height 136
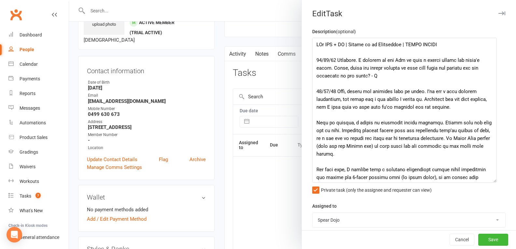
scroll to position [0, 0]
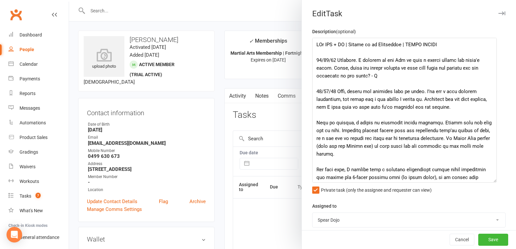
click at [229, 25] on div at bounding box center [292, 124] width 447 height 249
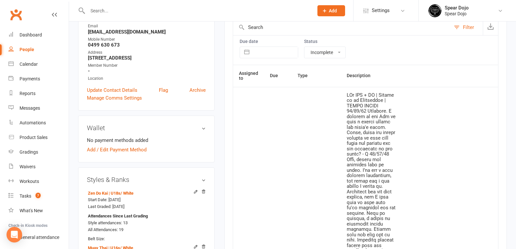
scroll to position [65, 0]
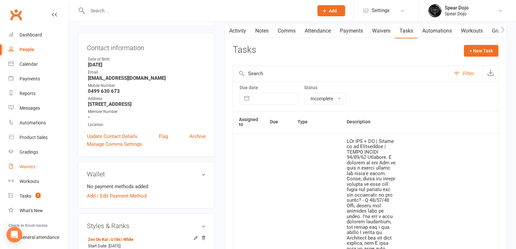
click at [34, 163] on link "Waivers" at bounding box center [38, 167] width 60 height 15
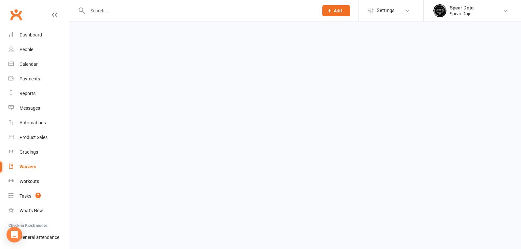
select select "100"
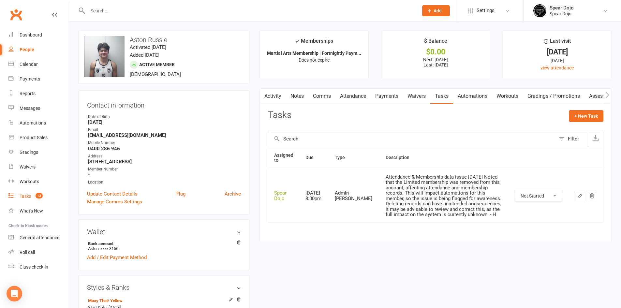
click at [29, 198] on div "Tasks" at bounding box center [26, 196] width 12 height 5
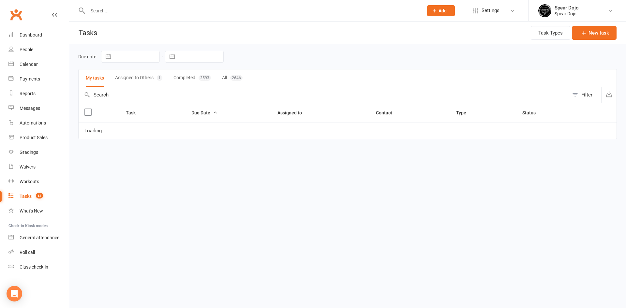
select select "started"
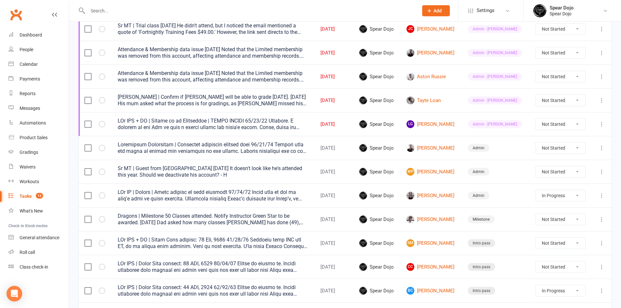
scroll to position [98, 0]
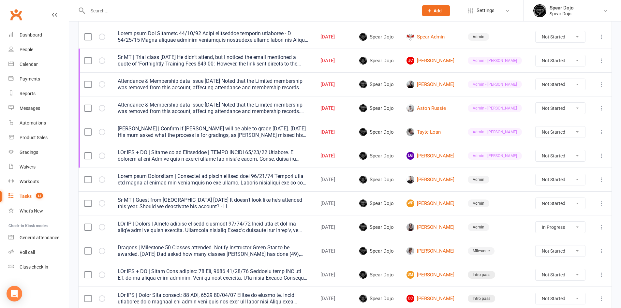
click at [602, 154] on icon at bounding box center [601, 155] width 7 height 7
click at [566, 181] on link "Edit" at bounding box center [568, 181] width 65 height 13
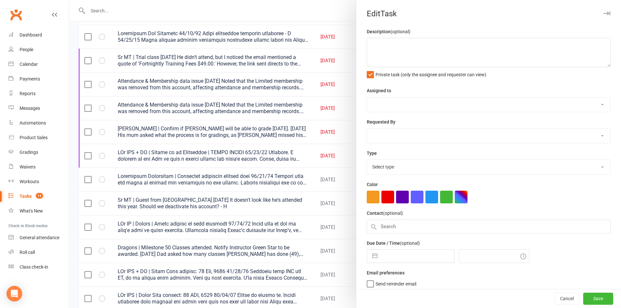
type textarea "LOr IPS + DO | Sitame co ad Elitseddoe | TEMPO INCIDI 81/40/21 Utlabore. E dolo…"
select select "43986"
type input "[DATE]"
type input "8:00pm"
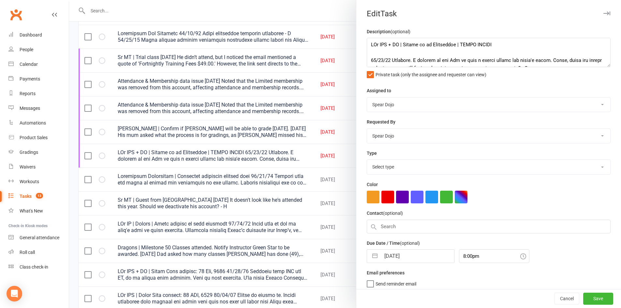
select select "21602"
click at [462, 260] on input "8:00pm" at bounding box center [494, 254] width 70 height 14
type input "8:00am"
click at [592, 299] on button "Save" at bounding box center [598, 299] width 30 height 12
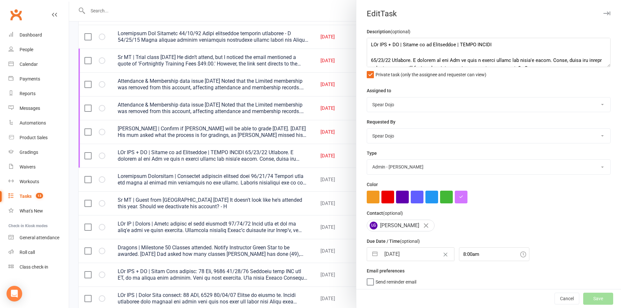
select select "started"
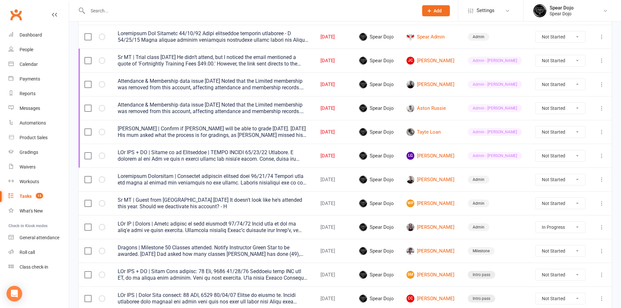
select select "started"
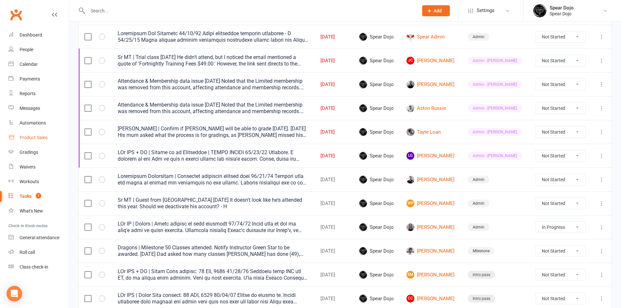
click at [39, 137] on div "Product Sales" at bounding box center [34, 137] width 28 height 5
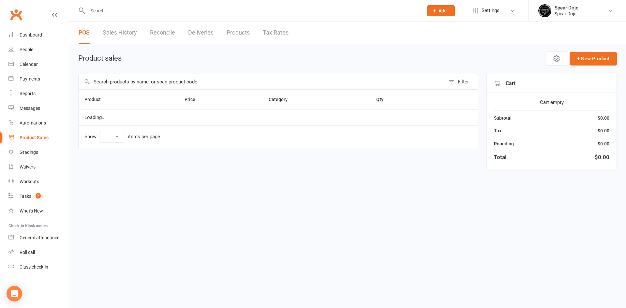
select select "100"
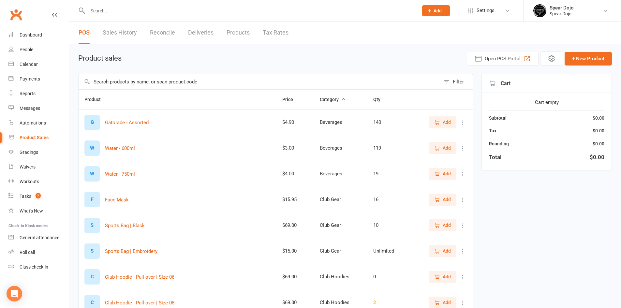
click at [159, 34] on link "Reconcile" at bounding box center [162, 33] width 25 height 22
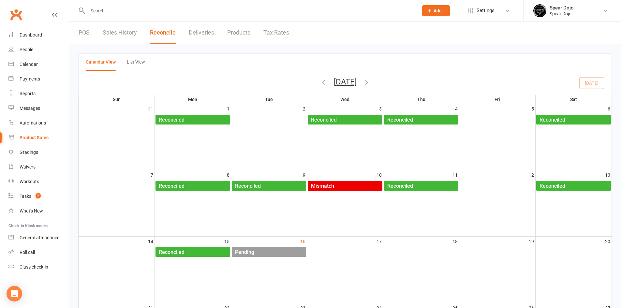
click at [276, 252] on div "Pending" at bounding box center [271, 252] width 72 height 10
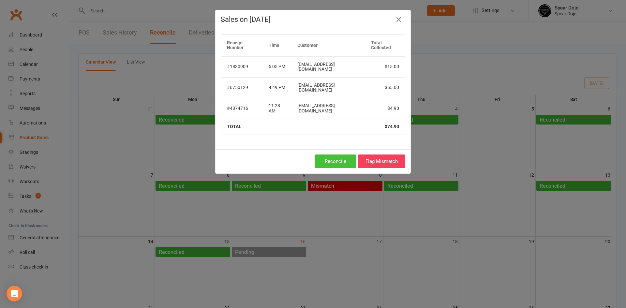
click at [339, 154] on button "Reconcile" at bounding box center [335, 161] width 42 height 14
